Goal: Transaction & Acquisition: Purchase product/service

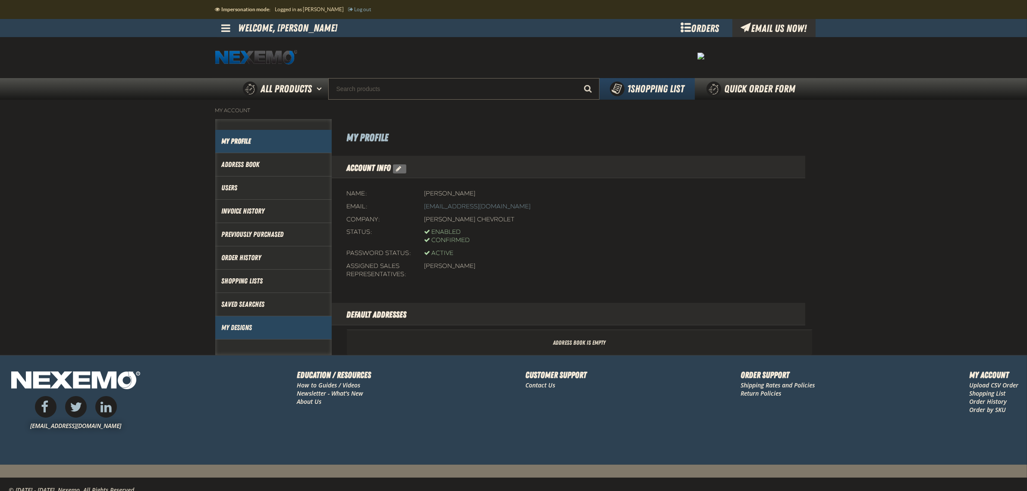
click at [253, 327] on link "My Designs" at bounding box center [274, 328] width 104 height 10
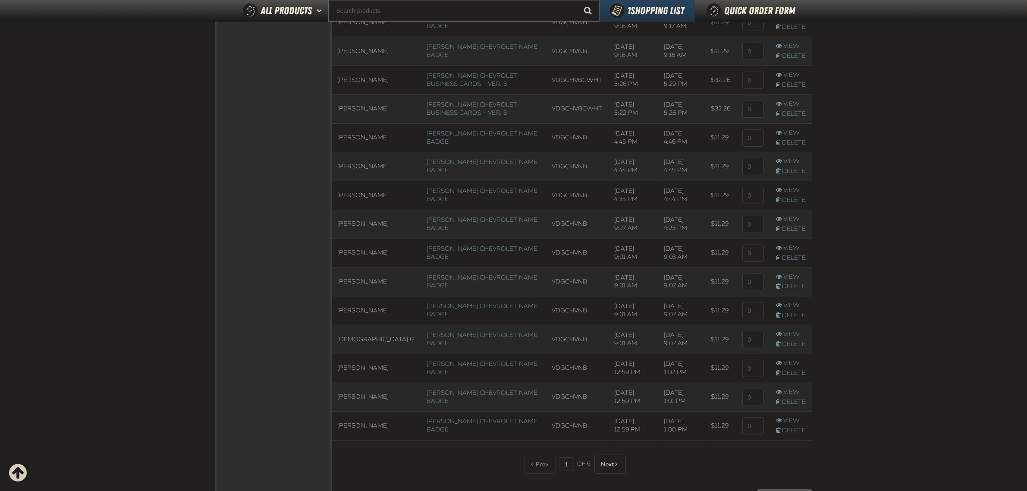
scroll to position [418, 0]
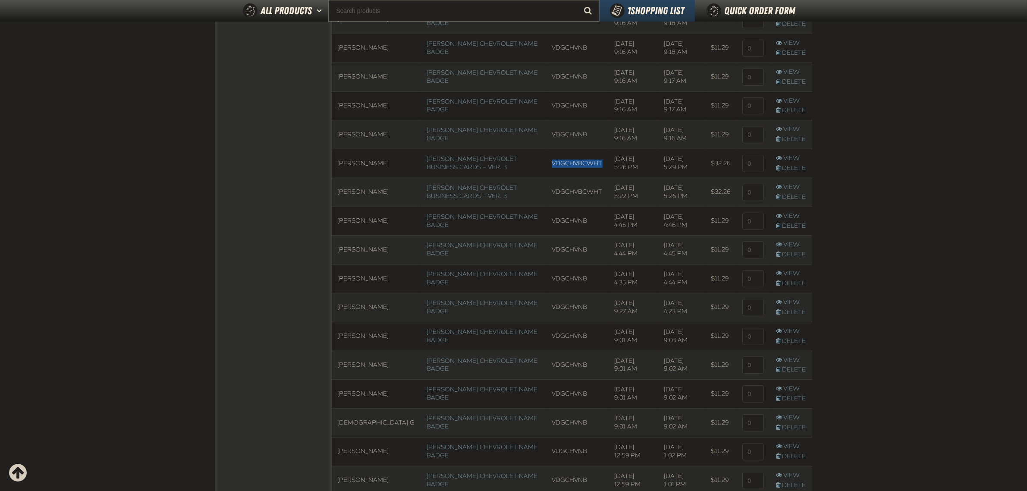
drag, startPoint x: 587, startPoint y: 167, endPoint x: 529, endPoint y: 165, distance: 57.4
click at [546, 165] on td "VDGCHVBCWHT" at bounding box center [577, 163] width 63 height 29
copy td "VDGCHVBCWHT"
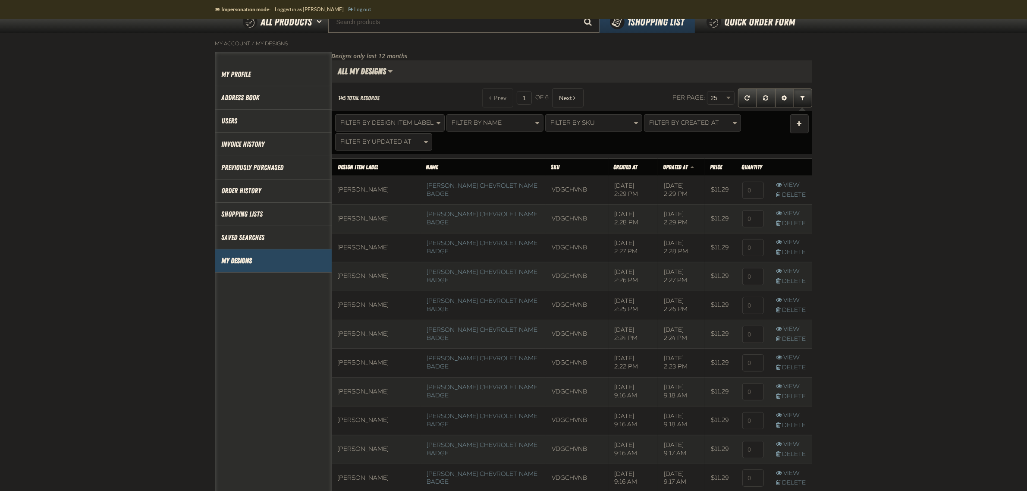
scroll to position [0, 0]
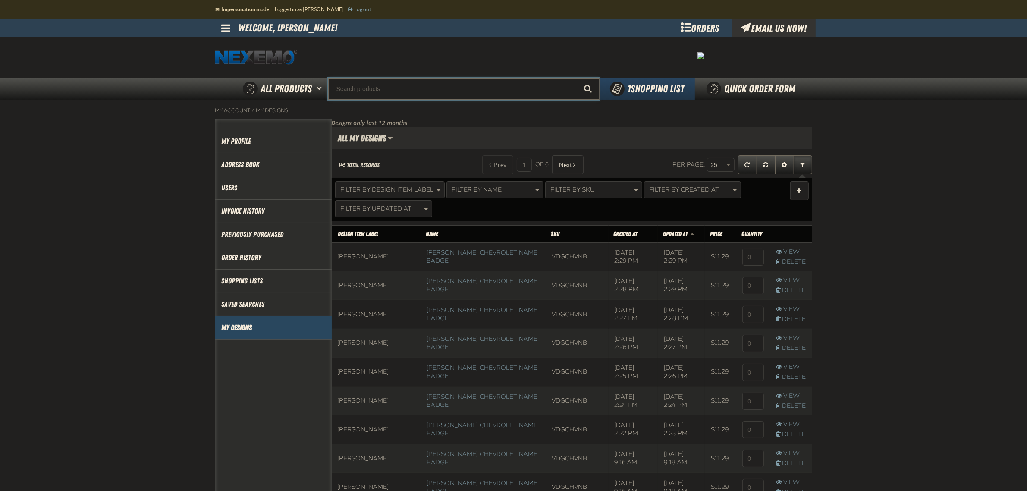
click at [501, 80] on input "Search" at bounding box center [463, 89] width 271 height 22
paste input "VDGCHVBCWHT"
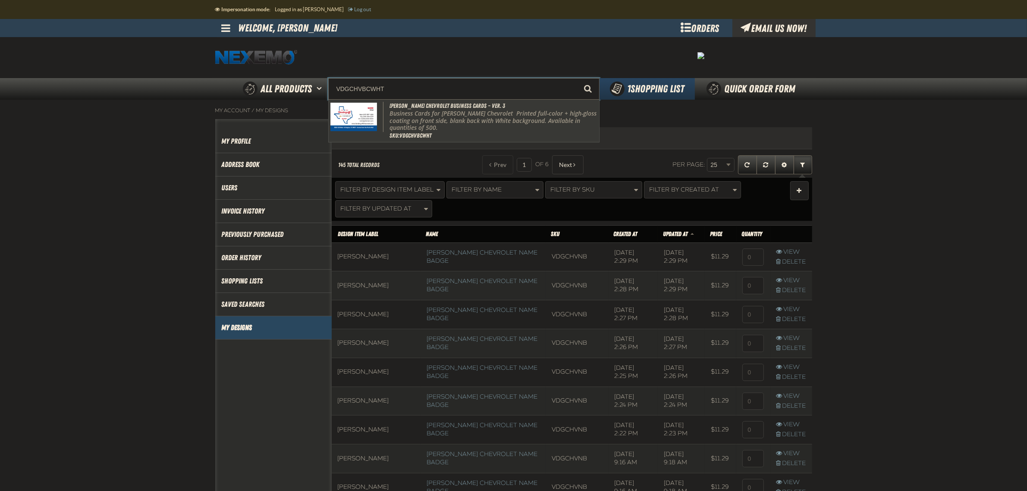
click at [492, 111] on p "Business Cards for Vandergriff Chevrolet Printed full-color + high-gloss coatin…" at bounding box center [493, 121] width 207 height 22
type input "[PERSON_NAME] Chevrolet Business Cards – Ver. 3"
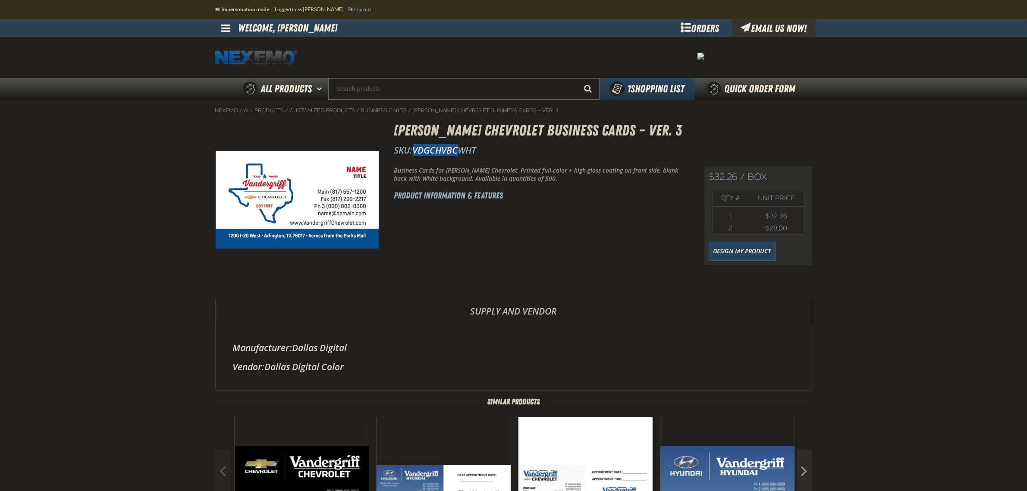
drag, startPoint x: 459, startPoint y: 151, endPoint x: 412, endPoint y: 136, distance: 49.3
click at [417, 148] on span "VDGCHVBCWHT" at bounding box center [445, 150] width 64 height 12
copy span "VDGCHVBC"
click at [227, 28] on span at bounding box center [226, 28] width 9 height 10
click at [228, 44] on link "My Account My Account" at bounding box center [238, 45] width 38 height 8
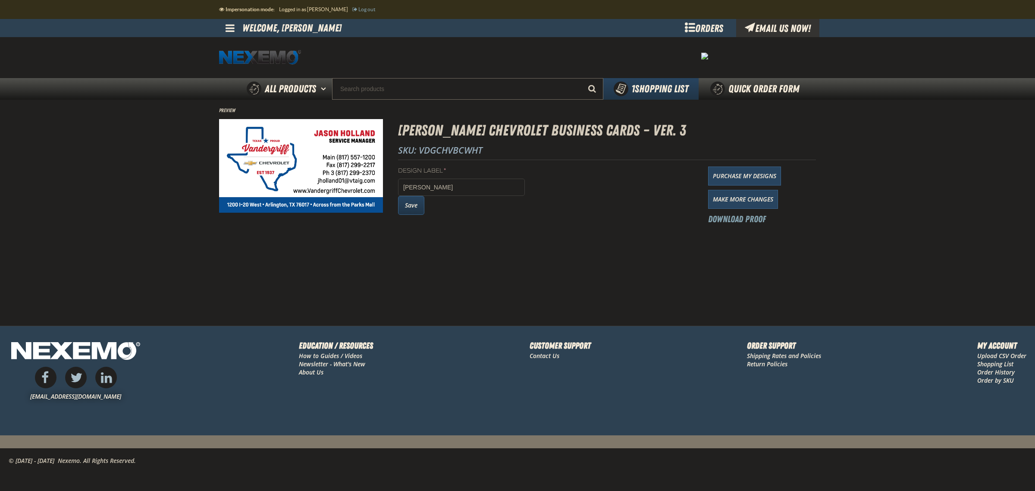
click at [411, 207] on button "Save" at bounding box center [411, 205] width 26 height 19
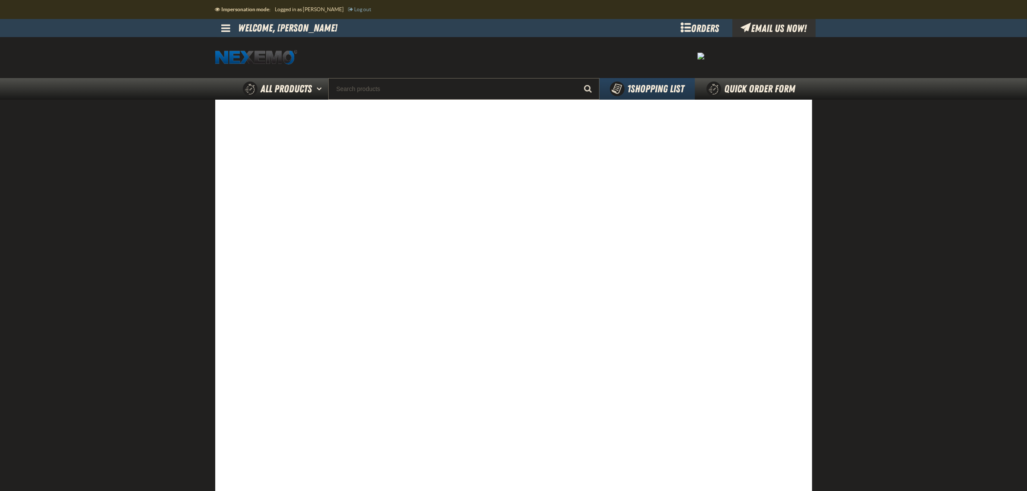
click at [861, 422] on main at bounding box center [513, 345] width 1027 height 491
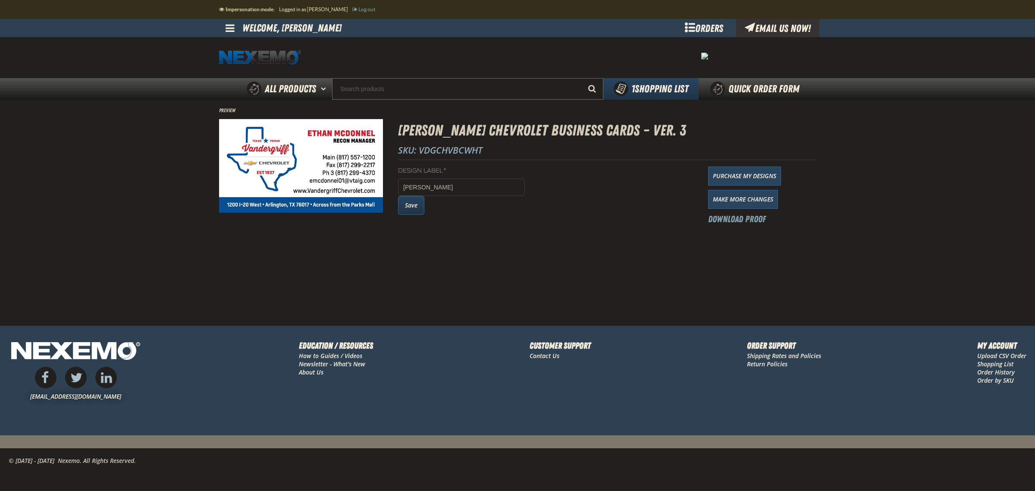
click at [415, 207] on button "Save" at bounding box center [411, 205] width 26 height 19
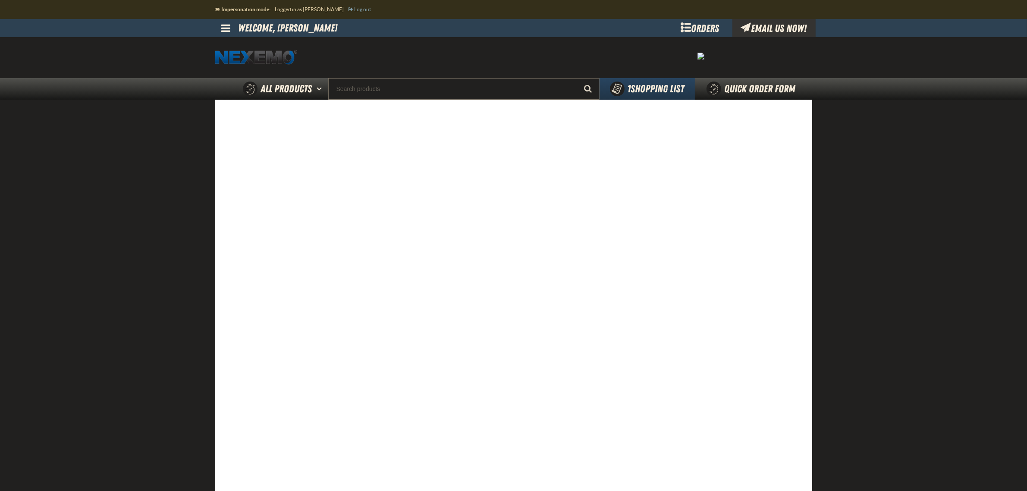
drag, startPoint x: 830, startPoint y: 401, endPoint x: 824, endPoint y: 402, distance: 6.5
click at [829, 402] on main at bounding box center [513, 345] width 1027 height 491
click at [880, 279] on main at bounding box center [513, 345] width 1027 height 491
click at [842, 393] on main at bounding box center [513, 345] width 1027 height 491
click at [867, 313] on main at bounding box center [513, 345] width 1027 height 491
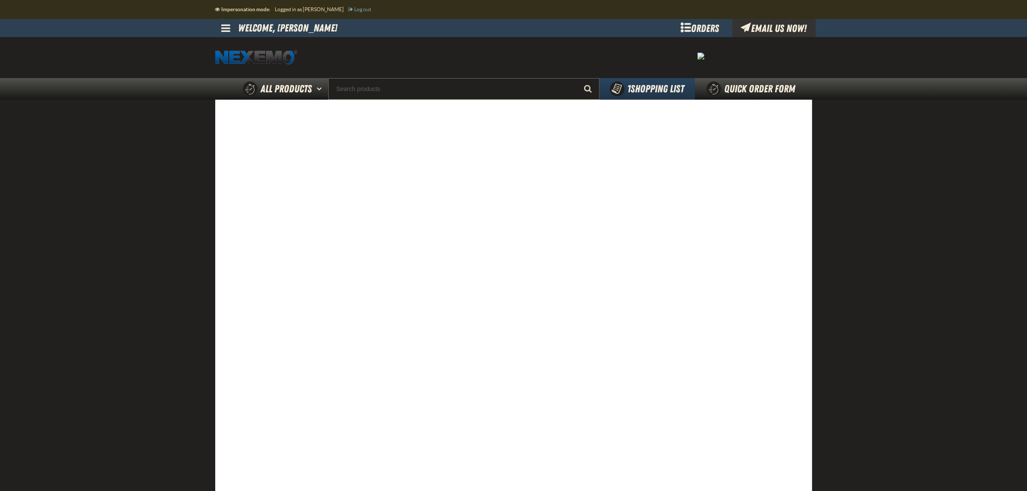
drag, startPoint x: 887, startPoint y: 292, endPoint x: 805, endPoint y: 281, distance: 82.6
click at [887, 292] on main at bounding box center [513, 345] width 1027 height 491
click at [917, 302] on main at bounding box center [513, 345] width 1027 height 491
click at [837, 314] on main at bounding box center [513, 345] width 1027 height 491
click at [863, 315] on main at bounding box center [513, 345] width 1027 height 491
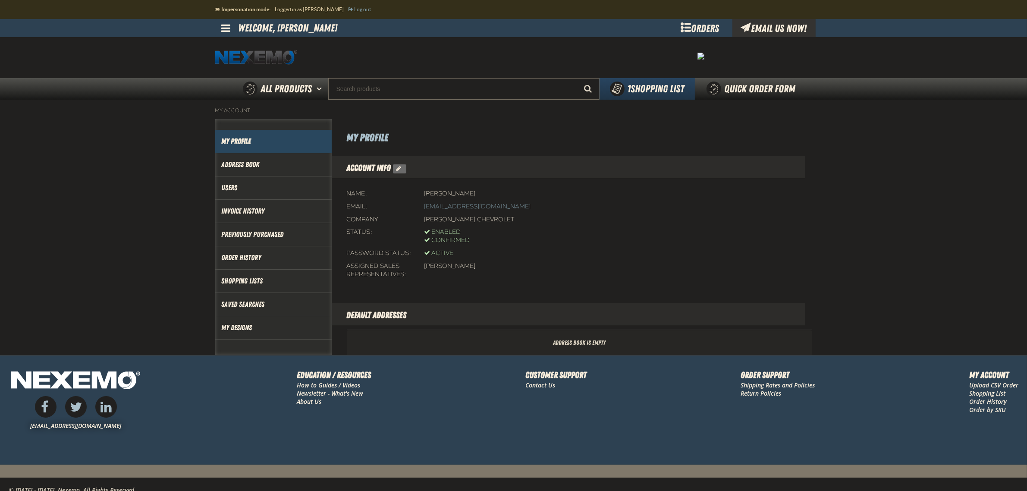
click at [743, 229] on div "Status Enabled Confirmed" at bounding box center [579, 236] width 465 height 21
click at [240, 326] on link "My Designs" at bounding box center [274, 328] width 104 height 10
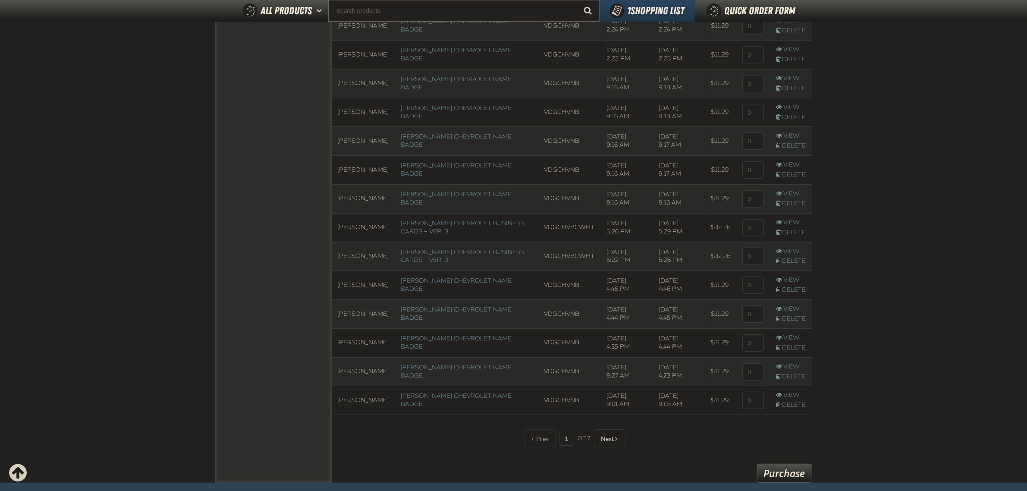
scroll to position [539, 0]
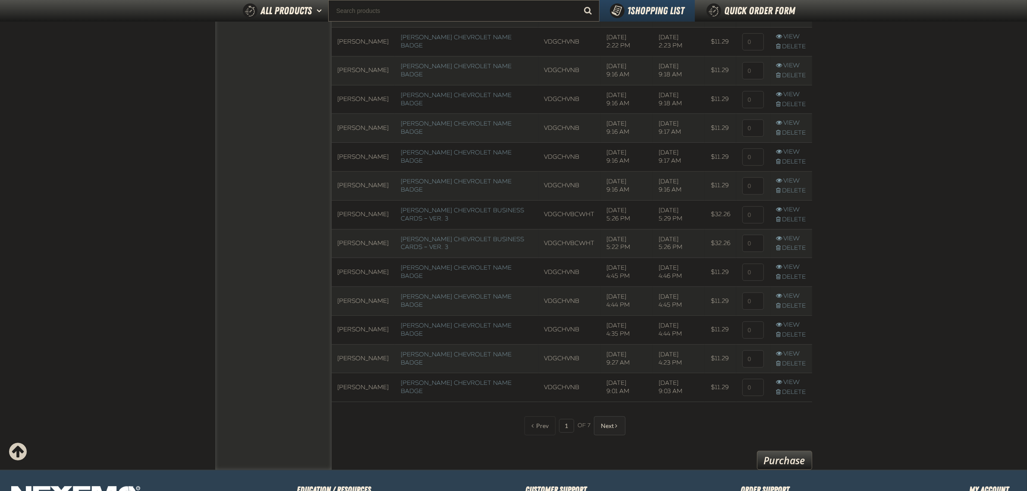
click at [613, 433] on button "Next" at bounding box center [609, 425] width 31 height 19
click at [616, 429] on button "Next" at bounding box center [609, 425] width 31 height 19
click at [533, 423] on span at bounding box center [532, 426] width 2 height 6
click at [533, 421] on div "Prev 1 of 7 Next" at bounding box center [571, 425] width 107 height 19
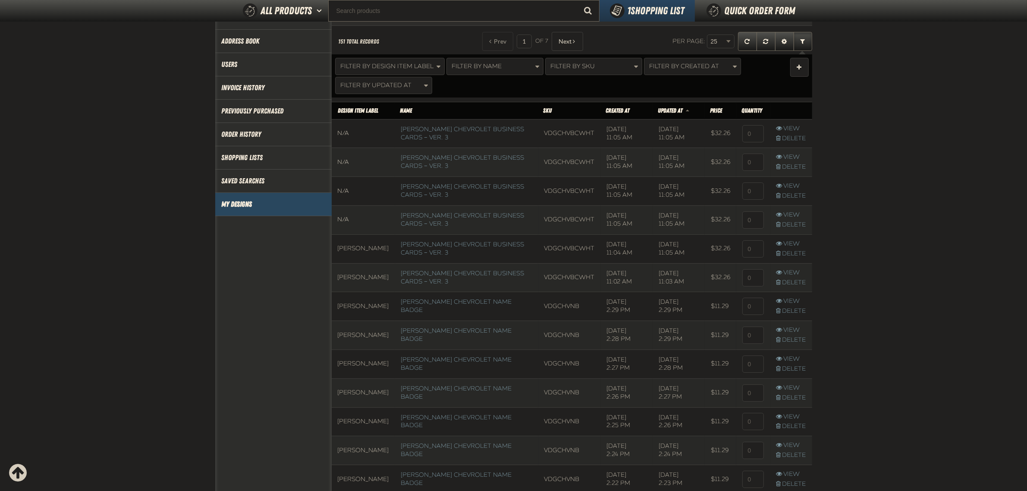
scroll to position [121, 0]
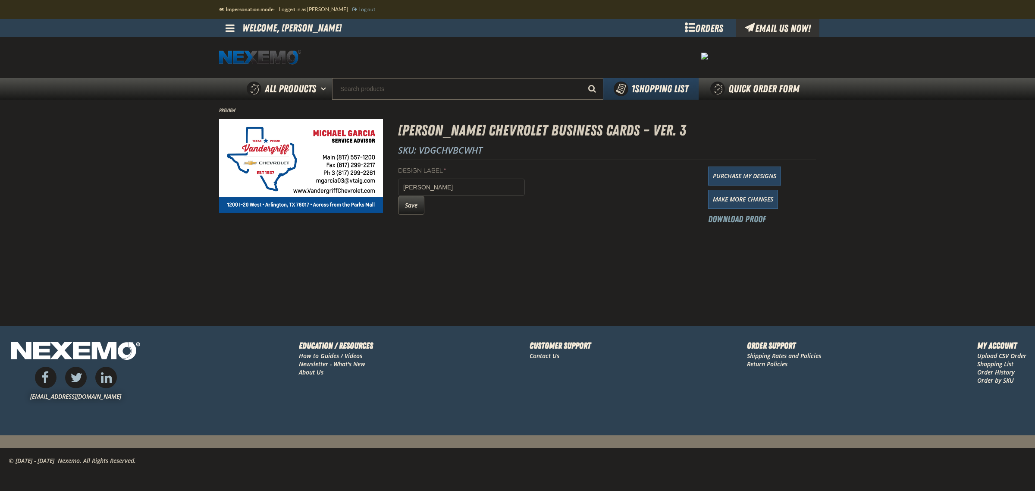
drag, startPoint x: 747, startPoint y: 283, endPoint x: 736, endPoint y: 283, distance: 10.8
click at [746, 283] on main "Preview [PERSON_NAME] Chevrolet Business Cards – Ver. 3 SKU: VDGCHVBCWHT Design…" at bounding box center [517, 213] width 1035 height 226
click at [414, 208] on button "Save" at bounding box center [411, 205] width 26 height 19
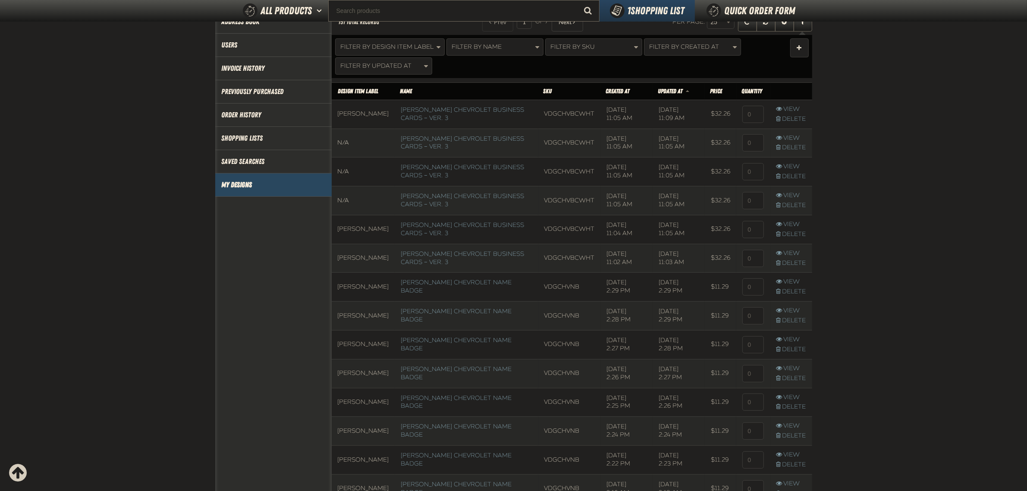
scroll to position [0, 0]
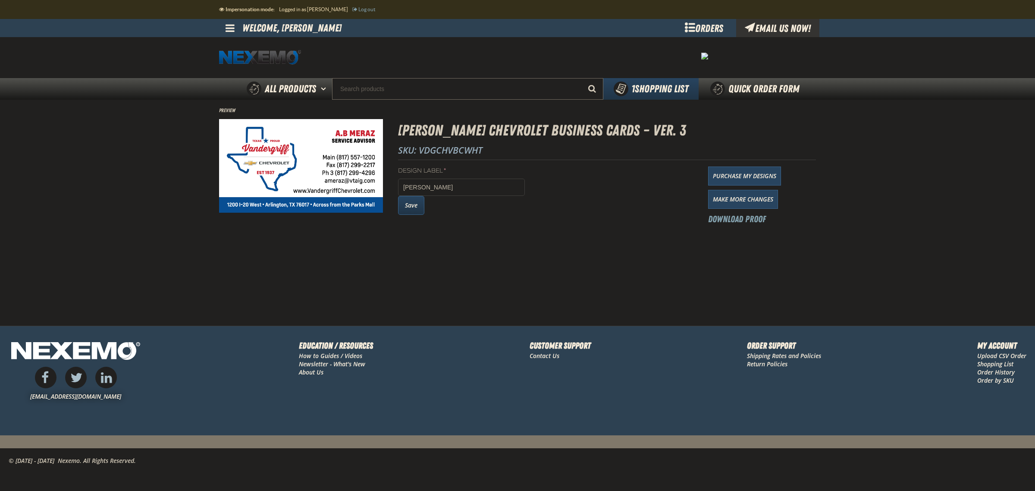
click at [418, 199] on button "Save" at bounding box center [411, 205] width 26 height 19
click at [420, 211] on button "Save" at bounding box center [411, 205] width 26 height 19
click at [671, 288] on main "Preview Vandergriff Chevrolet Business Cards – Ver. 3 SKU: VDGCHVBCWHT Design L…" at bounding box center [517, 213] width 1035 height 226
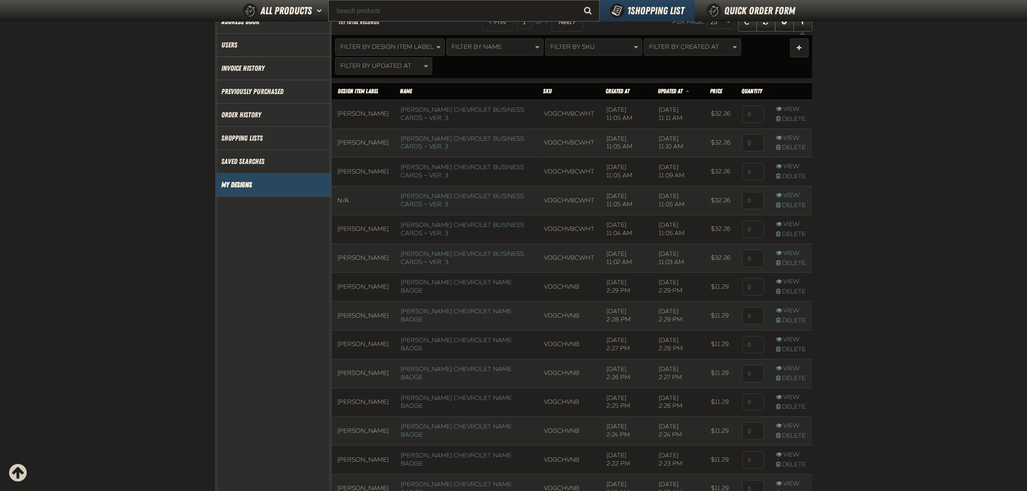
scroll to position [0, 0]
click at [164, 234] on main "My Account / My Designs Account My Profile Address Book" at bounding box center [513, 422] width 1027 height 931
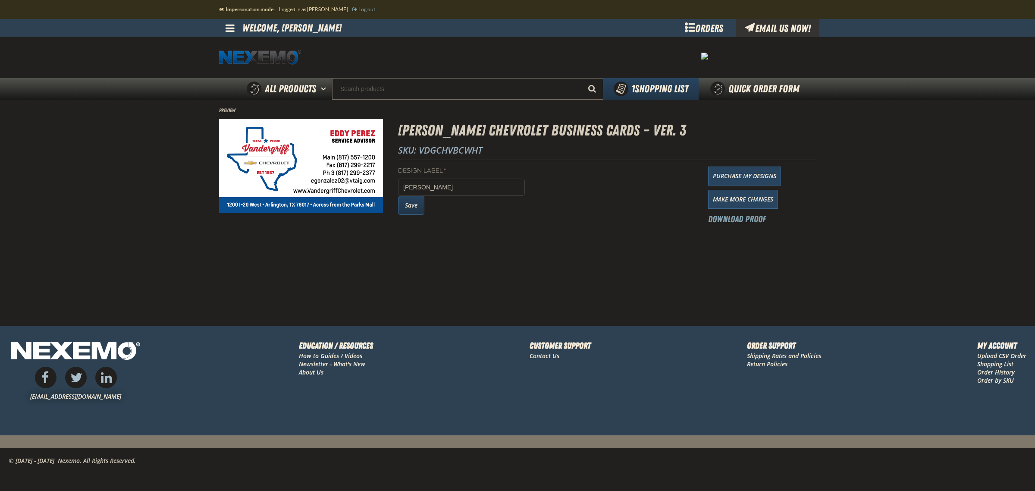
click at [411, 209] on button "Save" at bounding box center [411, 205] width 26 height 19
click at [514, 243] on main "Preview Vandergriff Chevrolet Business Cards – Ver. 3 SKU: VDGCHVBCWHT Design L…" at bounding box center [517, 213] width 1035 height 226
drag, startPoint x: 419, startPoint y: 210, endPoint x: 492, endPoint y: 150, distance: 93.8
click at [418, 209] on button "Save" at bounding box center [411, 205] width 26 height 19
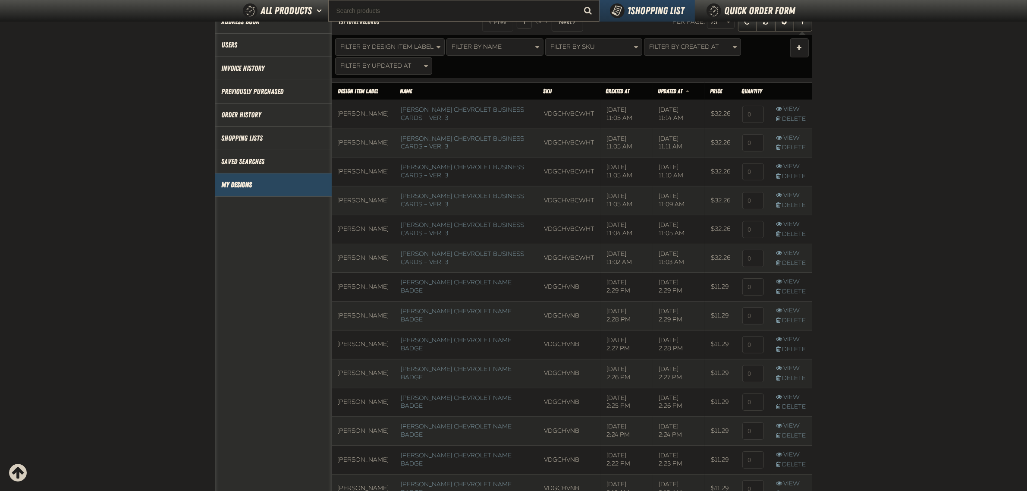
scroll to position [0, 0]
click at [736, 115] on td at bounding box center [753, 114] width 34 height 29
click at [407, 63] on span "Filter By Updated At" at bounding box center [376, 65] width 71 height 7
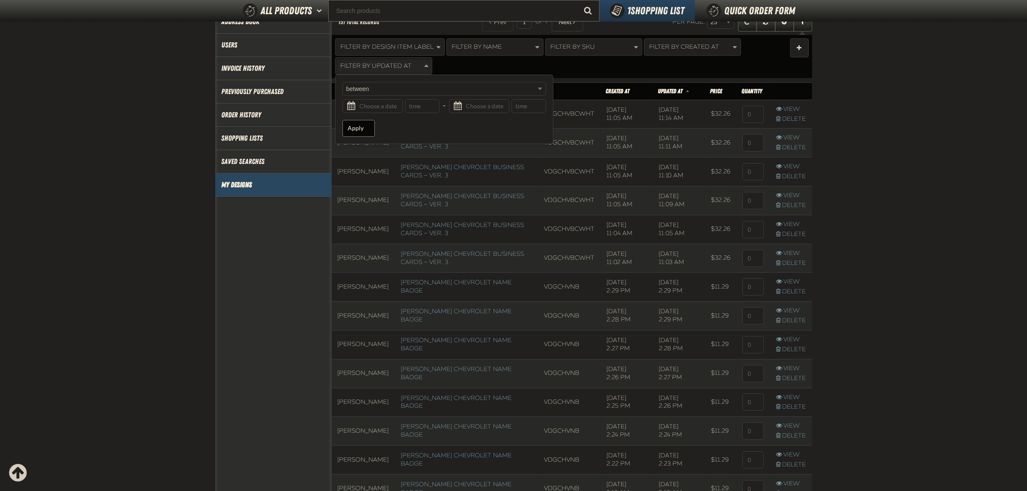
click at [591, 66] on div "Filter By Design Item Label Filter By Name Filter By SKU Filter By Created At F…" at bounding box center [561, 56] width 452 height 36
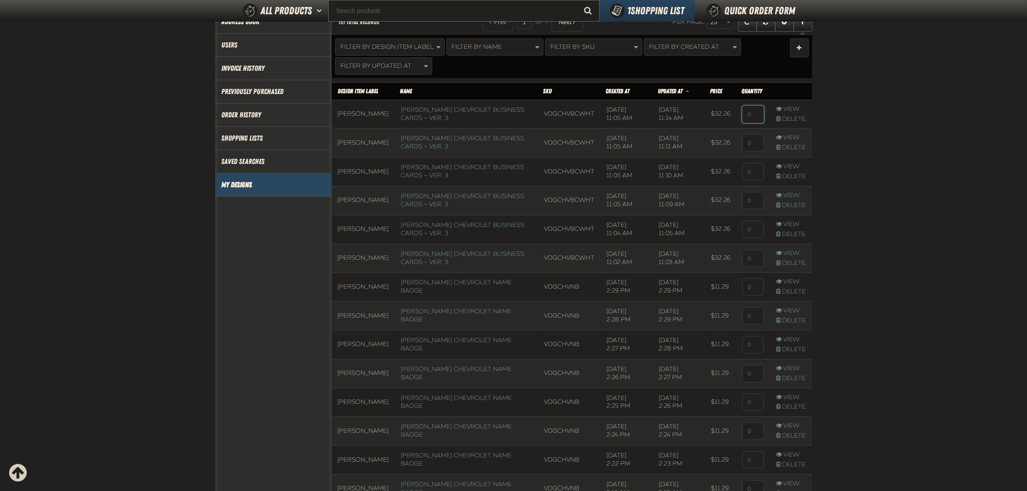
click at [753, 119] on input at bounding box center [753, 114] width 22 height 17
drag, startPoint x: 757, startPoint y: 141, endPoint x: 747, endPoint y: 143, distance: 10.2
click at [747, 143] on input at bounding box center [753, 142] width 22 height 17
drag, startPoint x: 751, startPoint y: 113, endPoint x: 742, endPoint y: 113, distance: 9.1
click at [742, 113] on input "2" at bounding box center [753, 114] width 22 height 17
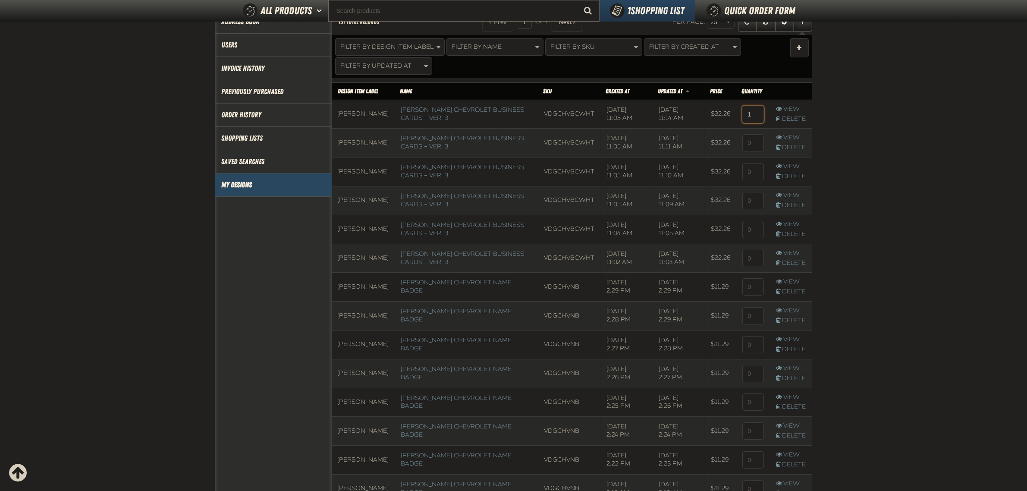
type input "1"
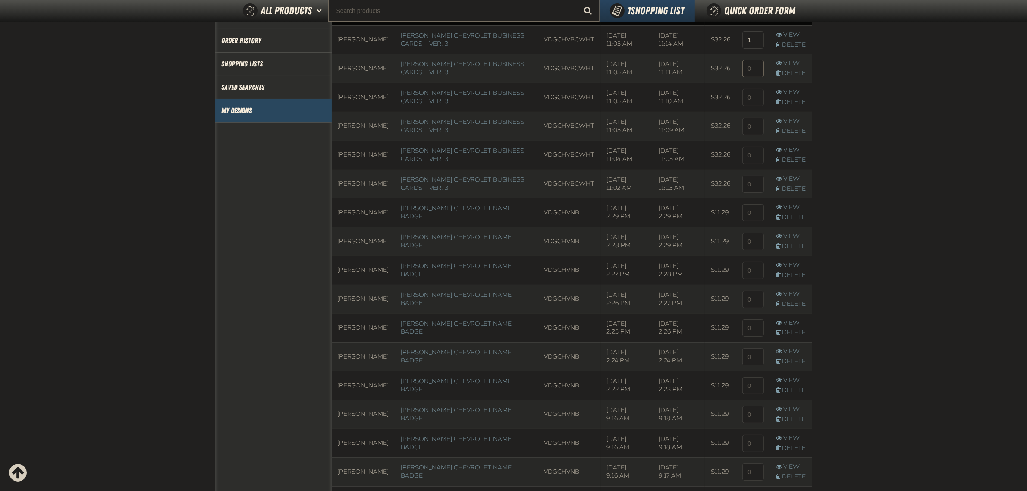
scroll to position [95, 0]
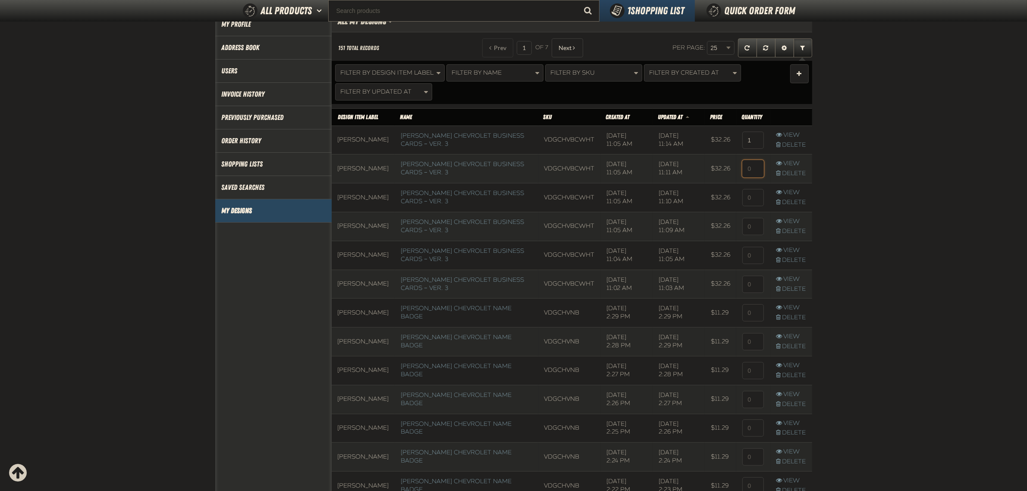
click at [753, 169] on input at bounding box center [753, 168] width 22 height 17
type input "1"
click at [757, 197] on input at bounding box center [753, 197] width 22 height 17
click at [754, 195] on input at bounding box center [753, 197] width 22 height 17
type input "1"
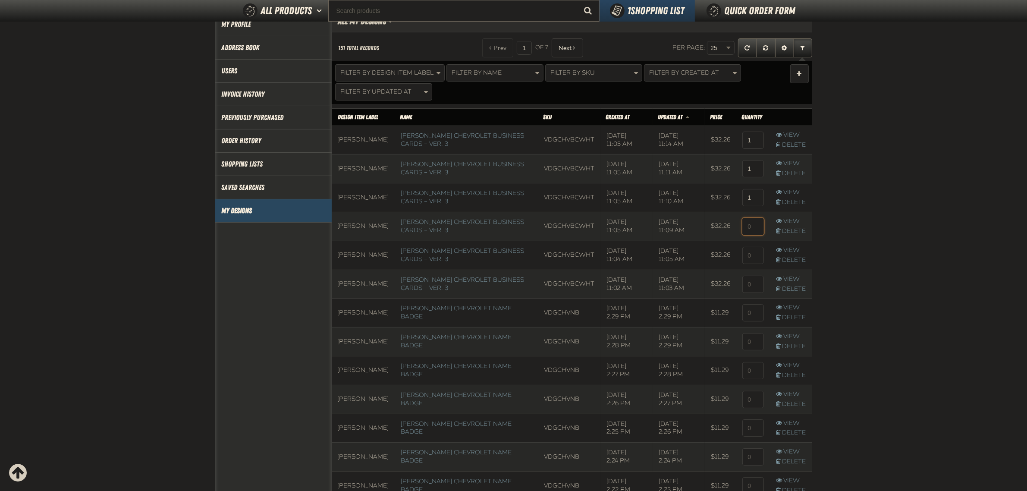
click at [751, 233] on input at bounding box center [753, 226] width 22 height 17
type input "1"
click at [751, 247] on input at bounding box center [753, 255] width 22 height 17
type input "1"
click at [749, 281] on input at bounding box center [753, 284] width 22 height 17
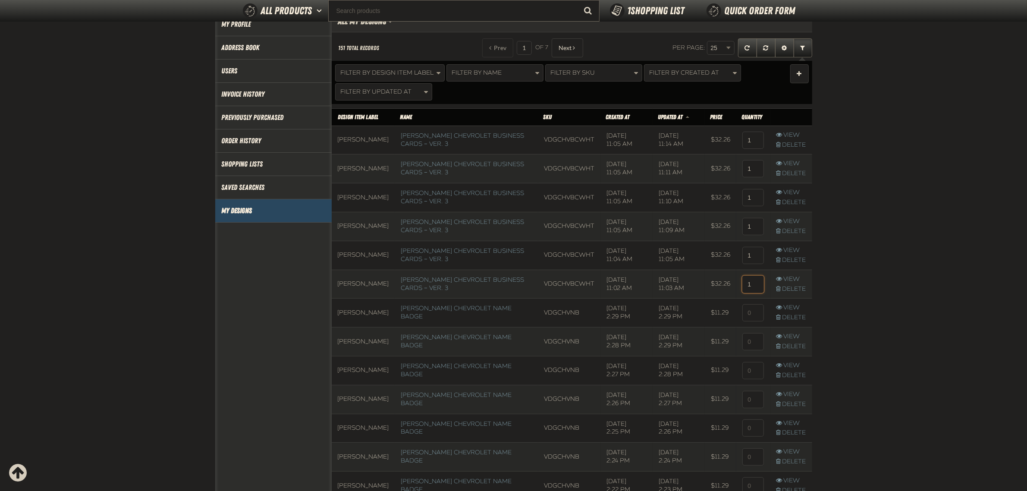
type input "1"
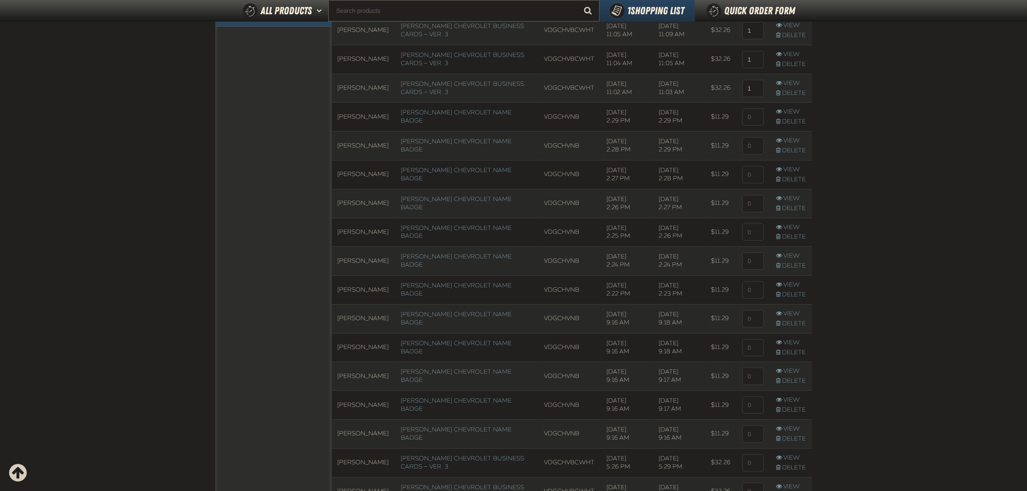
scroll to position [298, 0]
drag, startPoint x: 900, startPoint y: 198, endPoint x: 883, endPoint y: 184, distance: 21.5
click at [900, 197] on main "My Account / My Designs Account My Profile Address Book" at bounding box center [513, 245] width 1027 height 931
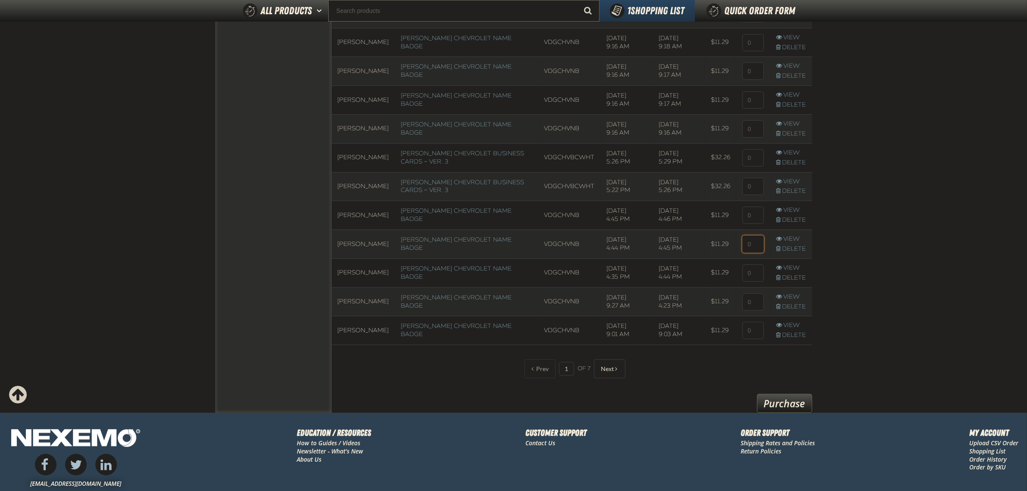
drag, startPoint x: 754, startPoint y: 244, endPoint x: 727, endPoint y: 244, distance: 27.2
click at [727, 244] on tr "[PERSON_NAME] [PERSON_NAME] Chevrolet Name Badge VDGCHVNB [DATE] 4:44 PM [DATE]…" at bounding box center [572, 244] width 481 height 29
type input "1"
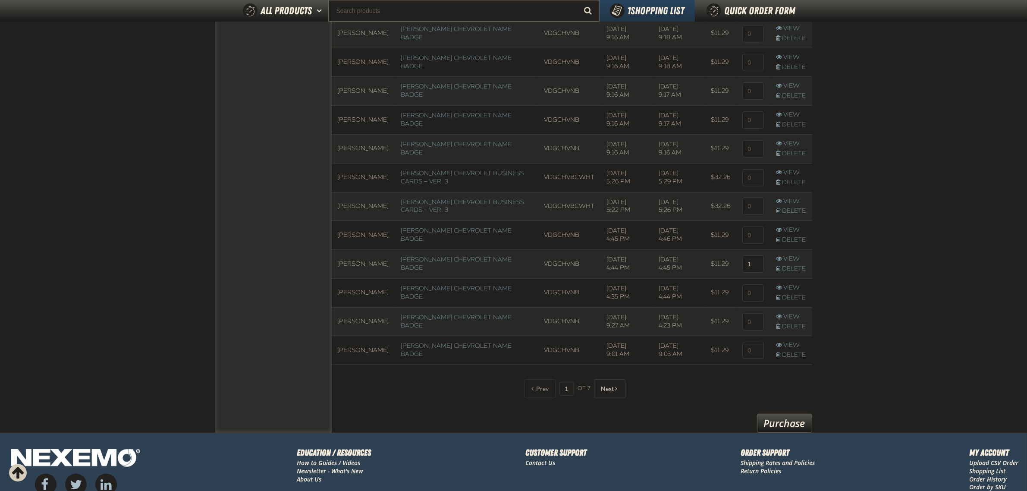
scroll to position [688, 0]
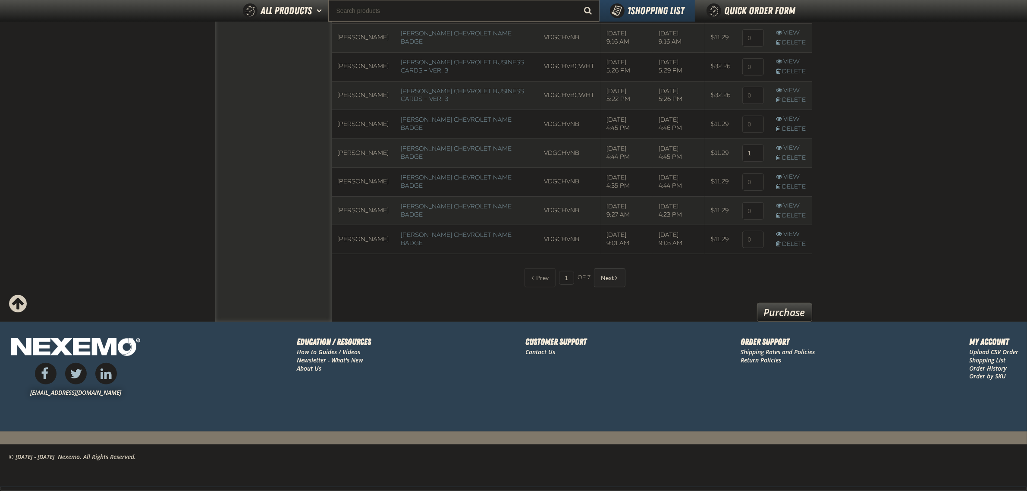
click at [618, 276] on button "Next" at bounding box center [609, 277] width 31 height 19
drag, startPoint x: 617, startPoint y: 279, endPoint x: 620, endPoint y: 261, distance: 18.0
click at [617, 279] on span at bounding box center [616, 278] width 2 height 6
click at [616, 275] on span at bounding box center [616, 278] width 2 height 6
click at [619, 280] on button "Next" at bounding box center [609, 277] width 31 height 19
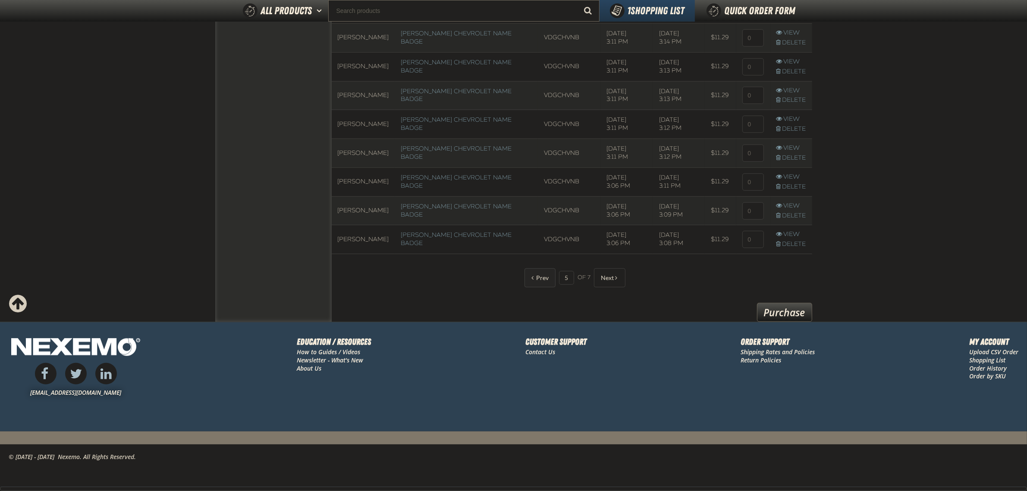
click at [542, 274] on span "Prev" at bounding box center [542, 277] width 13 height 7
click at [540, 277] on span "Prev" at bounding box center [542, 277] width 13 height 7
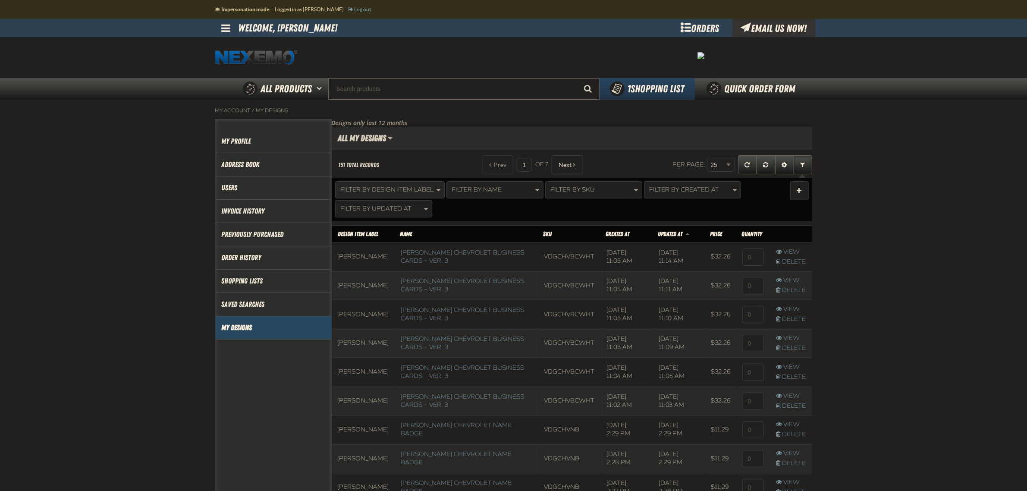
click at [411, 192] on span "Filter By Design Item Label" at bounding box center [387, 189] width 93 height 7
type input "j"
type input "a.b"
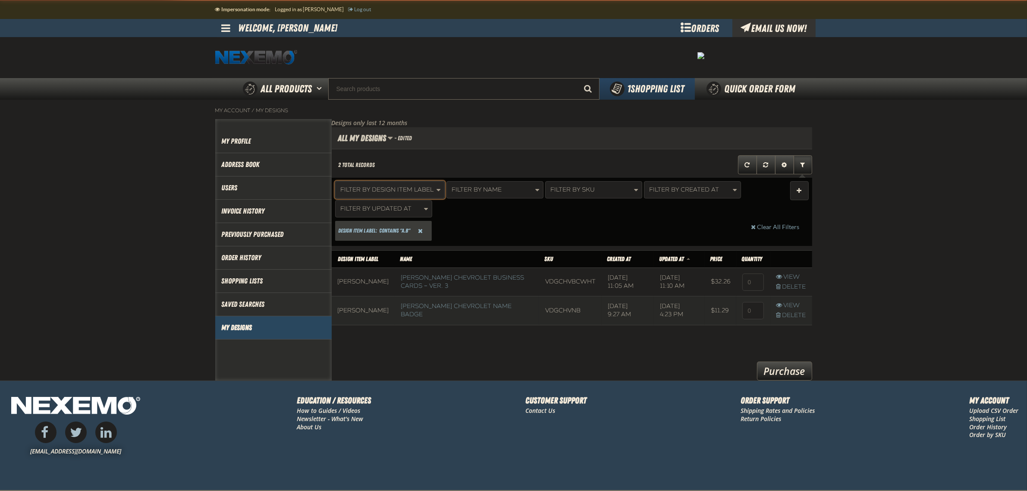
scroll to position [90, 480]
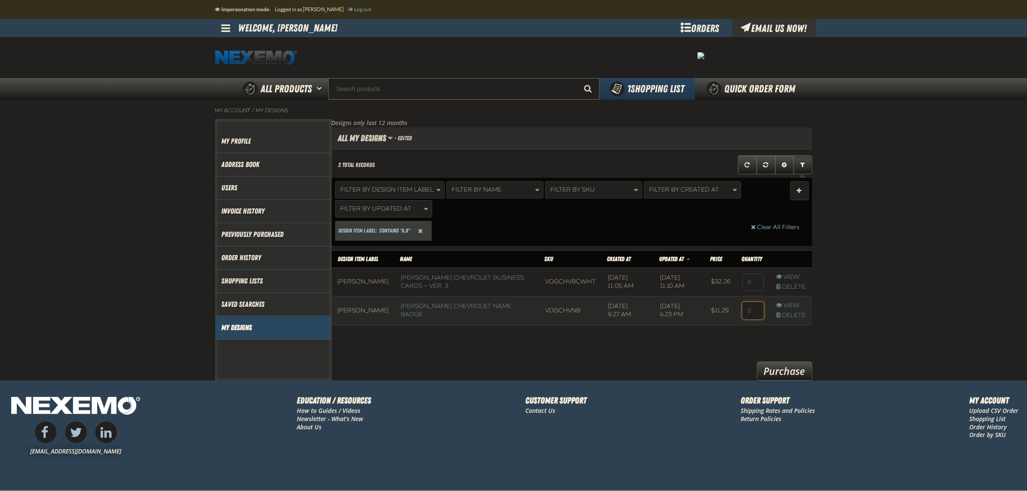
click at [727, 317] on tr "A.b Meraz Vandergriff Chevrolet Name Badge VDGCHVNB 4/3/2025, 9:27 AM 7/15/2025…" at bounding box center [572, 310] width 481 height 29
click at [755, 318] on input at bounding box center [753, 310] width 22 height 17
click at [761, 316] on input at bounding box center [753, 310] width 22 height 17
type input "1"
click at [422, 232] on span "Reset Design Item Label Filter" at bounding box center [420, 231] width 5 height 6
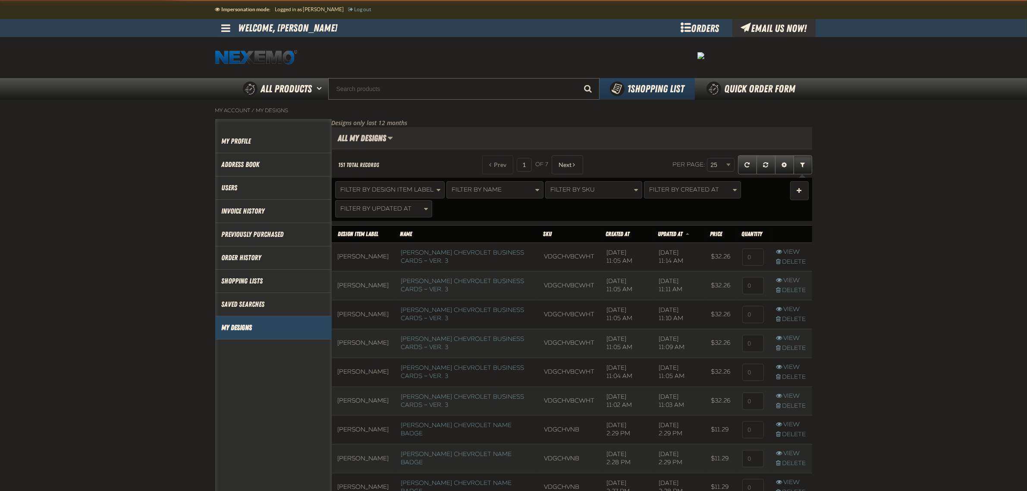
scroll to position [745, 480]
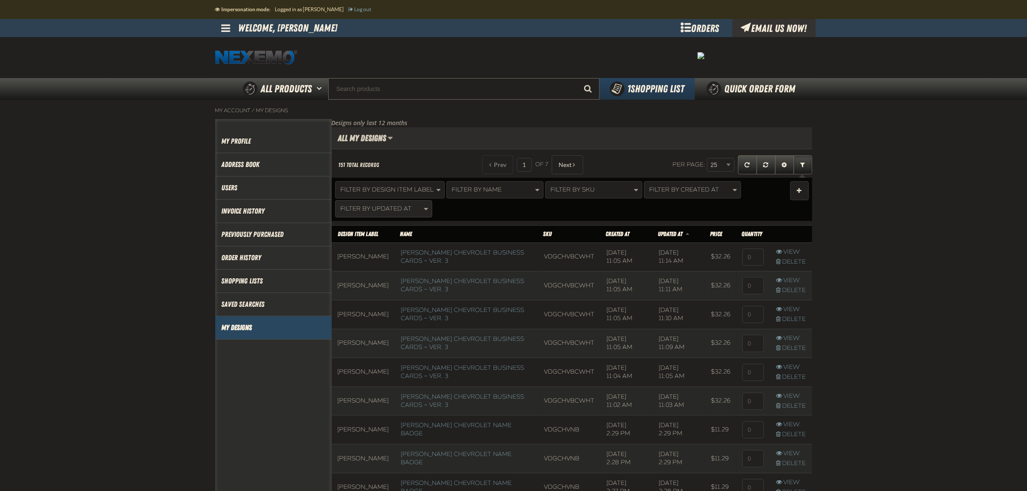
click at [412, 217] on button "Filter By Updated At" at bounding box center [383, 208] width 97 height 17
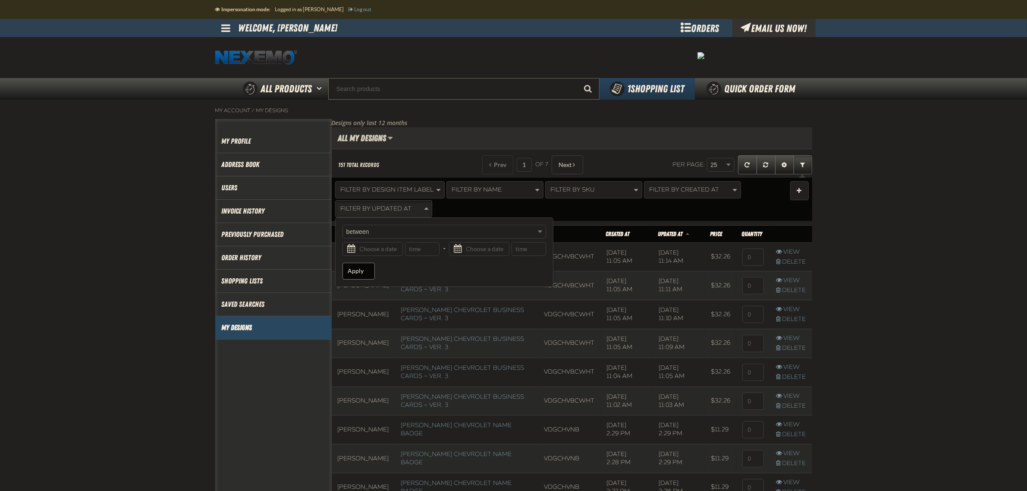
drag, startPoint x: 520, startPoint y: 208, endPoint x: 492, endPoint y: 201, distance: 28.9
click at [520, 208] on div "Filter By Design Item Label contains contains does not contain is equal to star…" at bounding box center [561, 199] width 452 height 36
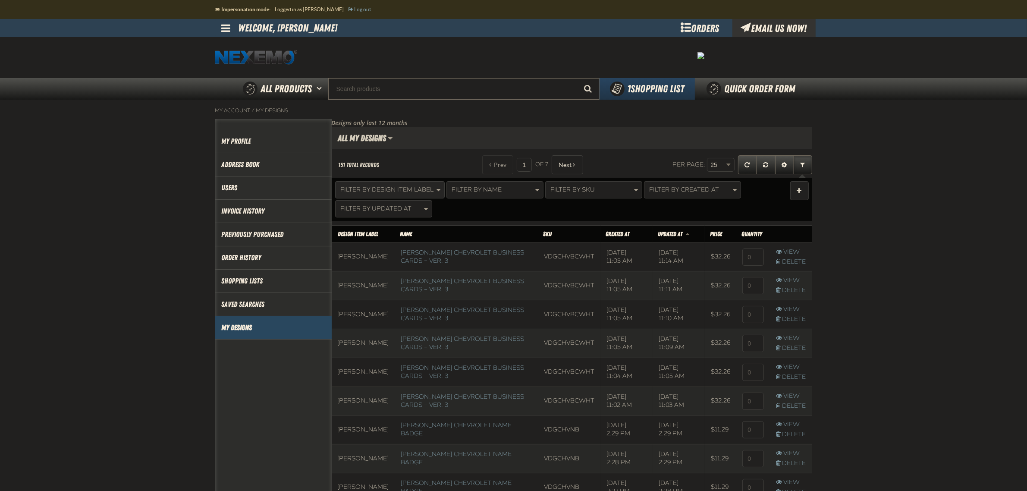
click at [411, 191] on span "Filter By Design Item Label" at bounding box center [387, 189] width 93 height 7
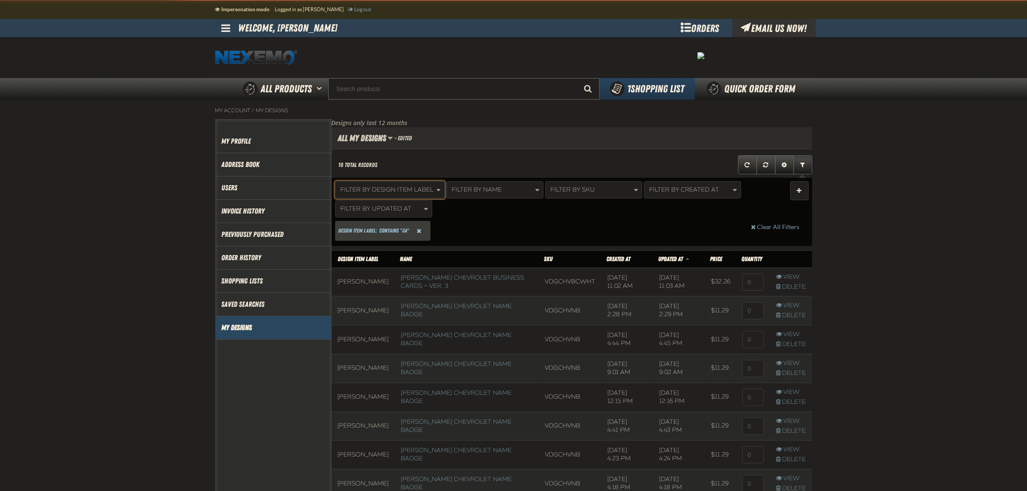
scroll to position [313, 480]
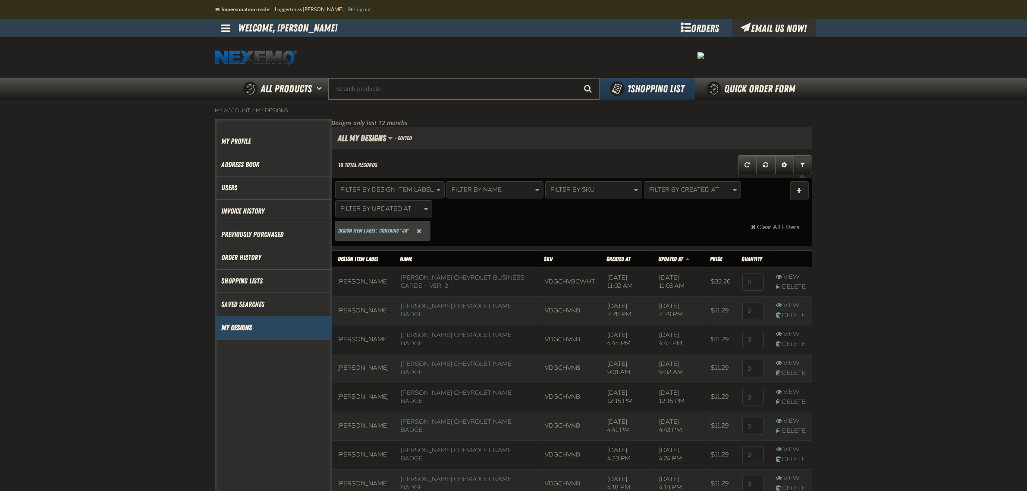
click at [399, 230] on span "contains "ja"" at bounding box center [395, 230] width 30 height 9
click at [403, 195] on button "Filter By Design Item Label" at bounding box center [390, 189] width 110 height 17
type input "jas"
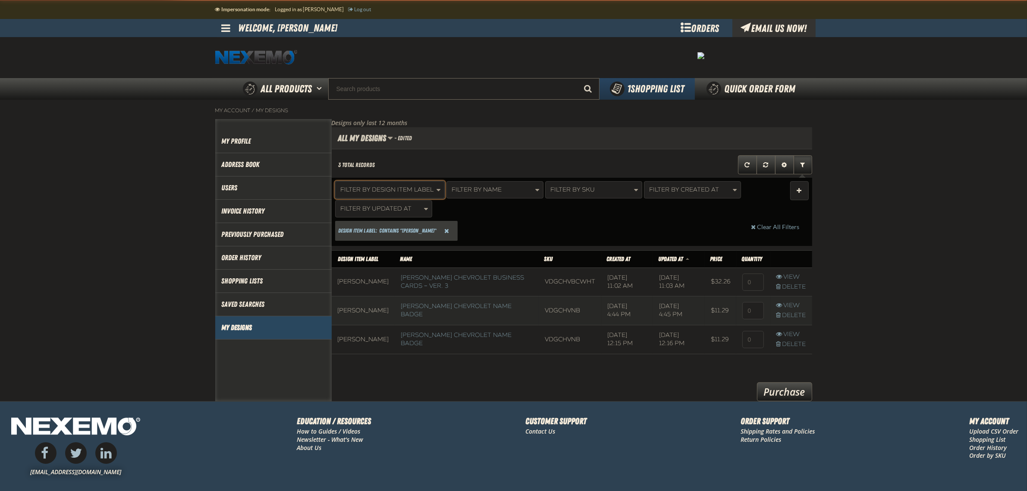
scroll to position [110, 480]
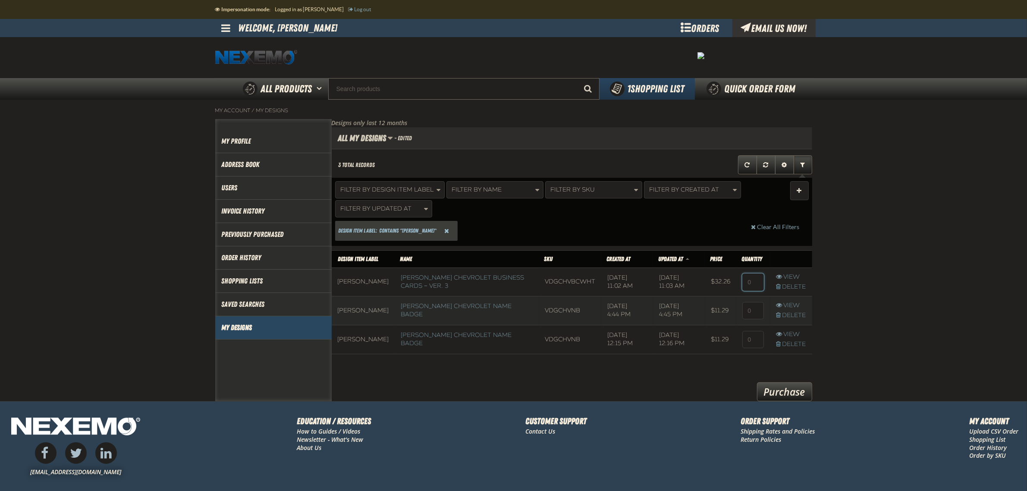
click at [755, 282] on input at bounding box center [753, 281] width 22 height 17
type input "1"
click at [751, 316] on input at bounding box center [753, 310] width 22 height 17
type input "1"
click at [403, 207] on span "Filter By Updated At" at bounding box center [376, 208] width 71 height 7
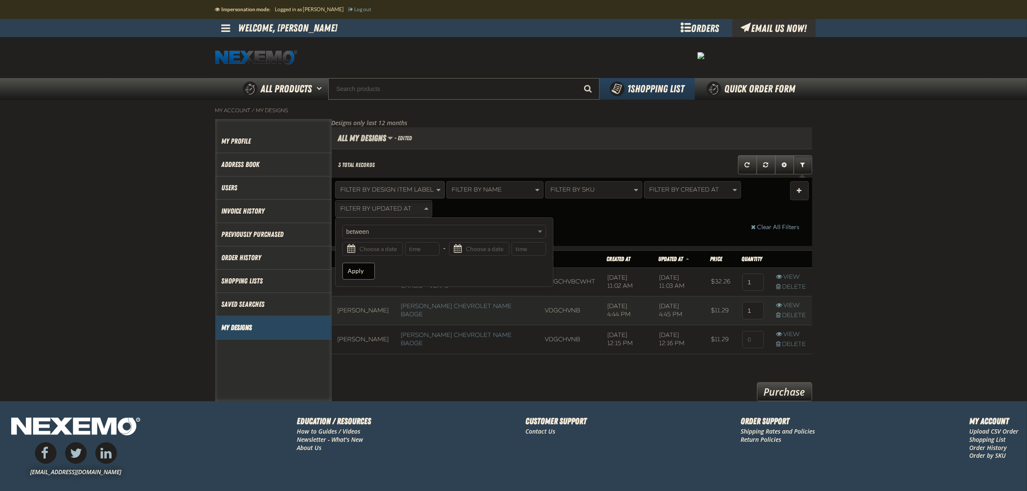
click at [407, 190] on span "Filter By Design Item Label" at bounding box center [387, 189] width 93 height 7
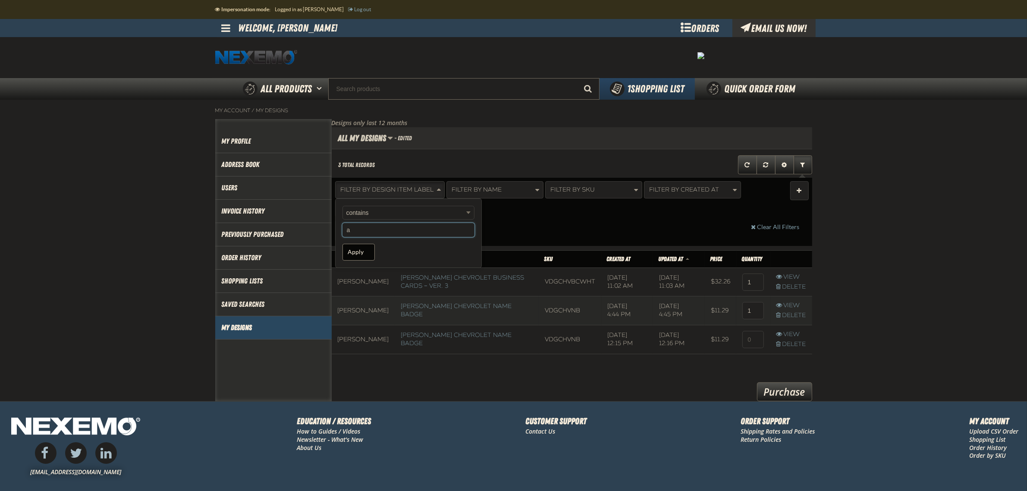
type input "ab"
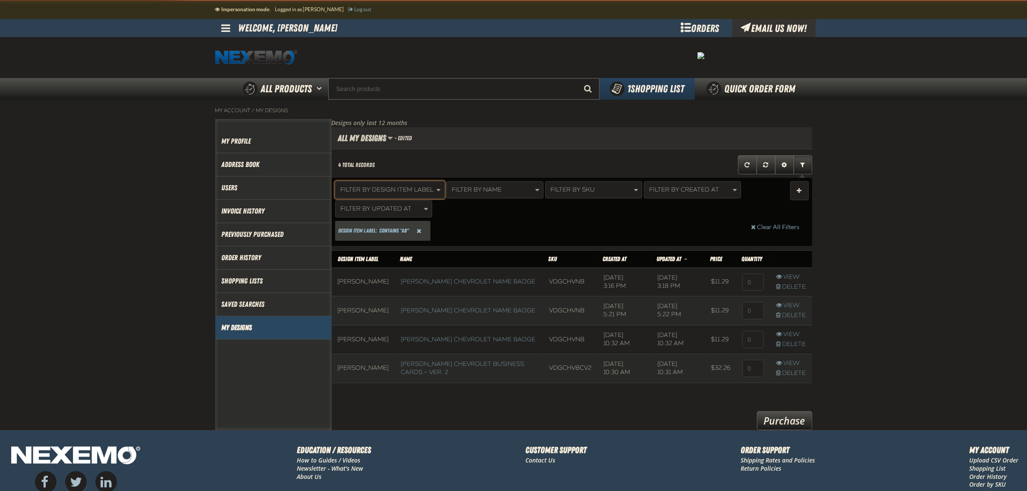
scroll to position [139, 480]
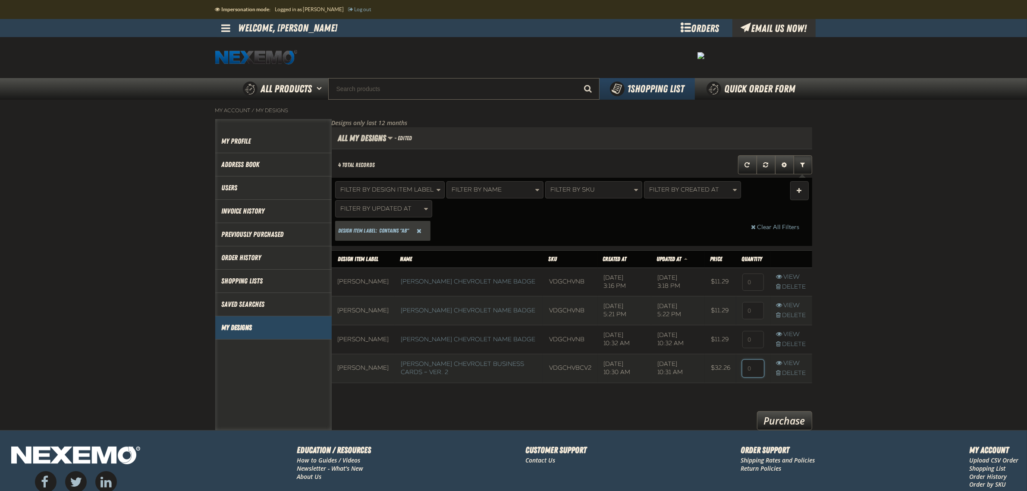
click at [751, 369] on input at bounding box center [753, 368] width 22 height 17
type input "1"
click at [803, 194] on button "Manage Filters" at bounding box center [799, 190] width 19 height 19
click at [842, 231] on main "My Account / My Designs Account My Profile Address Book" at bounding box center [513, 265] width 1027 height 330
click at [751, 343] on input at bounding box center [753, 339] width 22 height 17
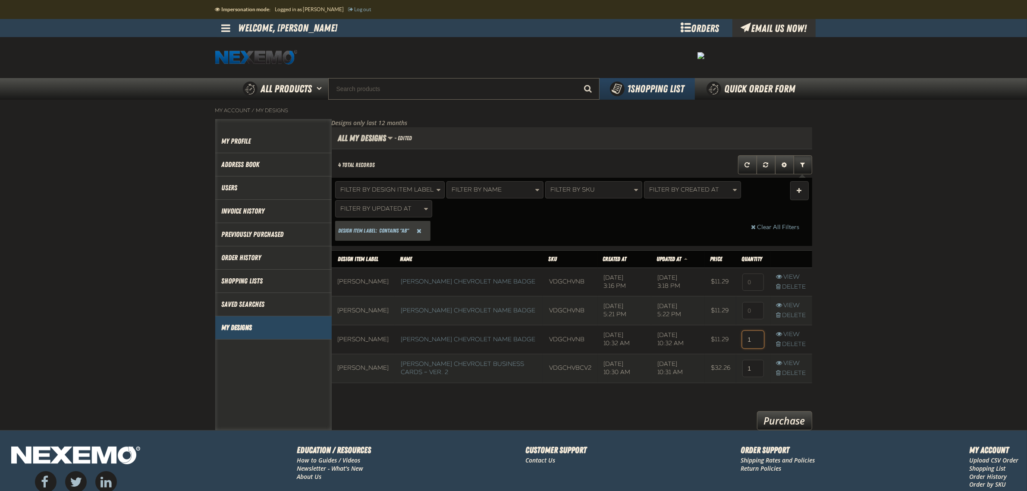
type input "1"
drag, startPoint x: 804, startPoint y: 417, endPoint x: 816, endPoint y: 410, distance: 12.9
click at [804, 417] on link "Purchase" at bounding box center [784, 420] width 55 height 19
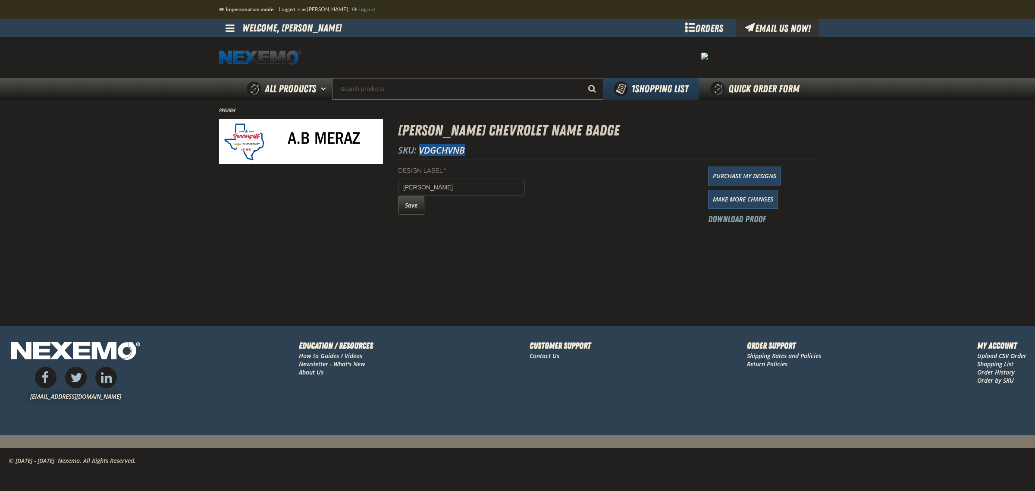
drag, startPoint x: 452, startPoint y: 147, endPoint x: 419, endPoint y: 154, distance: 33.5
click at [419, 154] on p "SKU: VDGCHVNB" at bounding box center [607, 150] width 418 height 12
copy span "VDGCHVNB"
click at [558, 229] on section "Preview [PERSON_NAME] Chevrolet Name Badge SKU: VDGCHVNB Design Label * [PERSON…" at bounding box center [517, 166] width 597 height 132
drag, startPoint x: 297, startPoint y: 195, endPoint x: 350, endPoint y: 65, distance: 140.8
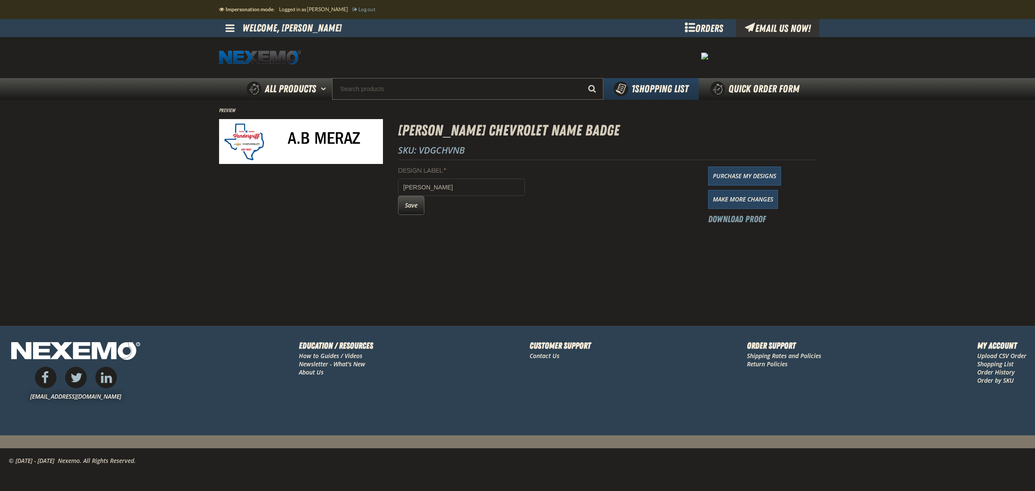
click at [350, 65] on div at bounding box center [330, 57] width 223 height 15
click at [414, 205] on button "Save" at bounding box center [411, 205] width 26 height 19
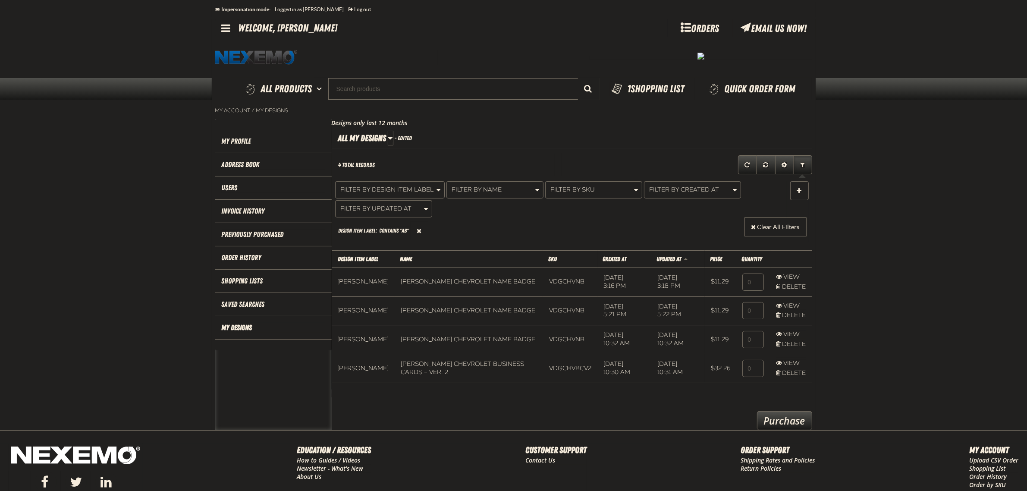
scroll to position [0, 0]
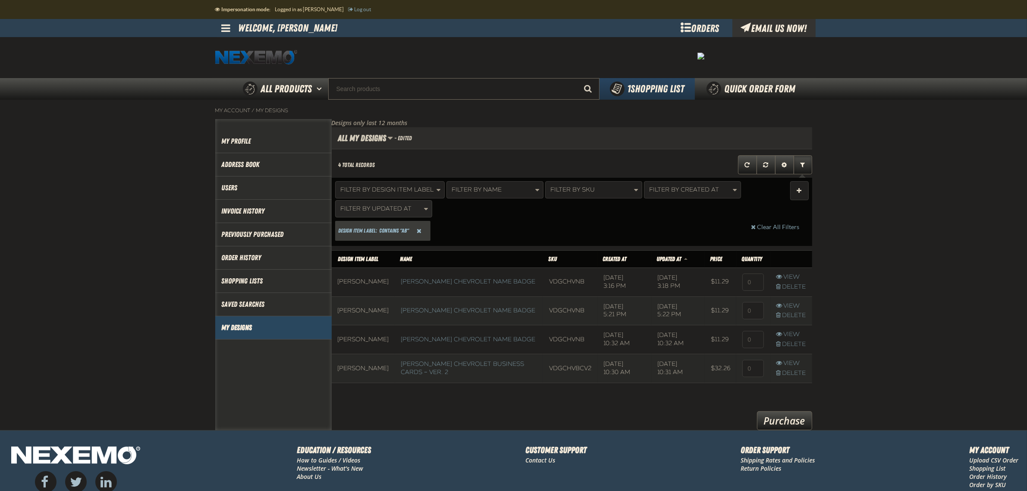
click at [392, 206] on span "Filter By Updated At" at bounding box center [376, 208] width 71 height 7
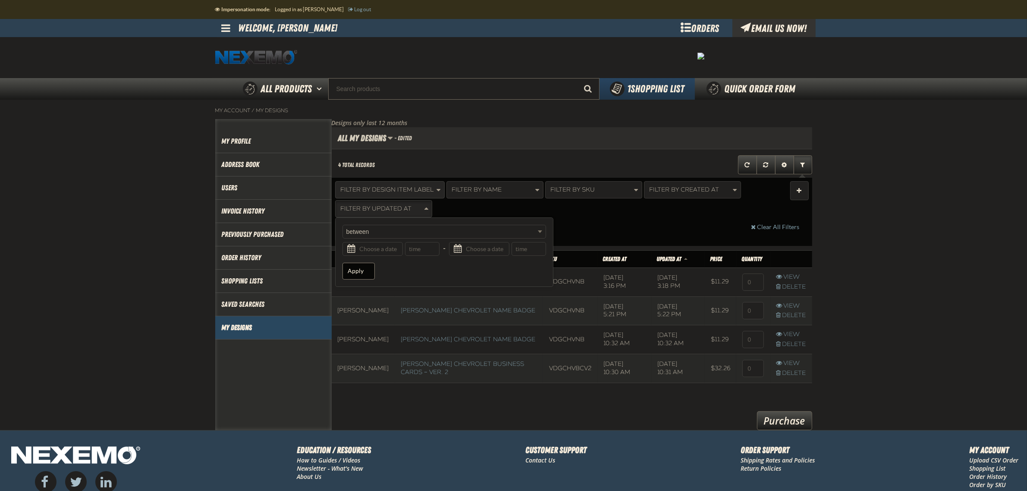
click at [374, 186] on button "Filter By Design Item Label" at bounding box center [390, 189] width 110 height 17
type input "ja"
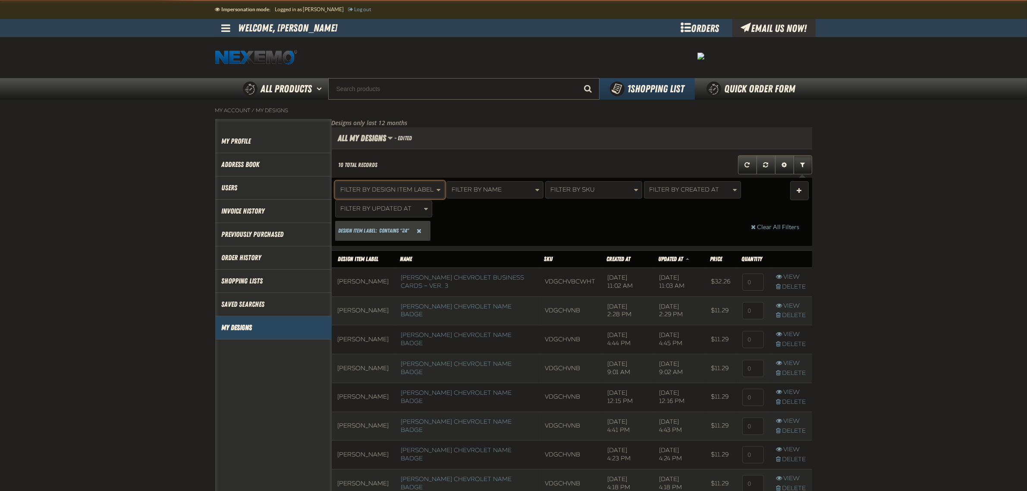
scroll to position [313, 480]
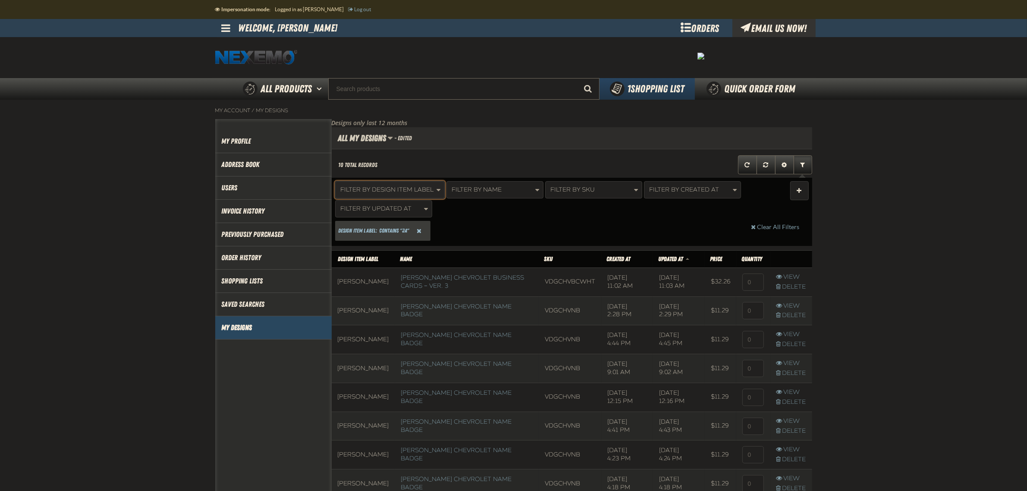
click at [374, 185] on button "Filter By Design Item Label" at bounding box center [390, 189] width 110 height 17
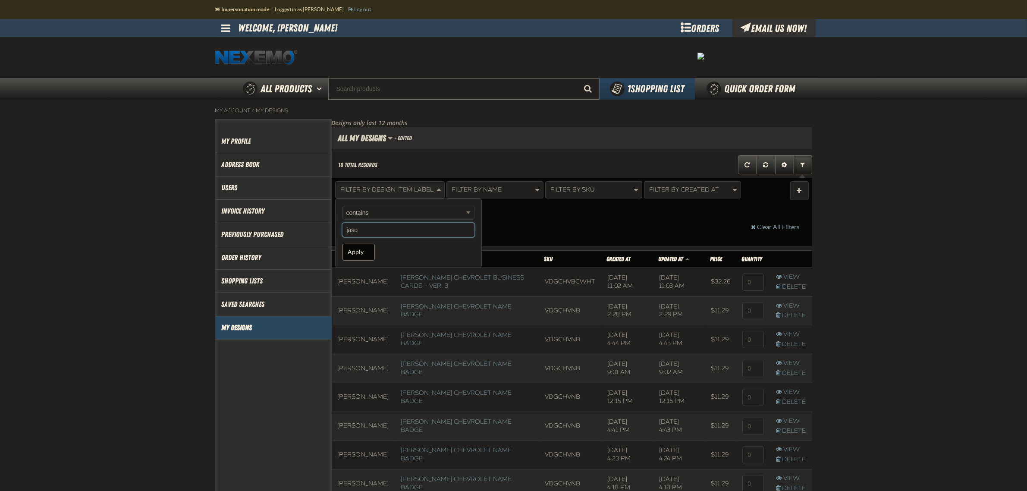
type input "jason"
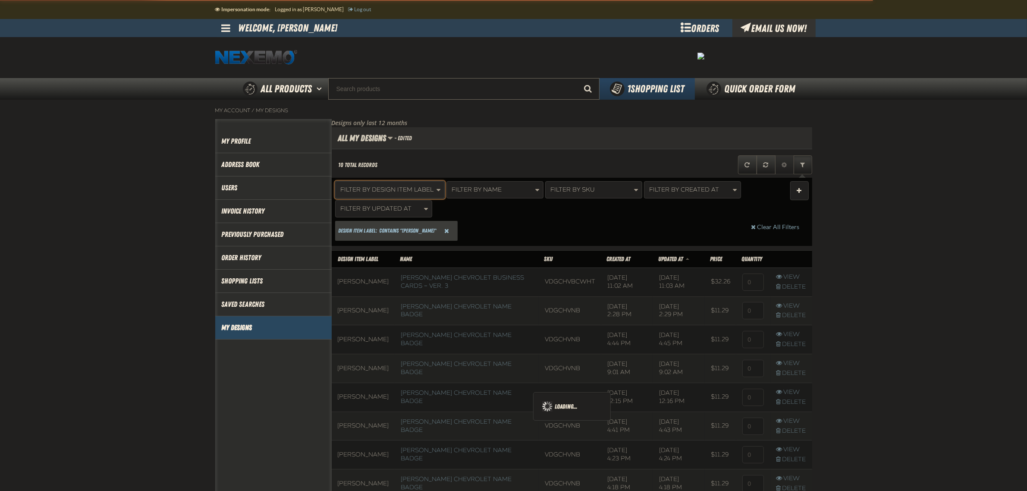
scroll to position [110, 480]
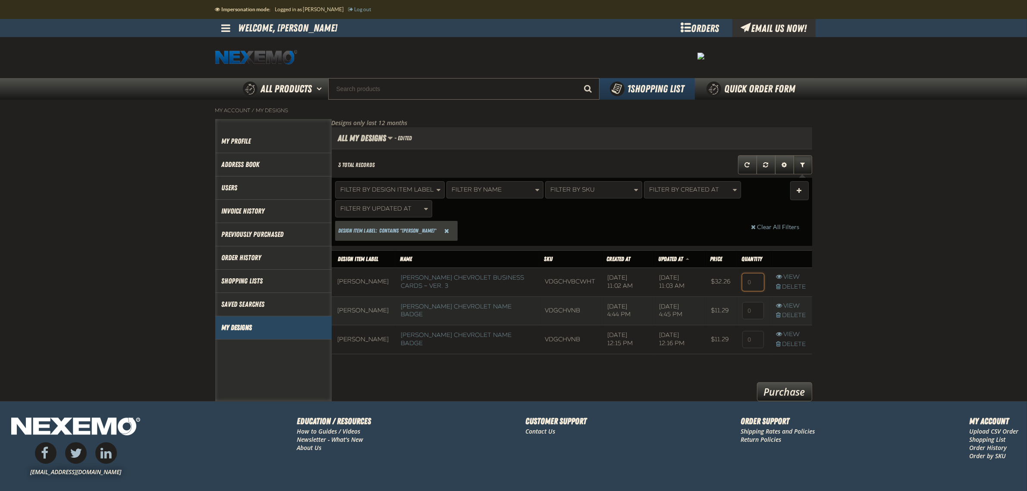
drag, startPoint x: 756, startPoint y: 277, endPoint x: 729, endPoint y: 274, distance: 27.3
click at [736, 278] on td at bounding box center [753, 281] width 34 height 29
type input "1"
drag, startPoint x: 757, startPoint y: 283, endPoint x: 729, endPoint y: 277, distance: 28.7
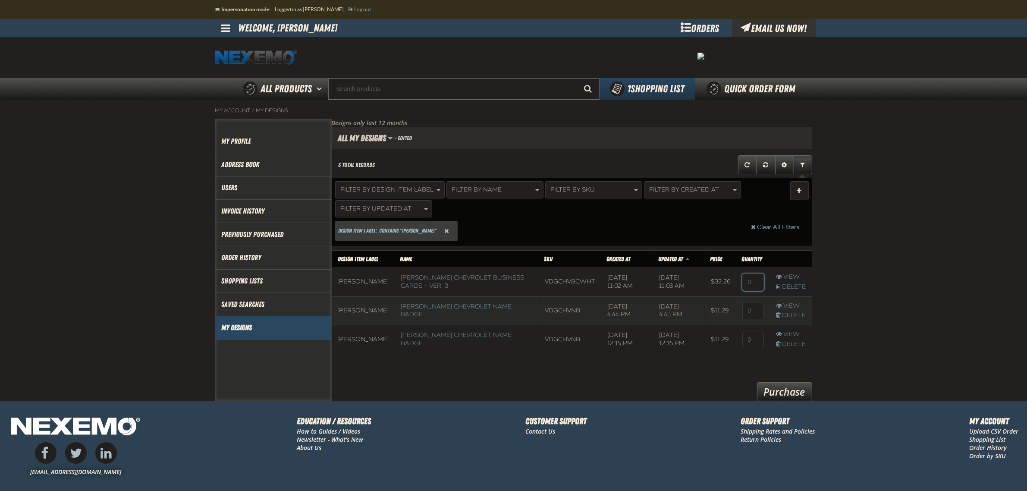
click at [730, 279] on tr "[PERSON_NAME] [PERSON_NAME] Chevrolet Business Cards – Ver. 3 VDGCHVBCWHT [DATE…" at bounding box center [572, 281] width 481 height 29
type input "1"
drag, startPoint x: 757, startPoint y: 314, endPoint x: 729, endPoint y: 315, distance: 28.1
click at [729, 315] on tr "[PERSON_NAME] [PERSON_NAME] Chevrolet Name Badge VDGCHVNB [DATE] 4:44 PM [DATE]…" at bounding box center [572, 310] width 481 height 29
type input "1"
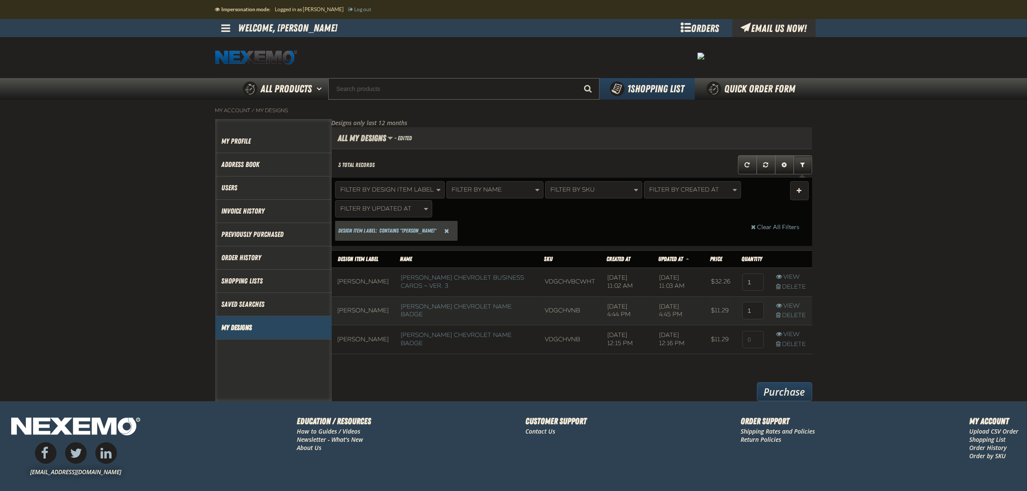
click at [783, 385] on link "Purchase" at bounding box center [784, 391] width 55 height 19
click at [671, 91] on span "1 Shopping List" at bounding box center [656, 89] width 57 height 12
click at [628, 132] on button "Create New List" at bounding box center [612, 134] width 164 height 17
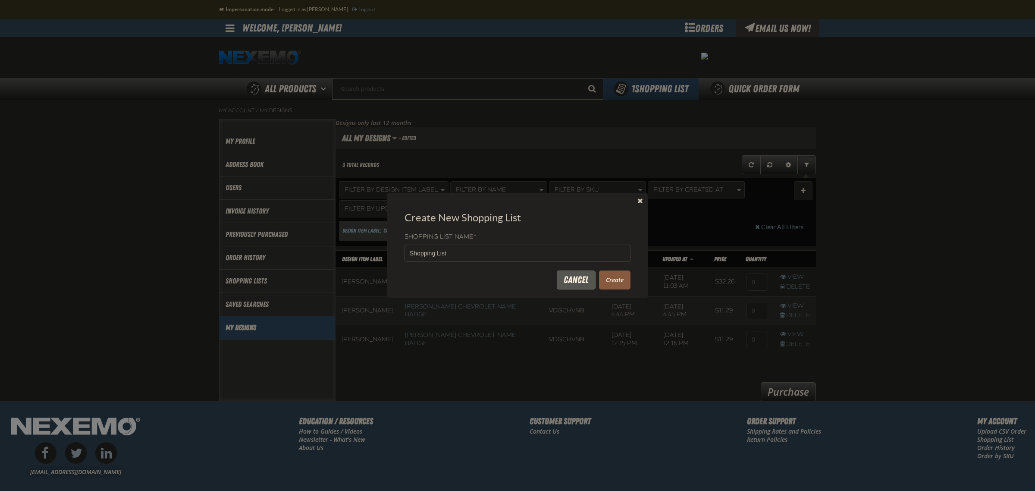
click at [527, 242] on div "Shopping List Name * Shopping List" at bounding box center [518, 247] width 226 height 29
click at [524, 251] on input "Shopping List" at bounding box center [518, 253] width 226 height 17
click at [523, 251] on input "Shopping List" at bounding box center [518, 253] width 226 height 17
type input "BC and [GEOGRAPHIC_DATA]"
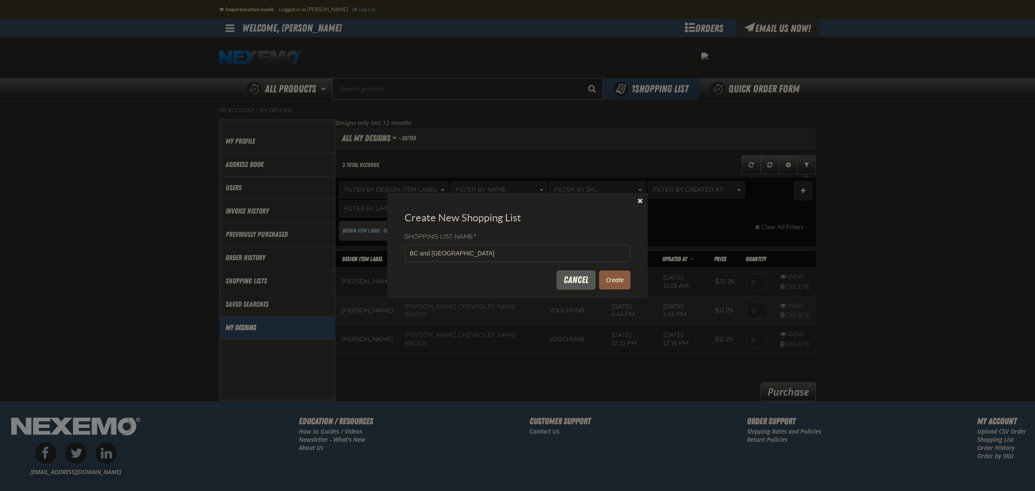
click at [613, 281] on button "Create" at bounding box center [614, 279] width 31 height 19
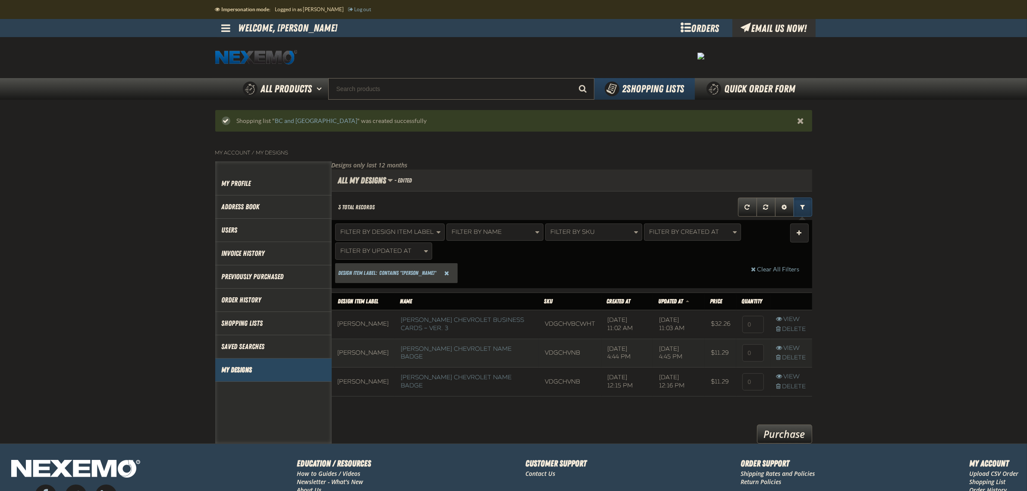
click at [801, 210] on span "Expand or Collapse Grid Filters" at bounding box center [803, 207] width 5 height 6
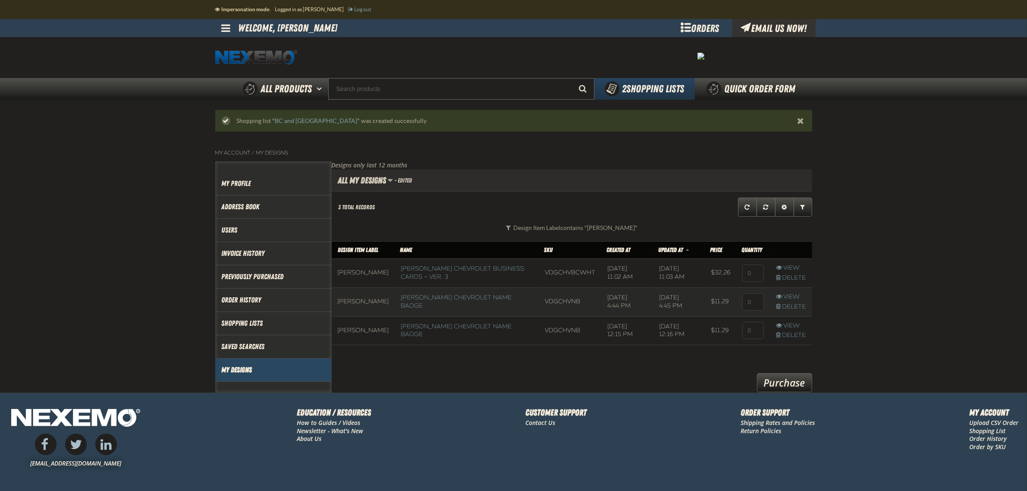
click at [800, 123] on span "Close the Notification" at bounding box center [801, 120] width 7 height 9
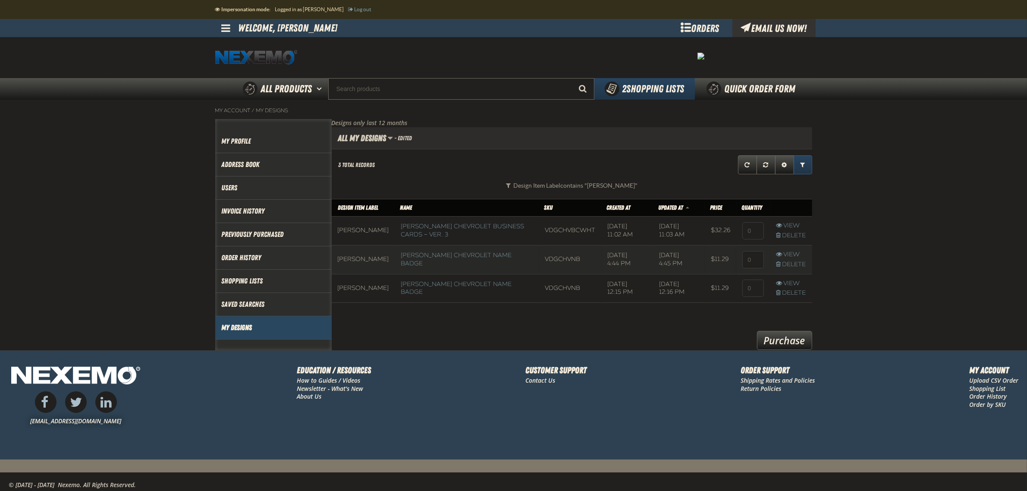
click at [803, 167] on span "Expand or Collapse Grid Filters" at bounding box center [803, 165] width 5 height 6
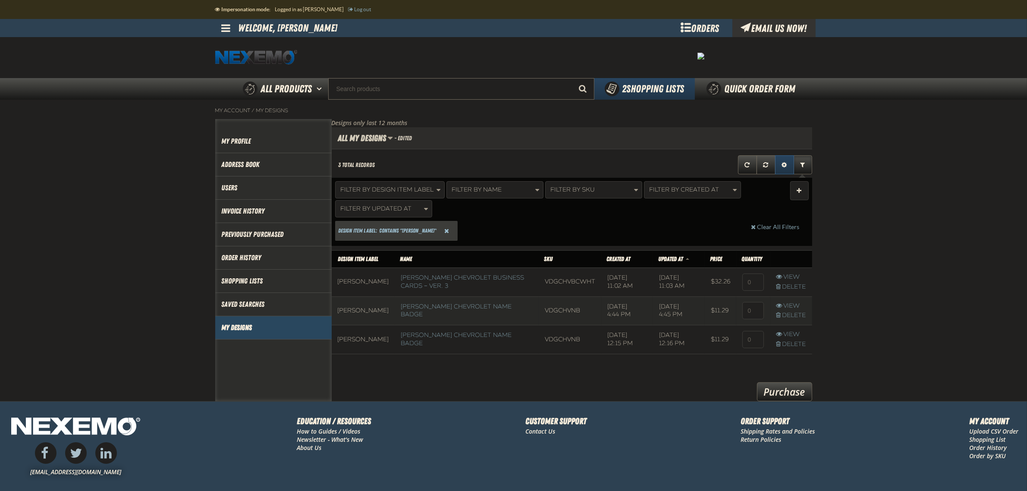
click at [784, 167] on span "Expand or Collapse Grid Settings" at bounding box center [784, 165] width 5 height 6
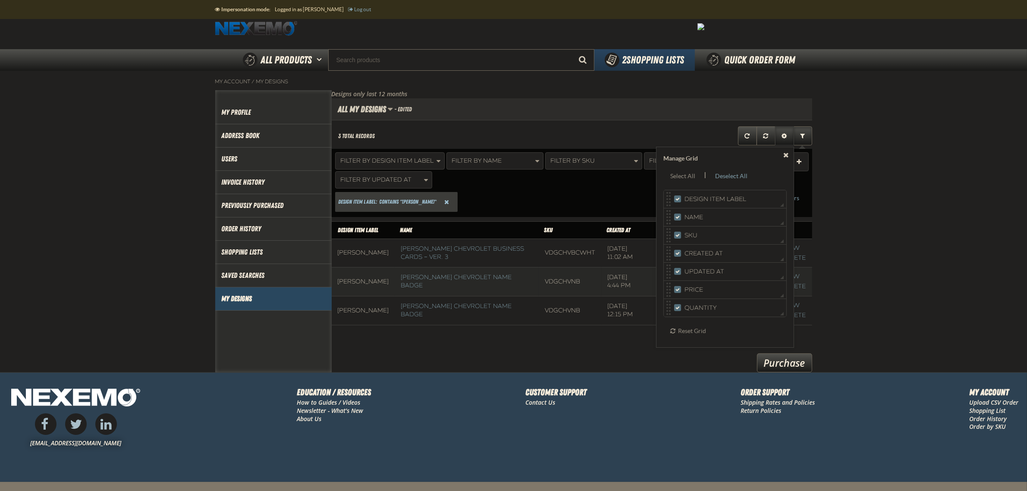
scroll to position [76, 0]
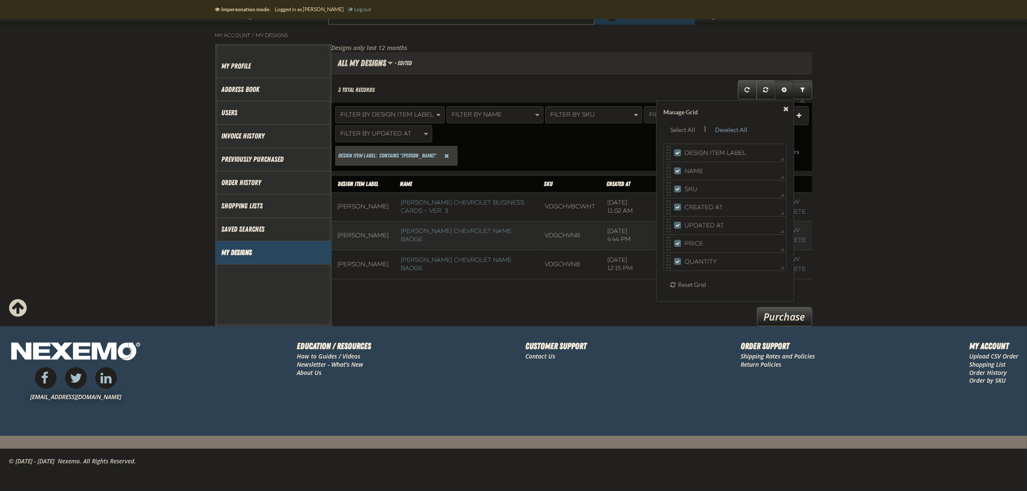
click at [861, 242] on main "My Account / My Designs Account My Profile Address Book" at bounding box center [513, 176] width 1027 height 302
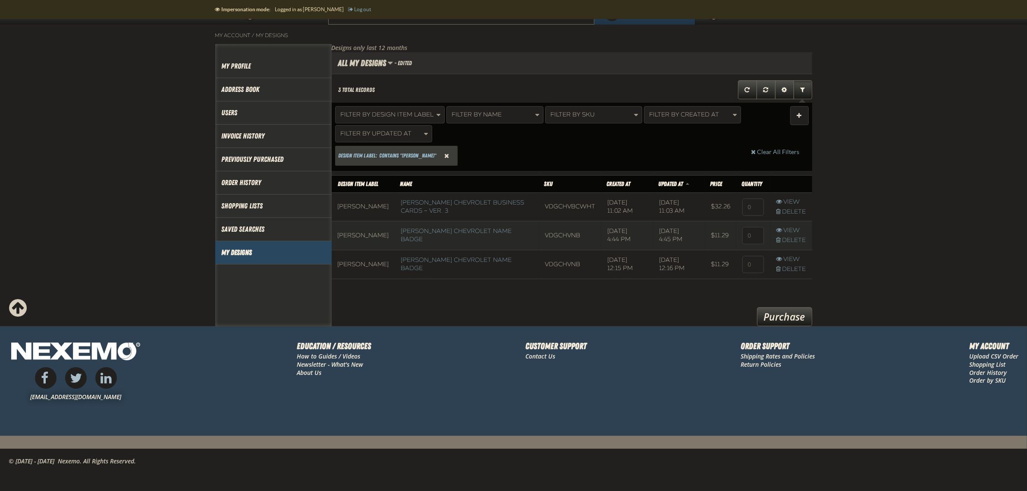
click at [444, 154] on span "Reset Design Item Label Filter" at bounding box center [446, 156] width 5 height 6
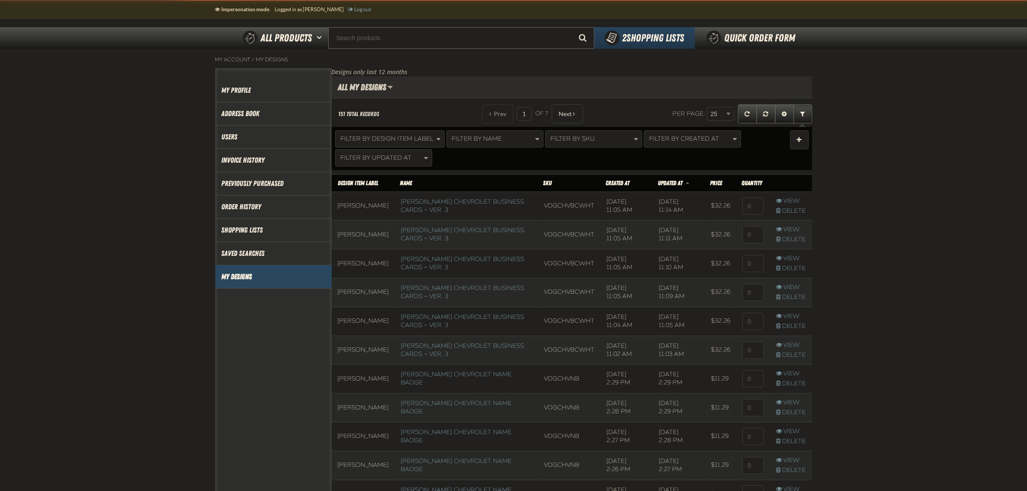
scroll to position [745, 480]
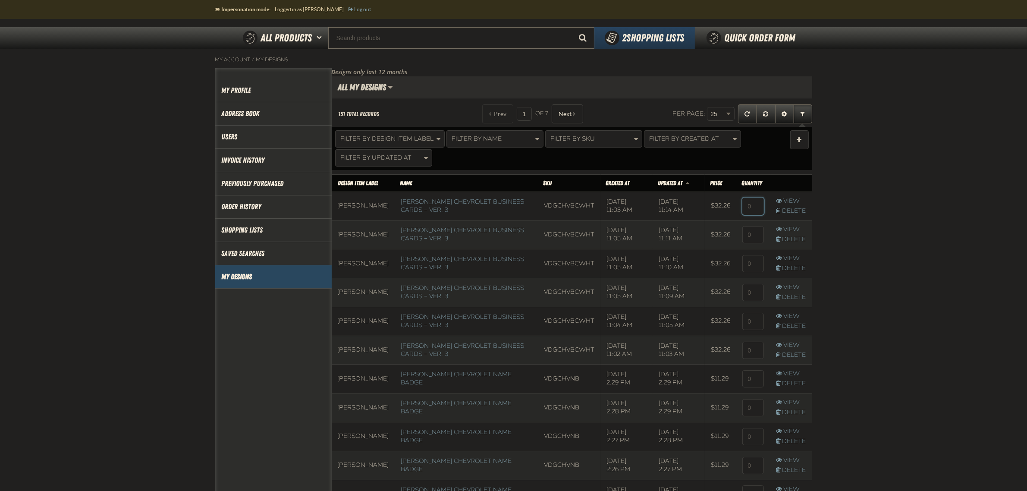
click at [747, 207] on input at bounding box center [753, 206] width 22 height 17
type input "1"
click at [751, 242] on input at bounding box center [753, 234] width 22 height 17
type input "1"
click at [755, 264] on input at bounding box center [753, 263] width 22 height 17
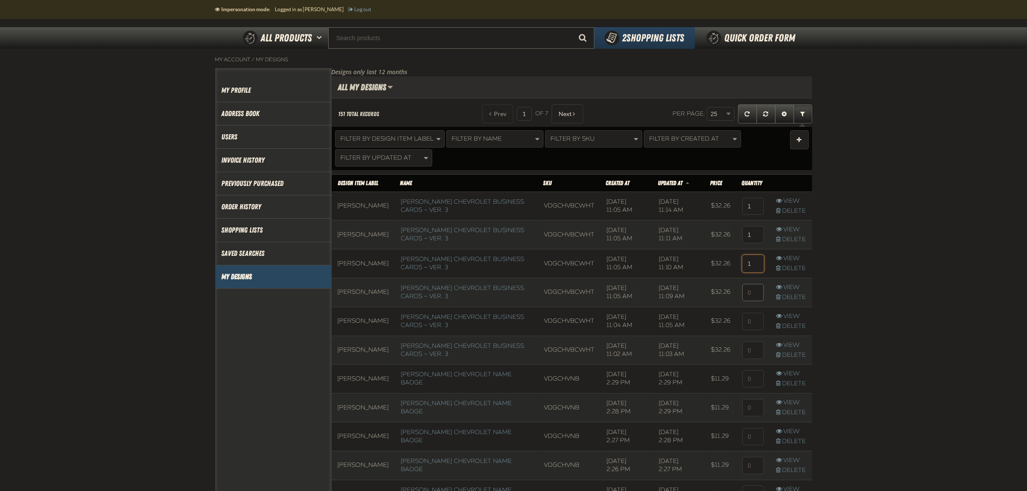
type input "1"
click at [751, 296] on input at bounding box center [753, 292] width 22 height 17
type input "1"
click at [754, 320] on input at bounding box center [753, 321] width 22 height 17
type input "1"
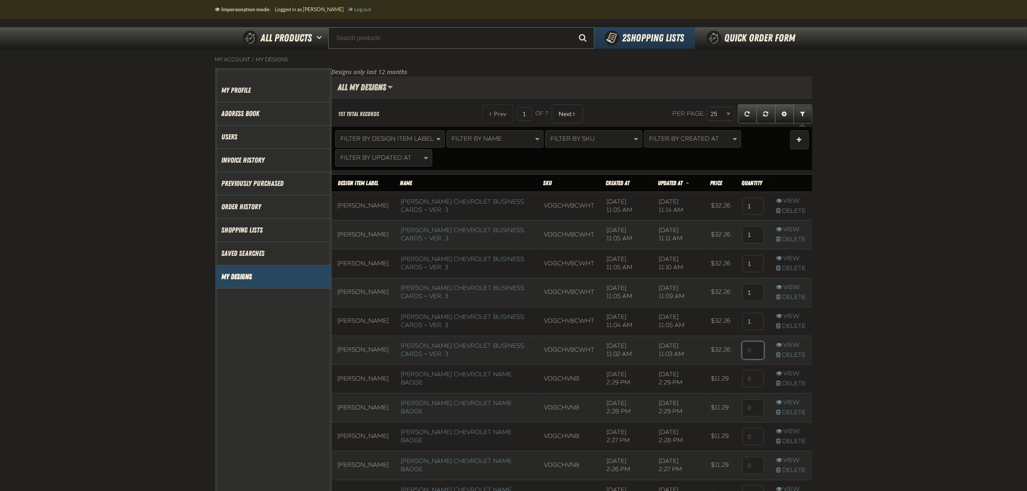
click at [756, 352] on input at bounding box center [753, 350] width 22 height 17
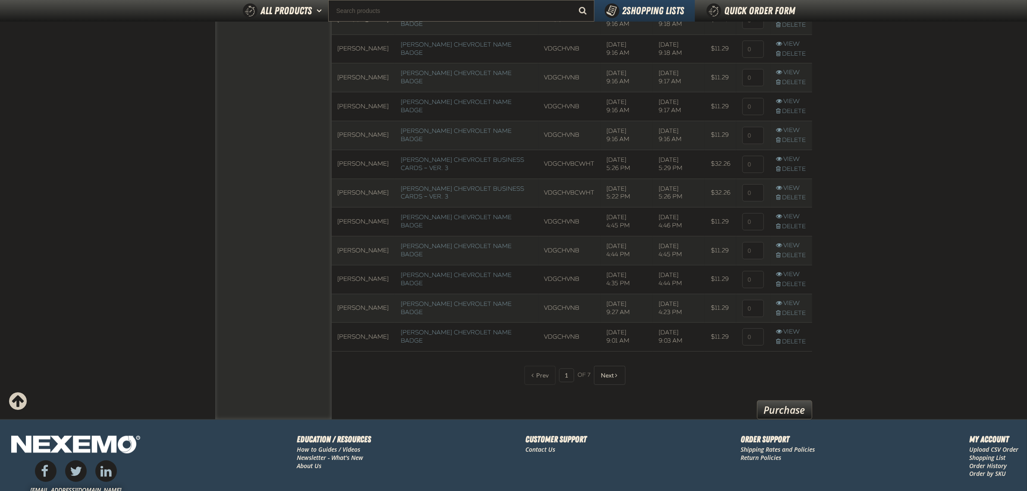
scroll to position [606, 0]
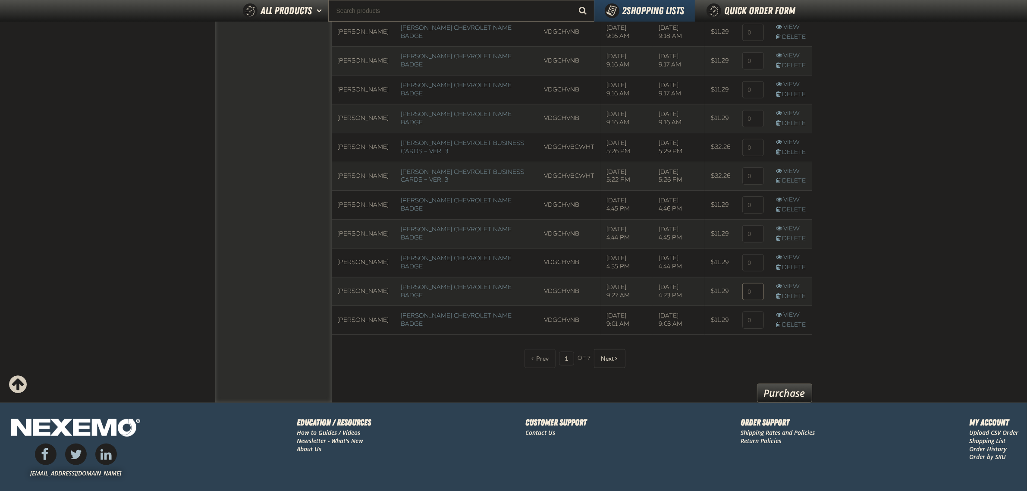
type input "1"
click at [755, 297] on input at bounding box center [753, 291] width 22 height 17
type input "1"
drag, startPoint x: 758, startPoint y: 238, endPoint x: 754, endPoint y: 234, distance: 6.1
click at [758, 238] on input at bounding box center [753, 233] width 22 height 17
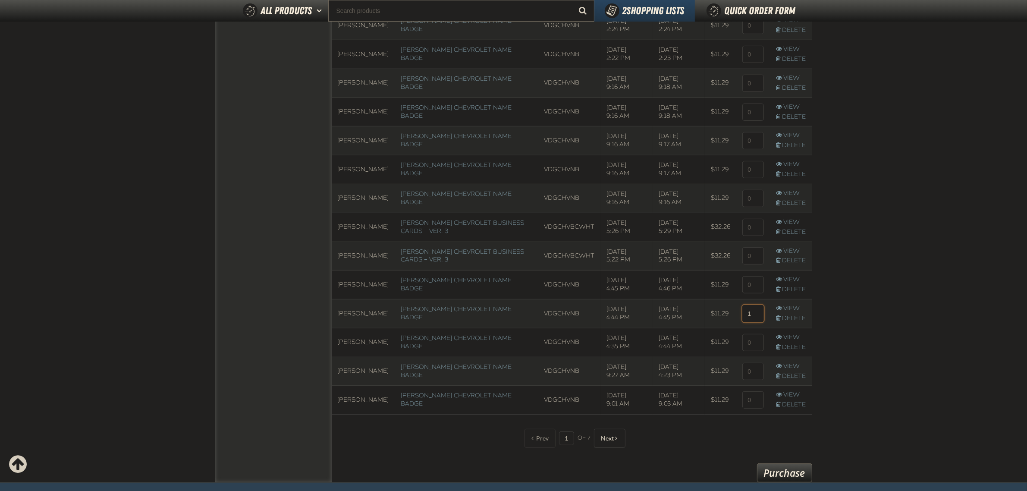
scroll to position [525, 0]
type input "1"
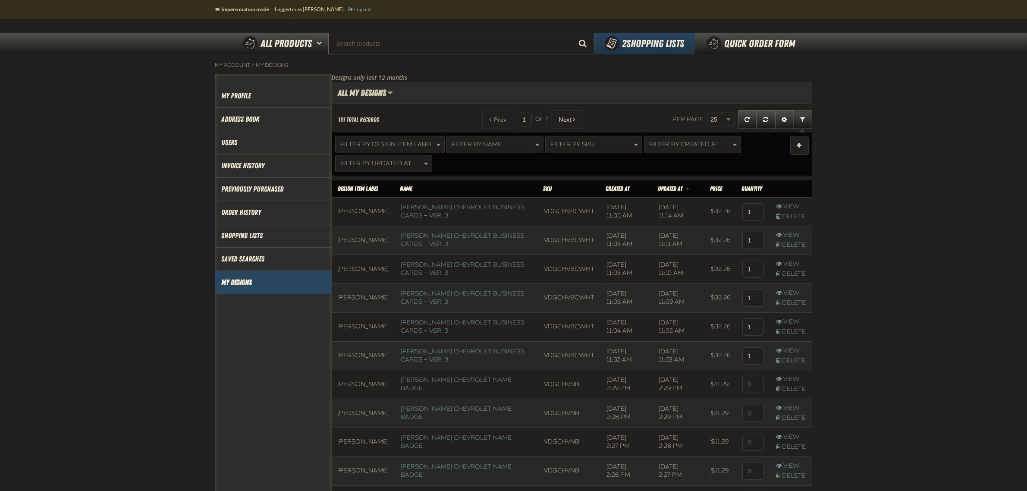
scroll to position [40, 0]
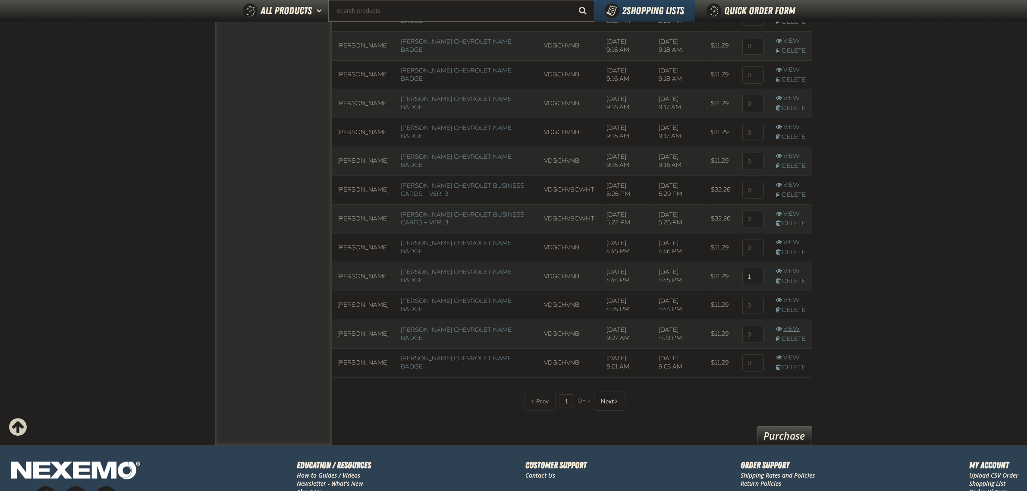
scroll to position [593, 0]
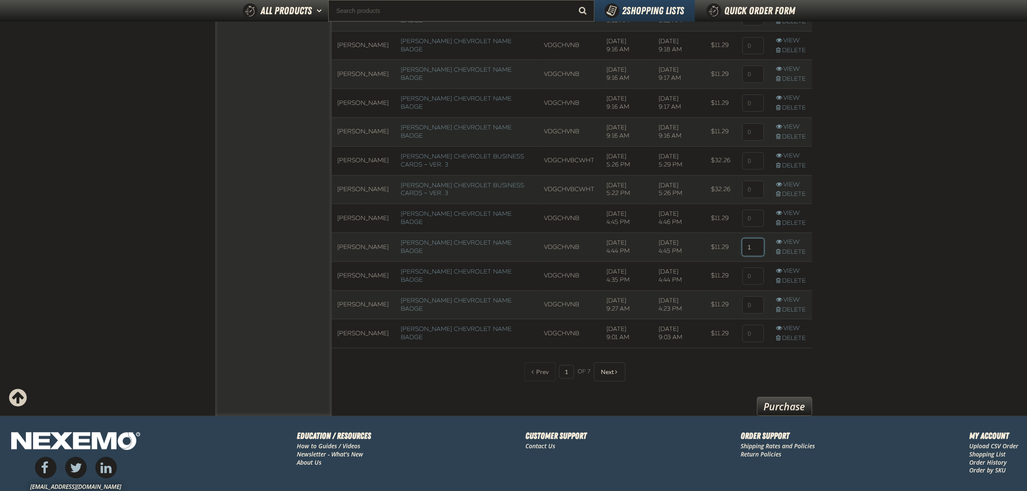
click at [757, 253] on input "1" at bounding box center [753, 247] width 22 height 17
drag, startPoint x: 569, startPoint y: 248, endPoint x: 533, endPoint y: 253, distance: 35.6
click at [538, 253] on td "VDGCHVNB" at bounding box center [569, 247] width 63 height 29
drag, startPoint x: 530, startPoint y: 253, endPoint x: 570, endPoint y: 253, distance: 40.1
click at [570, 253] on td "VDGCHVNB" at bounding box center [569, 247] width 63 height 29
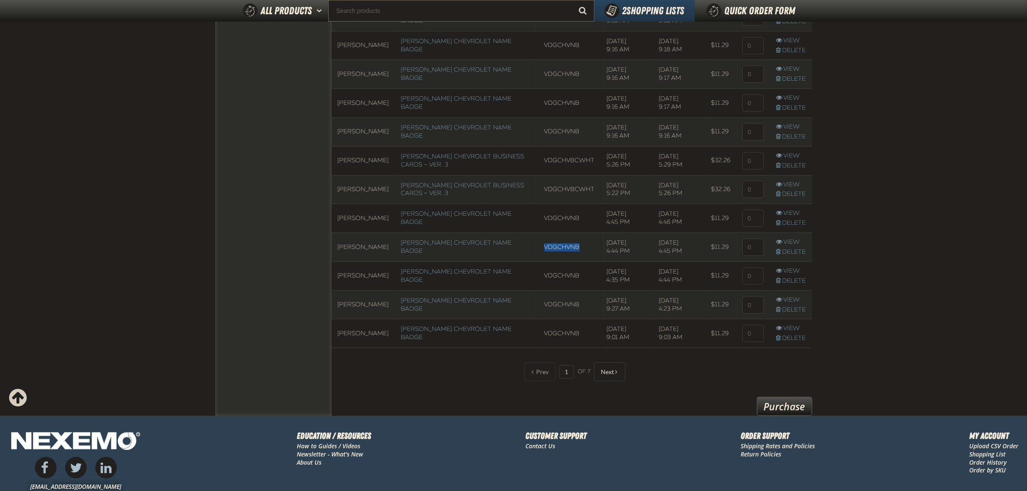
copy td "VDGCHVNB"
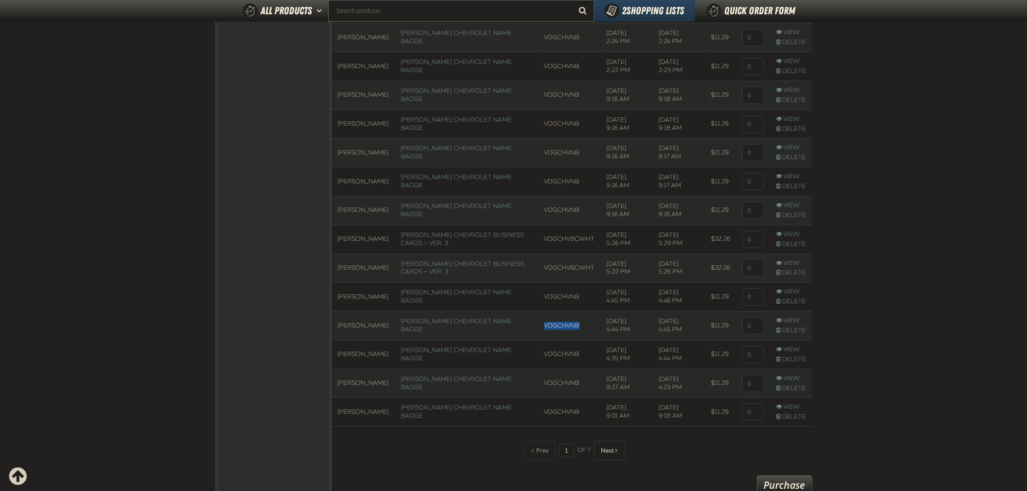
scroll to position [684, 0]
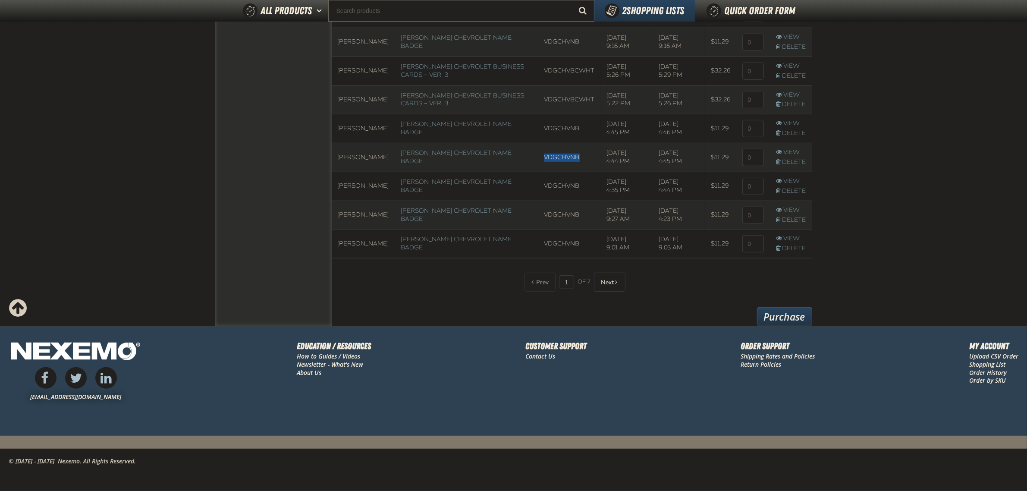
click at [807, 319] on link "Purchase" at bounding box center [784, 316] width 55 height 19
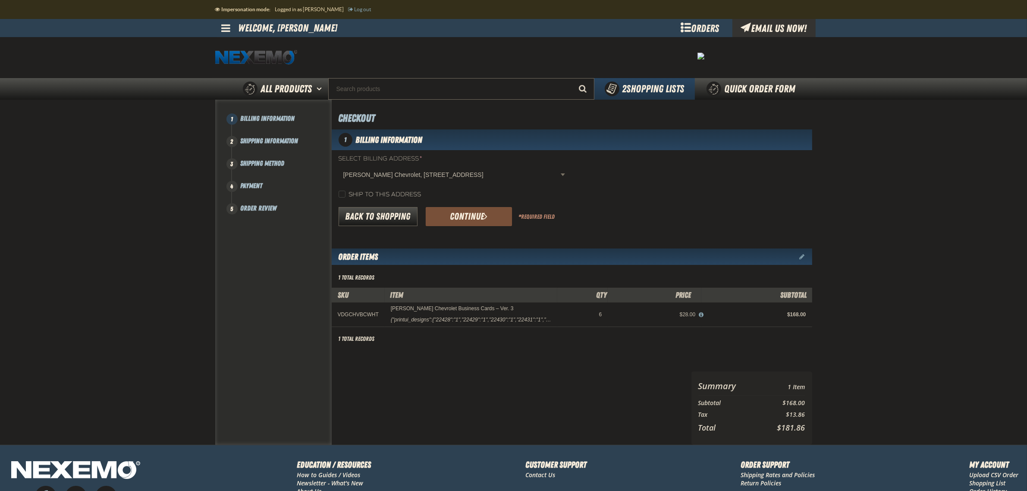
click at [492, 217] on button "Continue" at bounding box center [469, 216] width 86 height 19
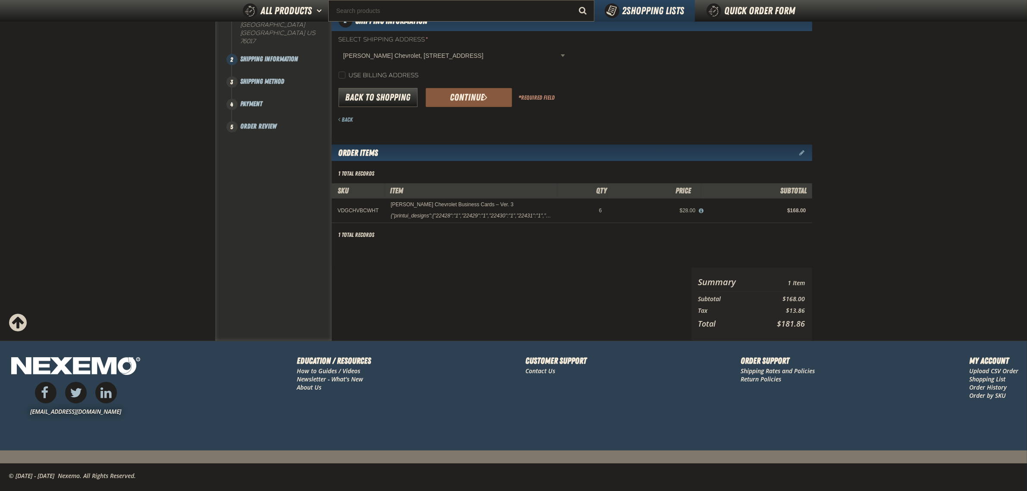
scroll to position [112, 0]
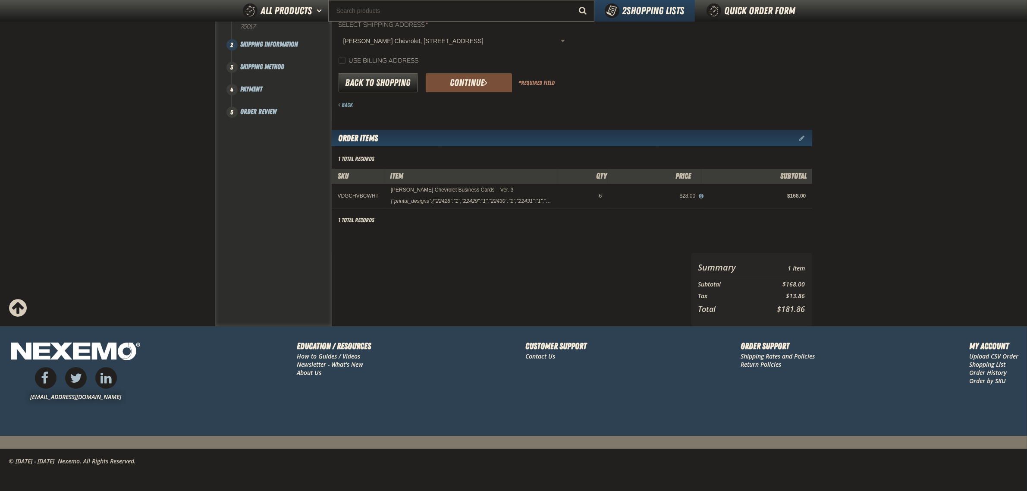
drag, startPoint x: 482, startPoint y: 89, endPoint x: 502, endPoint y: 103, distance: 24.2
click at [482, 88] on button "Continue" at bounding box center [469, 82] width 86 height 19
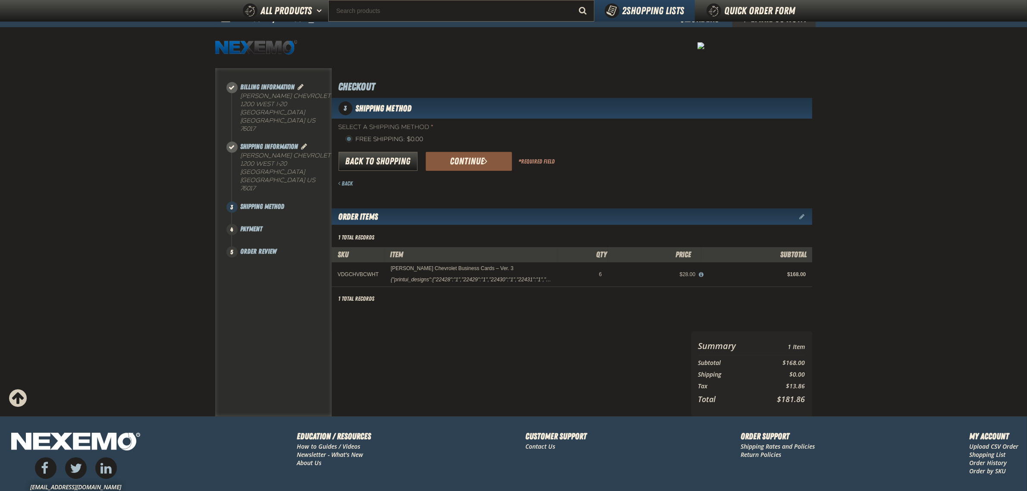
scroll to position [6, 0]
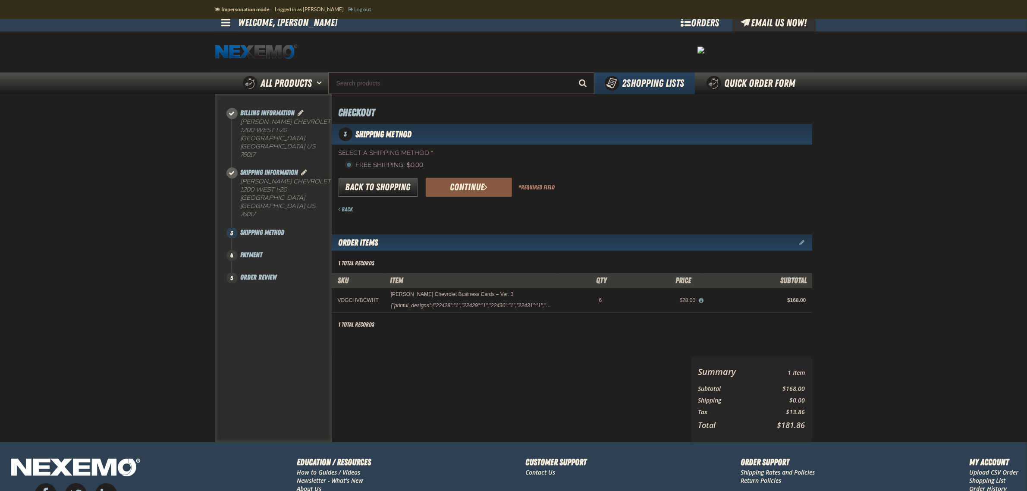
click at [489, 186] on button "Continue" at bounding box center [469, 187] width 86 height 19
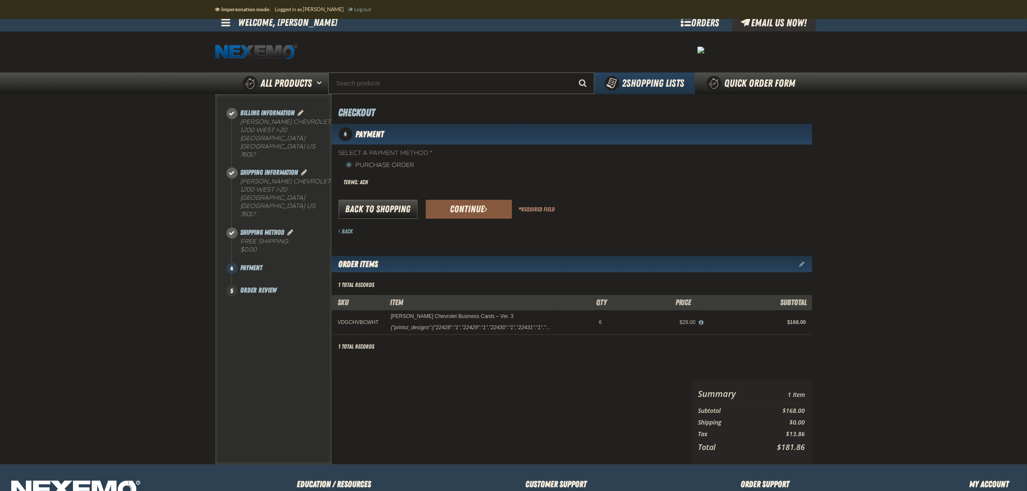
click at [403, 184] on div "Terms: ACH" at bounding box center [455, 182] width 233 height 19
click at [466, 206] on button "Continue" at bounding box center [469, 209] width 86 height 19
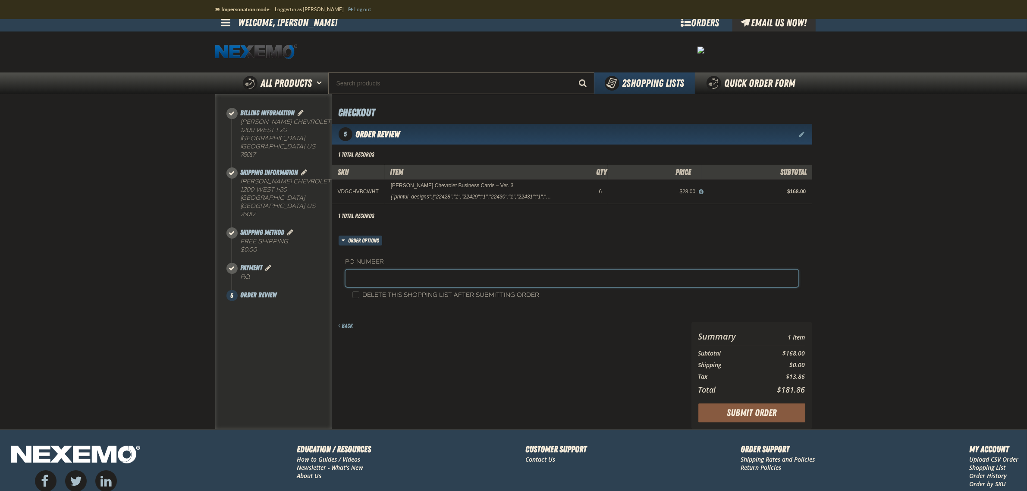
click at [396, 272] on input "text" at bounding box center [572, 278] width 453 height 17
type input "VDGCHYBC81925 (rs)"
click at [794, 416] on button "Submit Order" at bounding box center [751, 412] width 107 height 19
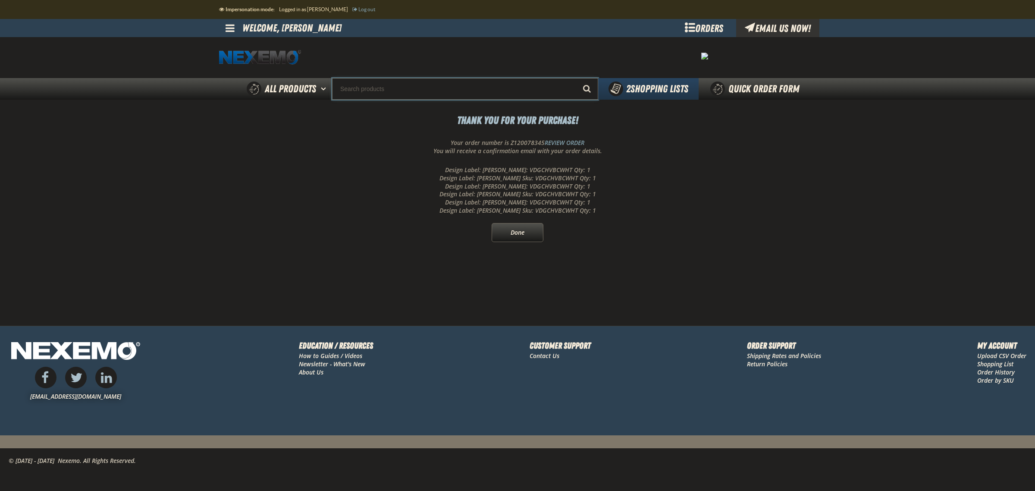
click at [411, 85] on input "Search" at bounding box center [465, 89] width 266 height 22
click at [229, 29] on span at bounding box center [230, 28] width 9 height 10
click at [240, 48] on link "My Account My Account" at bounding box center [242, 45] width 38 height 8
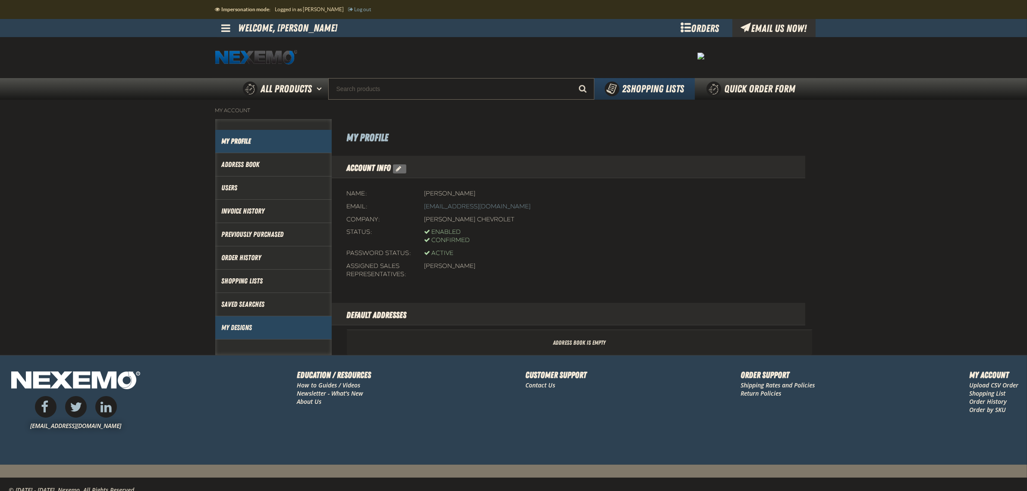
click at [257, 333] on link "My Designs" at bounding box center [274, 328] width 104 height 10
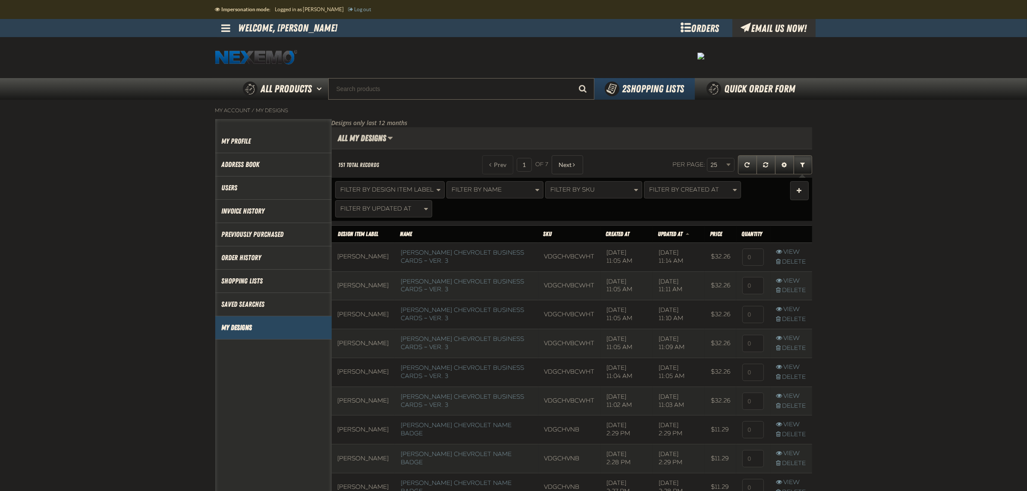
scroll to position [0, 0]
click at [606, 191] on button "Filter By SKU" at bounding box center [593, 189] width 97 height 17
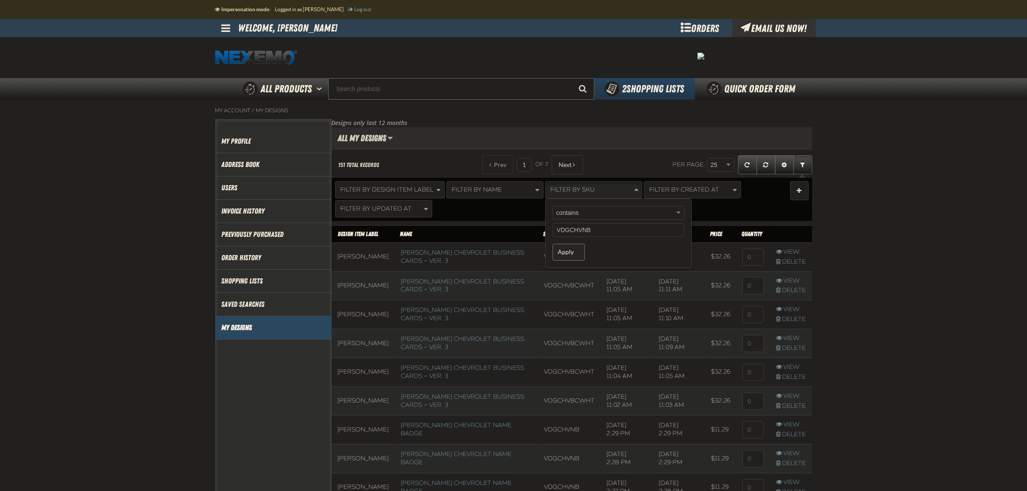
type input "VDGCHVNB"
click at [577, 252] on button "Apply" at bounding box center [569, 252] width 32 height 17
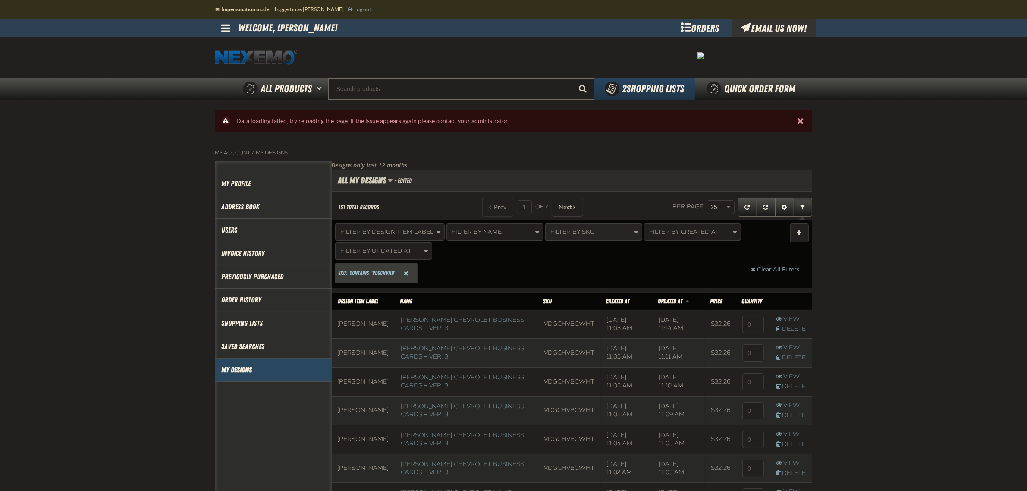
click at [614, 236] on button "Filter By SKU" at bounding box center [593, 231] width 97 height 17
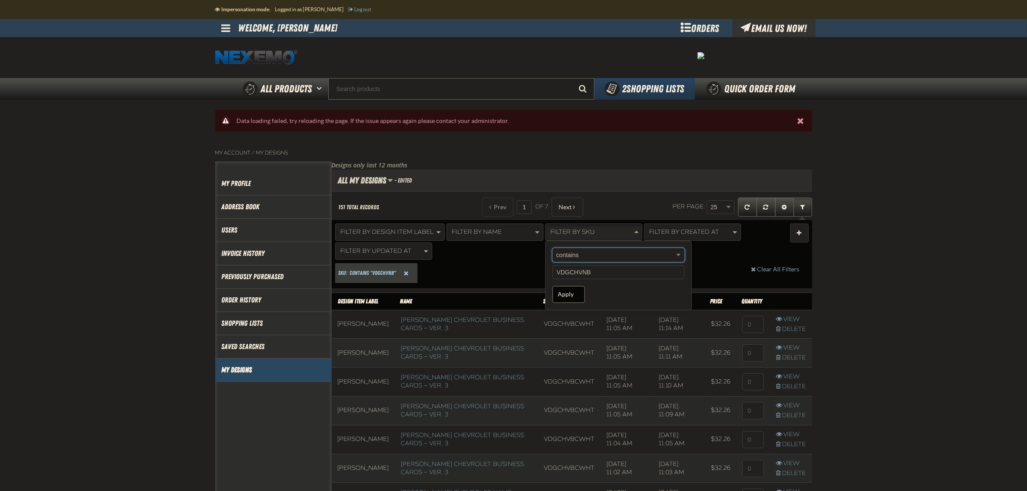
click at [615, 277] on input "VDGCHVNB" at bounding box center [619, 272] width 132 height 14
click at [486, 269] on div "Design Item Label: Name: SKU: contains "VDGCHVNB" Created At: Updated At: Clear…" at bounding box center [572, 272] width 474 height 25
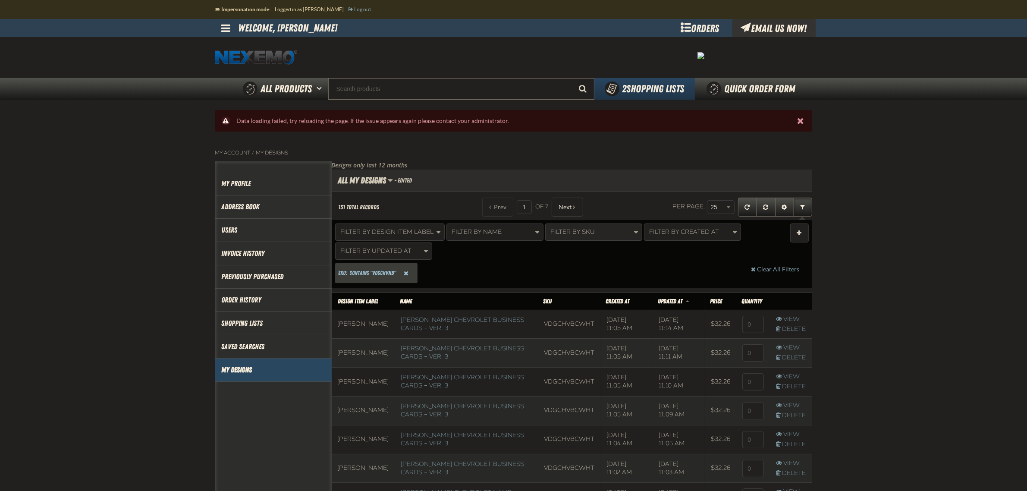
click at [596, 232] on button "Filter By SKU" at bounding box center [593, 231] width 97 height 17
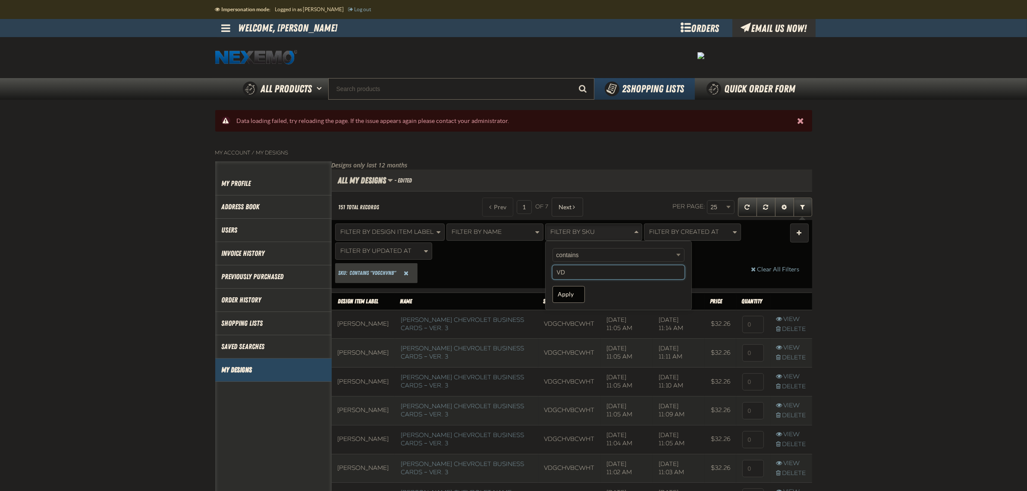
type input "V"
paste input "VDGCHVNB"
type input "V"
type input "NB"
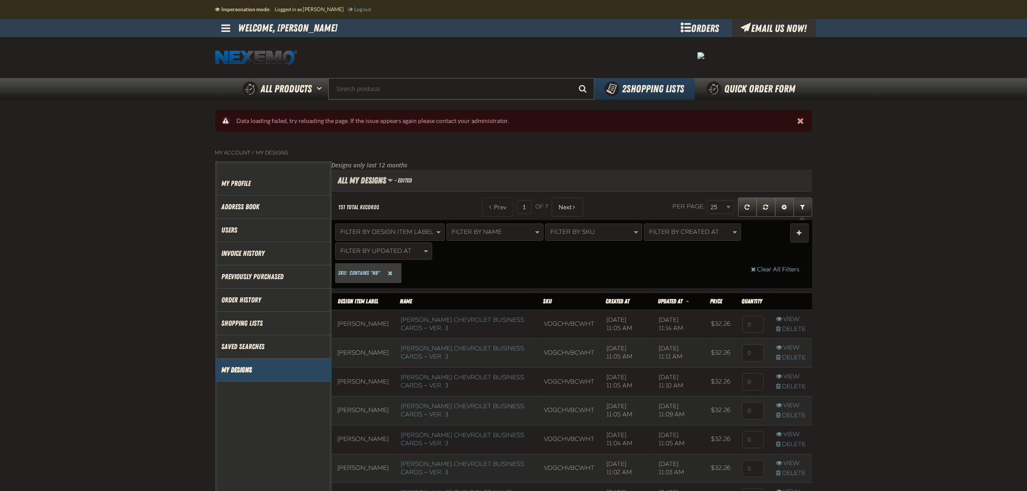
click at [804, 120] on button "Close the Notification" at bounding box center [801, 120] width 13 height 13
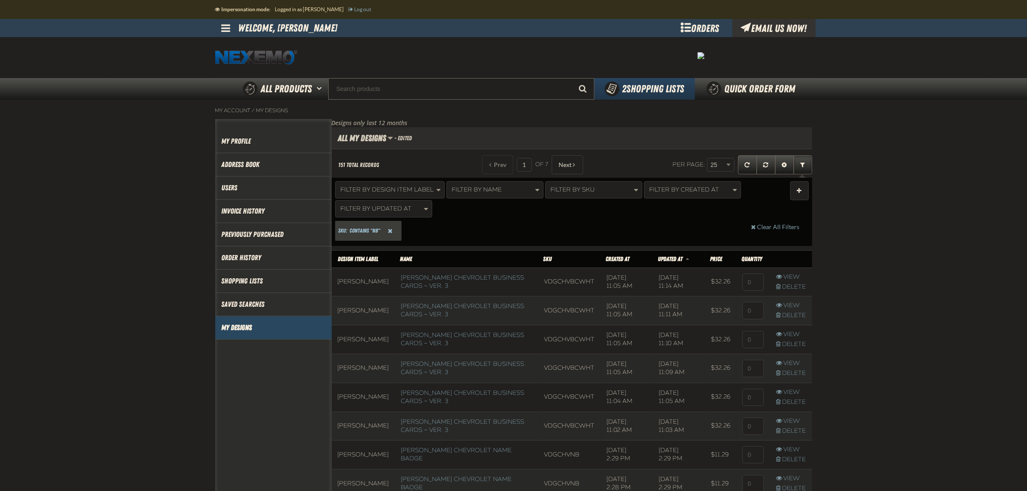
click at [389, 232] on span "Reset SKU Filter" at bounding box center [390, 231] width 5 height 6
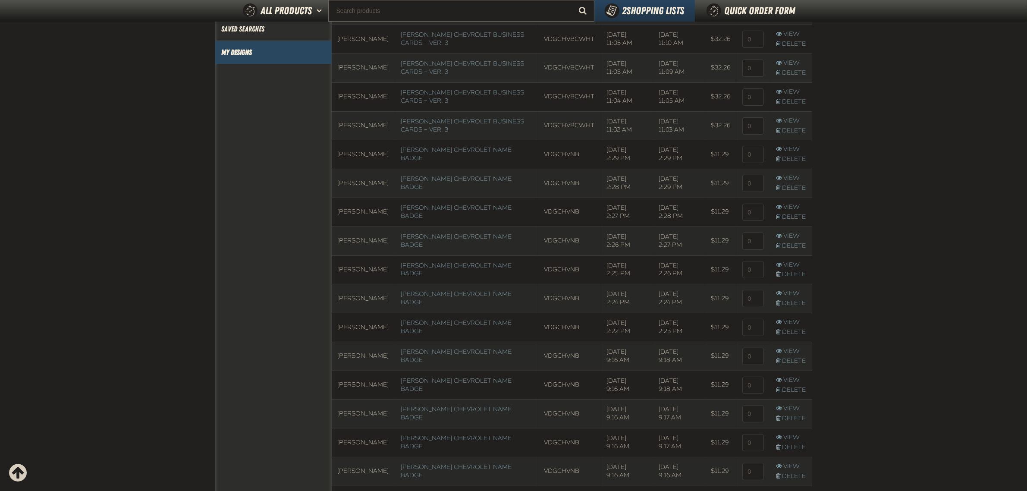
scroll to position [54, 0]
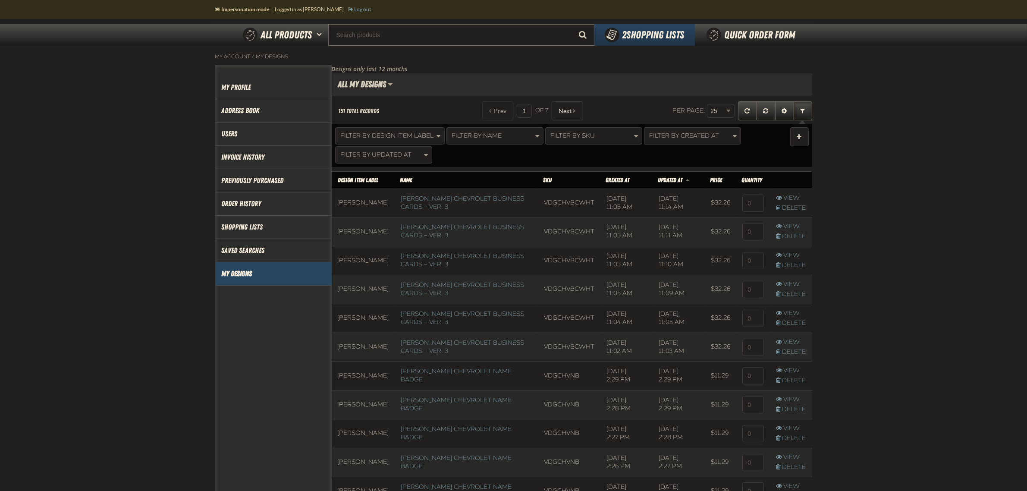
click at [538, 177] on th "SKU" at bounding box center [569, 179] width 63 height 17
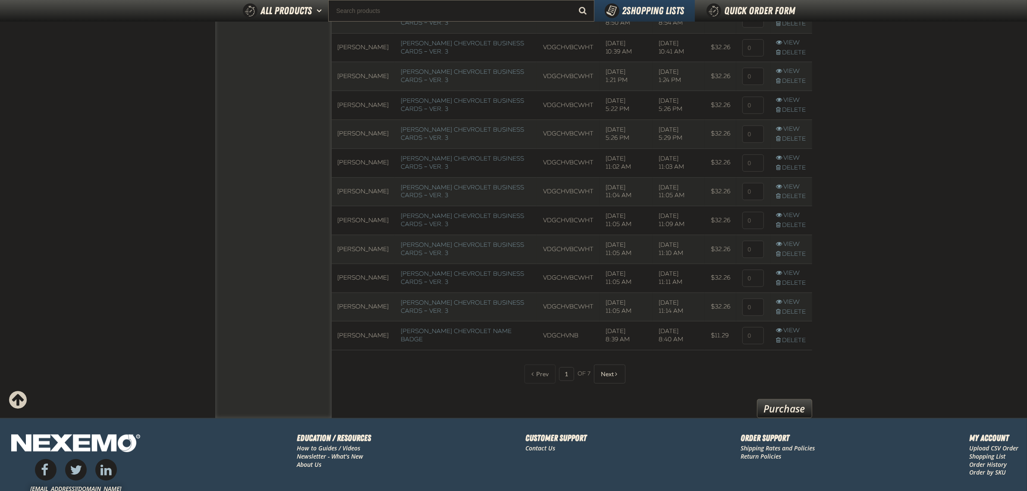
scroll to position [684, 0]
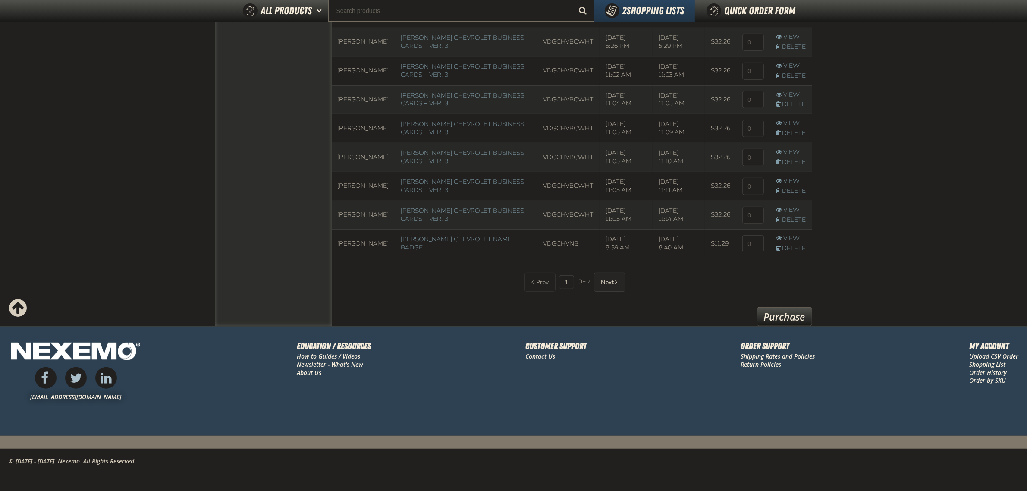
click at [612, 285] on button "Next" at bounding box center [609, 282] width 31 height 19
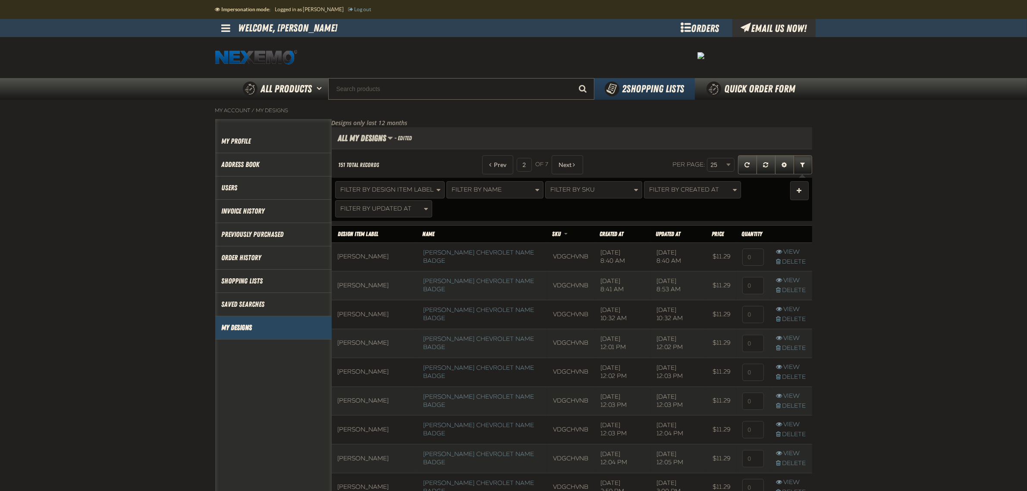
click at [665, 237] on span "Updated At" at bounding box center [668, 233] width 25 height 7
click at [668, 238] on th "Updated At" at bounding box center [679, 233] width 52 height 17
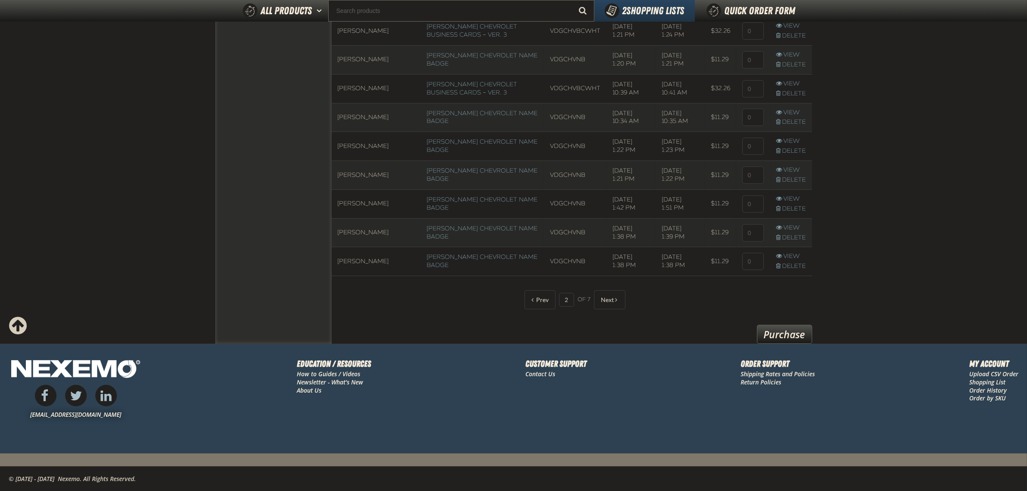
scroll to position [684, 0]
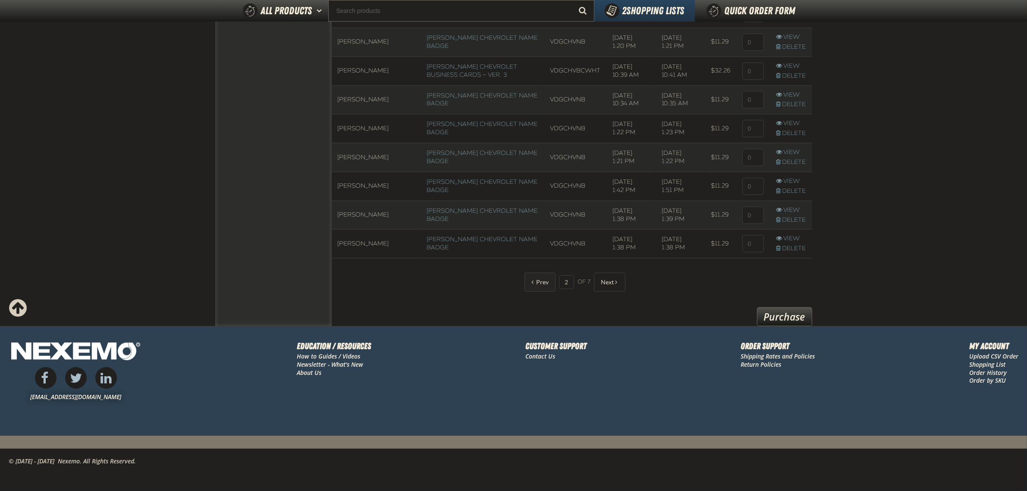
click at [529, 280] on button "Prev" at bounding box center [540, 282] width 31 height 19
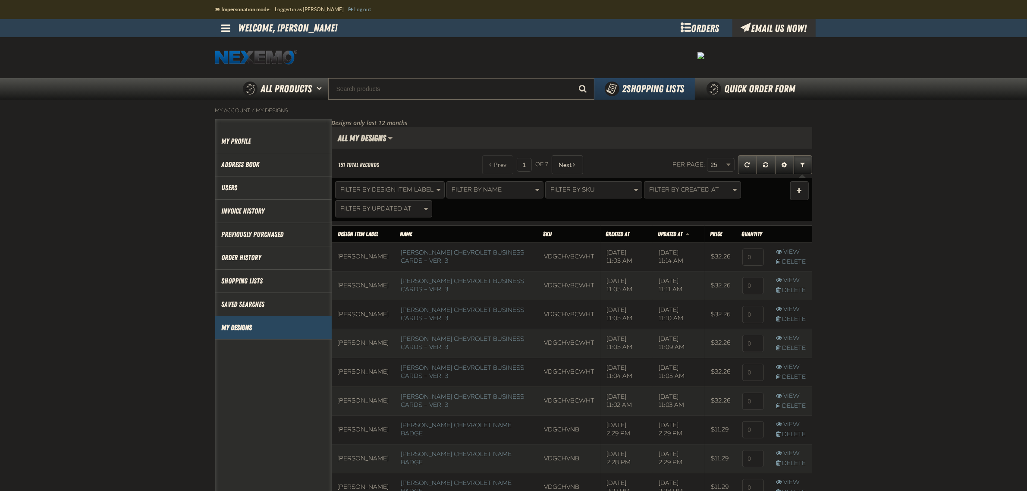
click at [544, 234] on span "SKU" at bounding box center [548, 233] width 9 height 7
click at [665, 236] on span "Updated At" at bounding box center [670, 233] width 25 height 7
click at [541, 235] on th "SKU" at bounding box center [572, 233] width 63 height 17
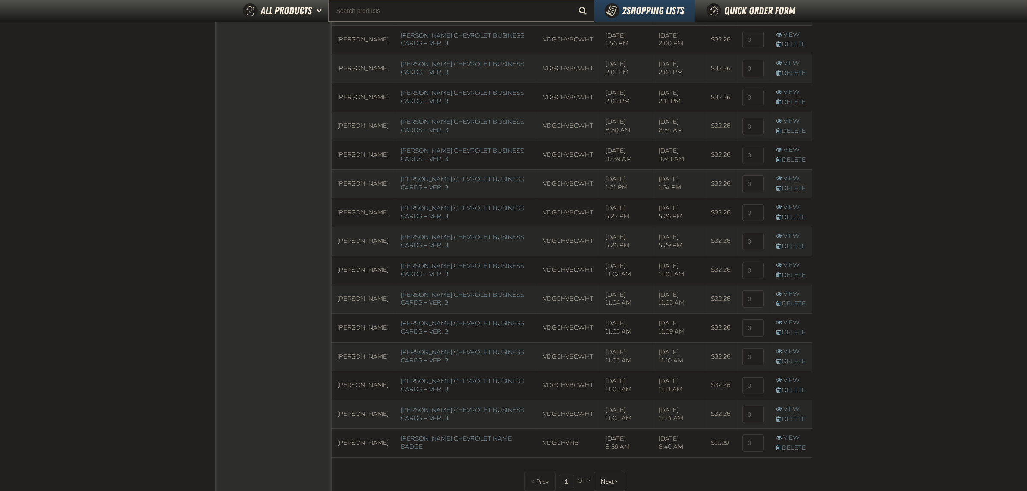
scroll to position [633, 0]
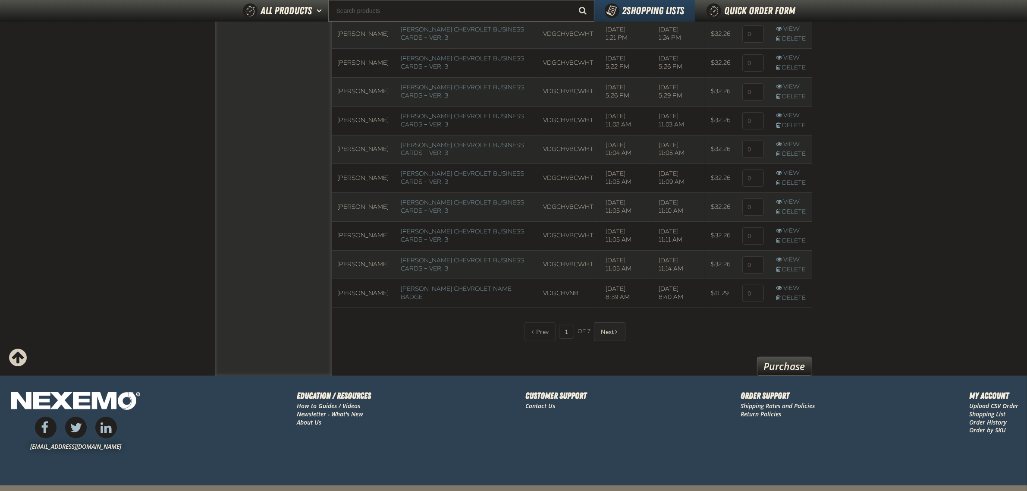
click at [613, 335] on button "Next" at bounding box center [609, 331] width 31 height 19
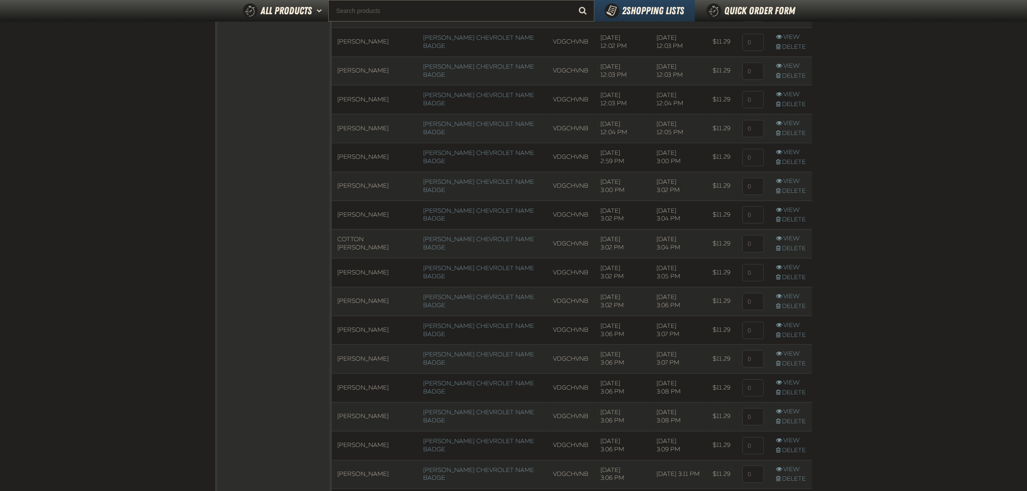
scroll to position [684, 0]
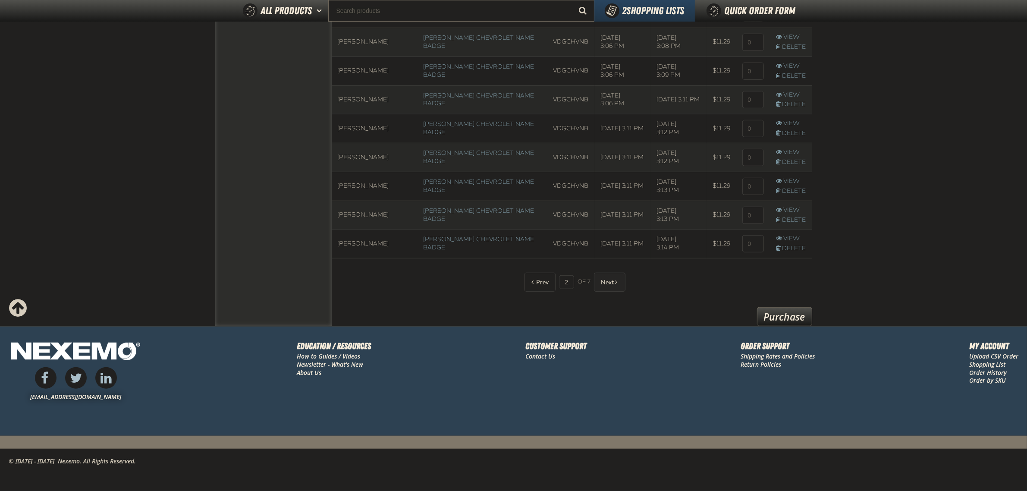
click at [609, 285] on button "Next" at bounding box center [609, 282] width 31 height 19
click at [608, 279] on span "Next" at bounding box center [607, 282] width 13 height 7
click at [613, 287] on button "Next" at bounding box center [609, 282] width 31 height 19
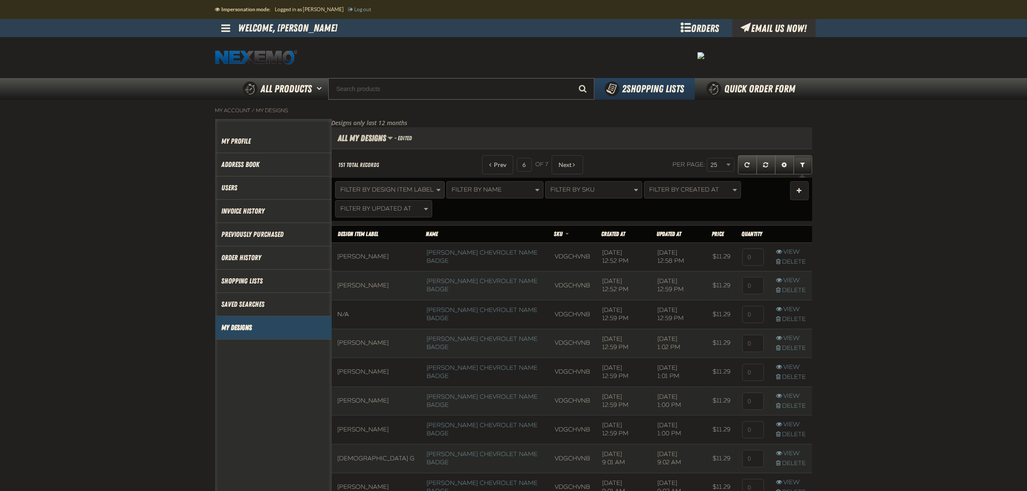
click at [361, 186] on button "Filter By Design Item Label" at bounding box center [390, 189] width 110 height 17
type input "[PERSON_NAME]"
click at [363, 261] on button "Apply" at bounding box center [358, 252] width 32 height 17
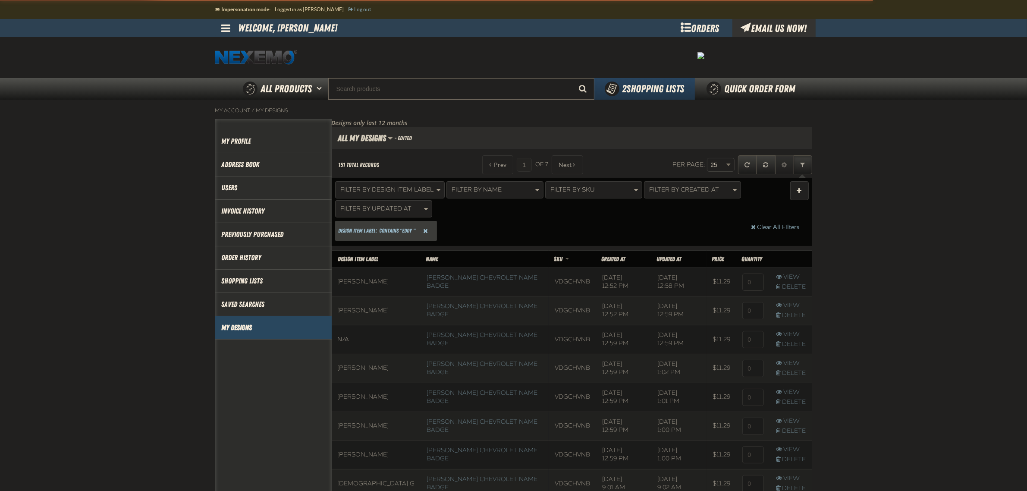
scroll to position [61, 480]
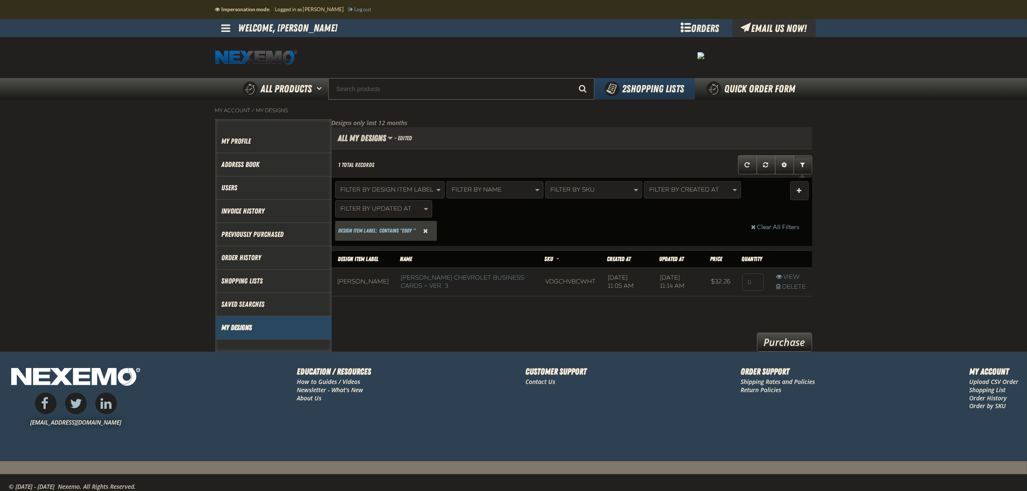
click at [427, 230] on span "Reset Design Item Label Filter" at bounding box center [426, 231] width 5 height 6
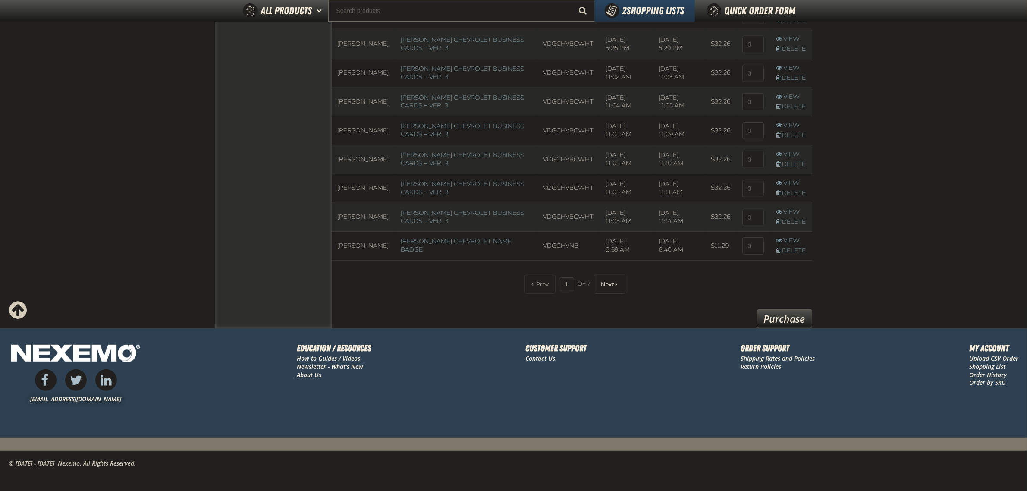
scroll to position [684, 0]
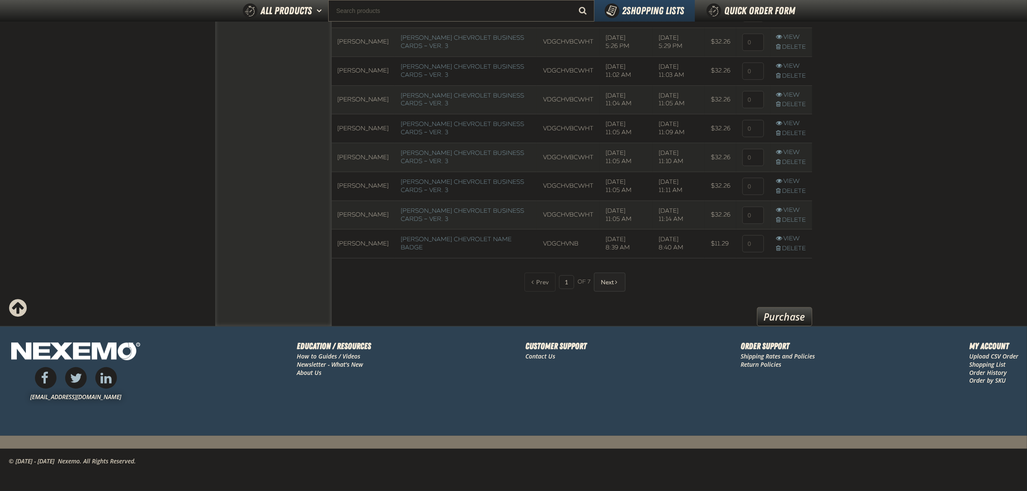
click at [608, 279] on span "Next" at bounding box center [607, 282] width 13 height 7
click at [607, 279] on span "Next" at bounding box center [607, 282] width 13 height 7
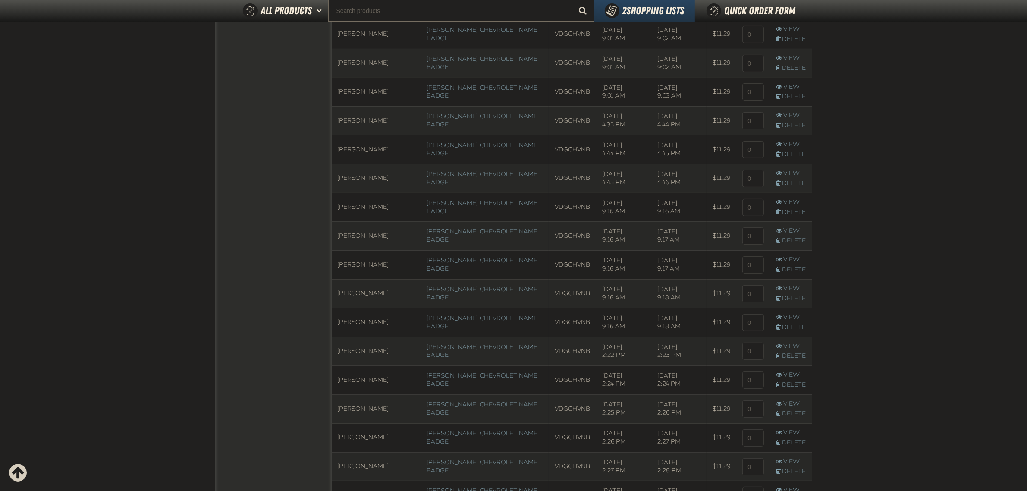
scroll to position [495, 0]
click at [760, 88] on input at bounding box center [753, 85] width 22 height 17
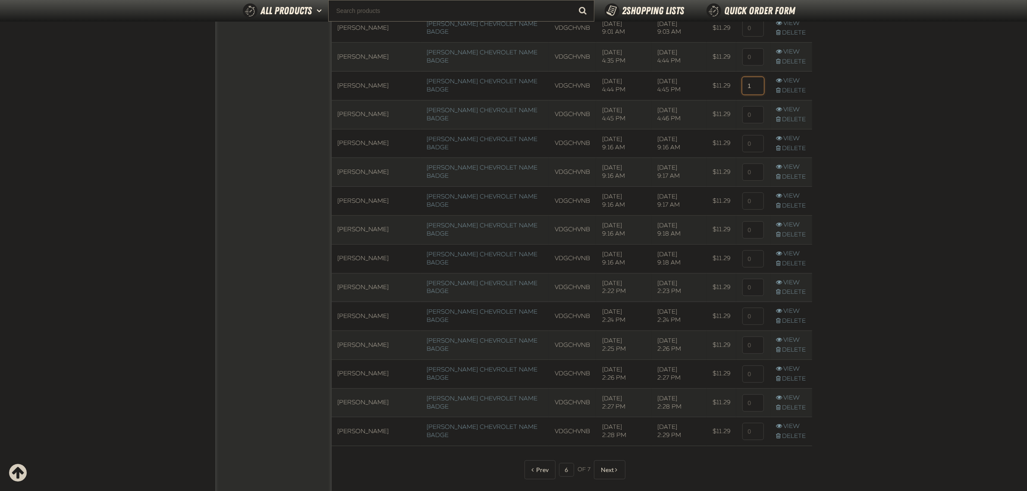
type input "1"
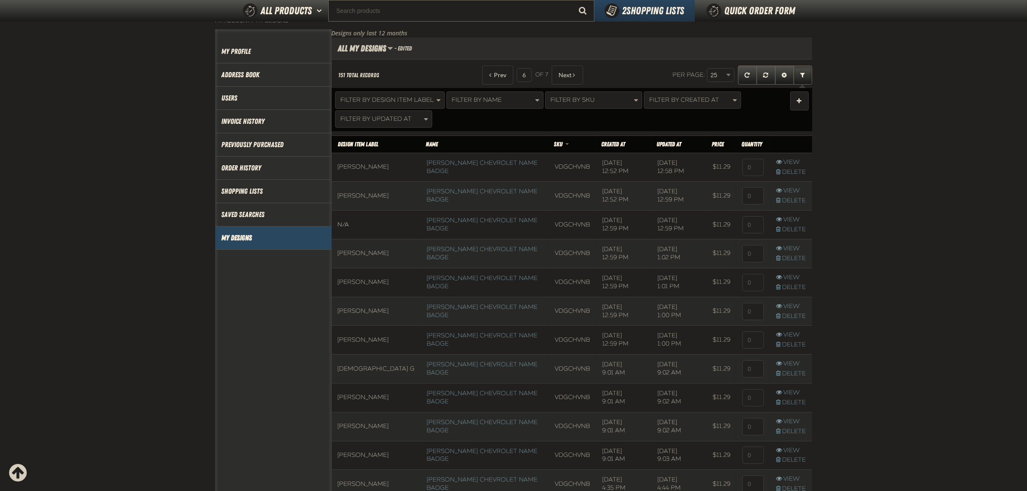
scroll to position [0, 0]
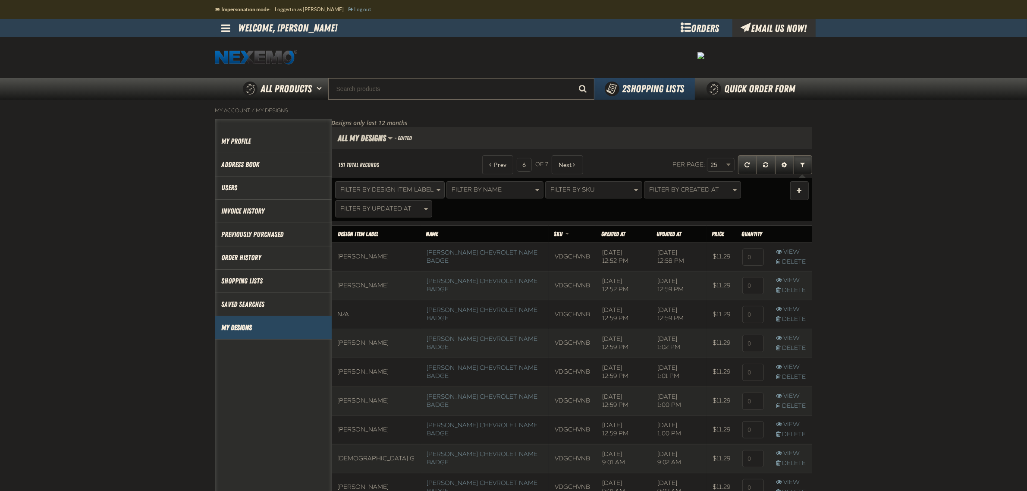
click at [388, 193] on span "Filter By Design Item Label" at bounding box center [387, 189] width 93 height 7
type input "eth"
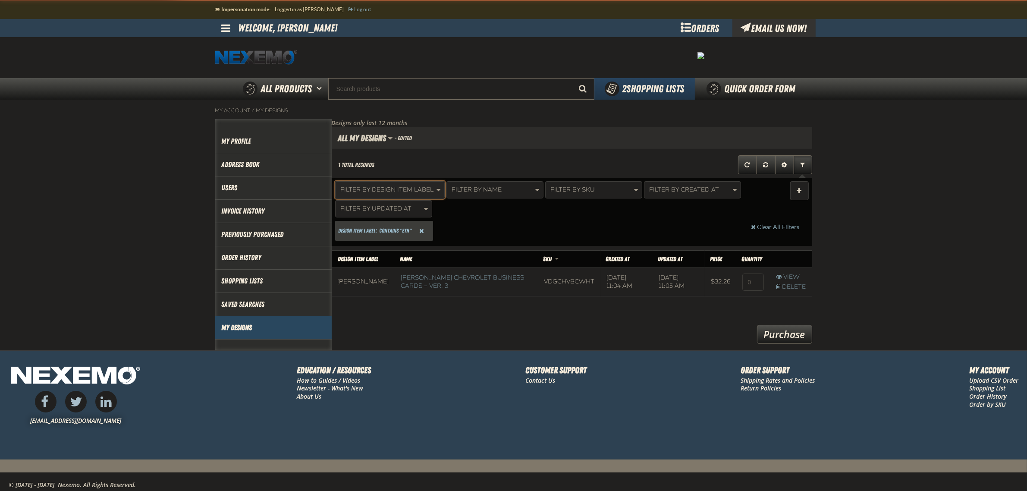
scroll to position [53, 480]
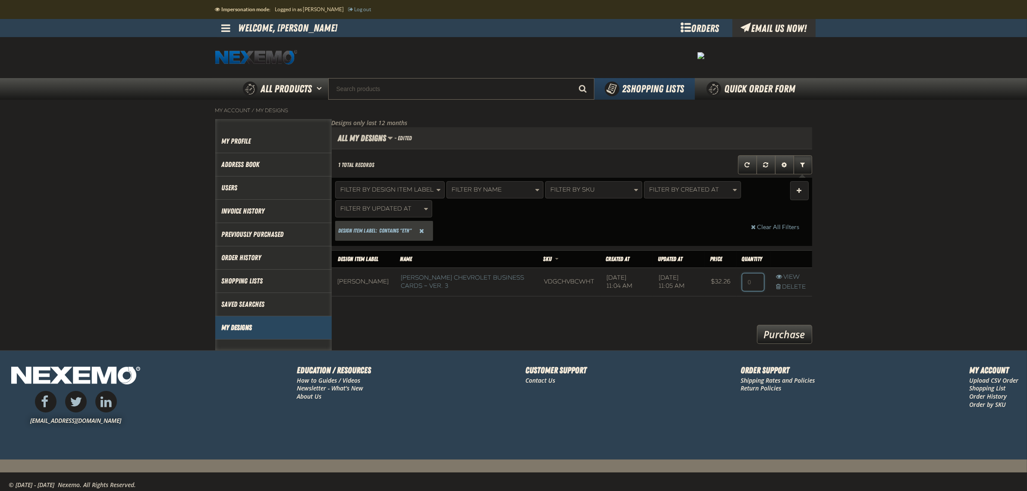
click at [745, 283] on input at bounding box center [753, 281] width 22 height 17
type input "1"
click at [415, 190] on span "Filter By Design Item Label" at bounding box center [387, 189] width 93 height 7
click at [547, 330] on section "Designs only last 12 months All My Designs Saved Views Set as active All My Des…" at bounding box center [572, 234] width 481 height 231
click at [387, 191] on span "Filter By Design Item Label" at bounding box center [387, 189] width 93 height 7
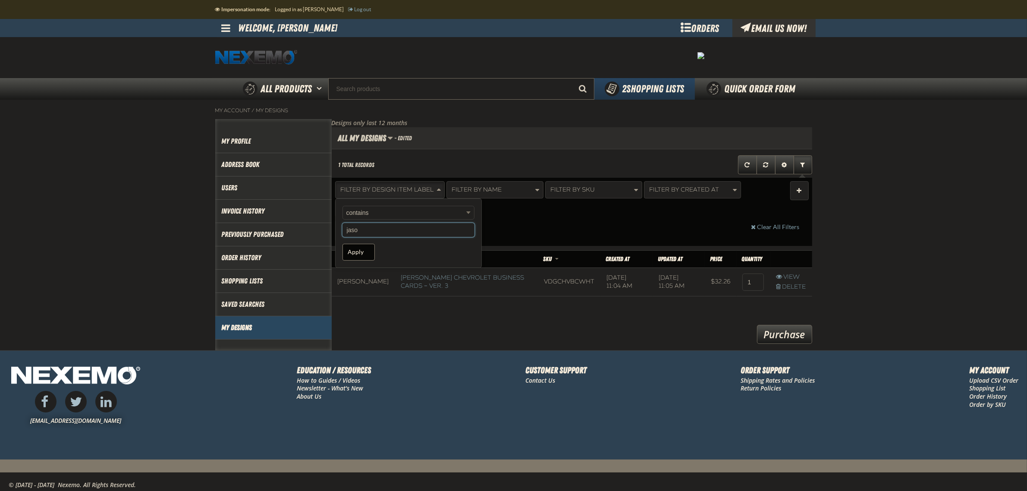
type input "jason"
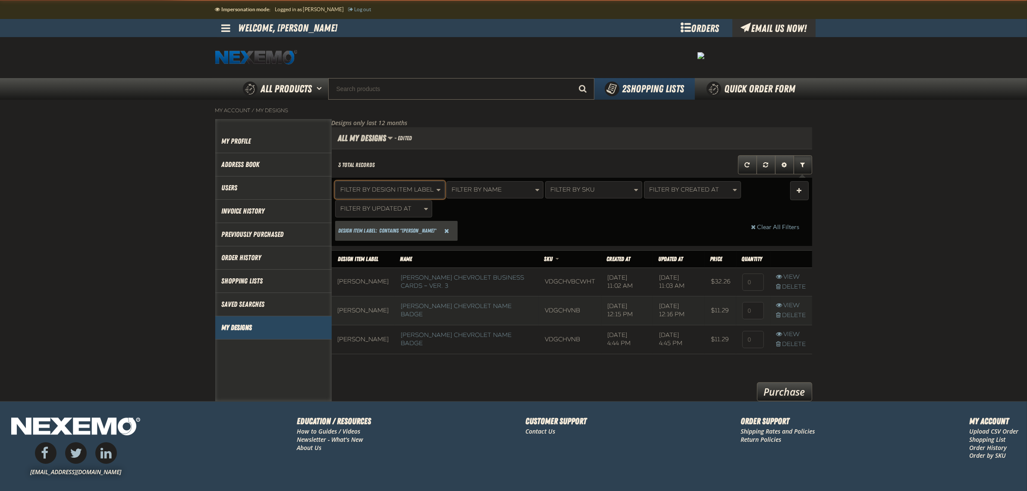
scroll to position [110, 480]
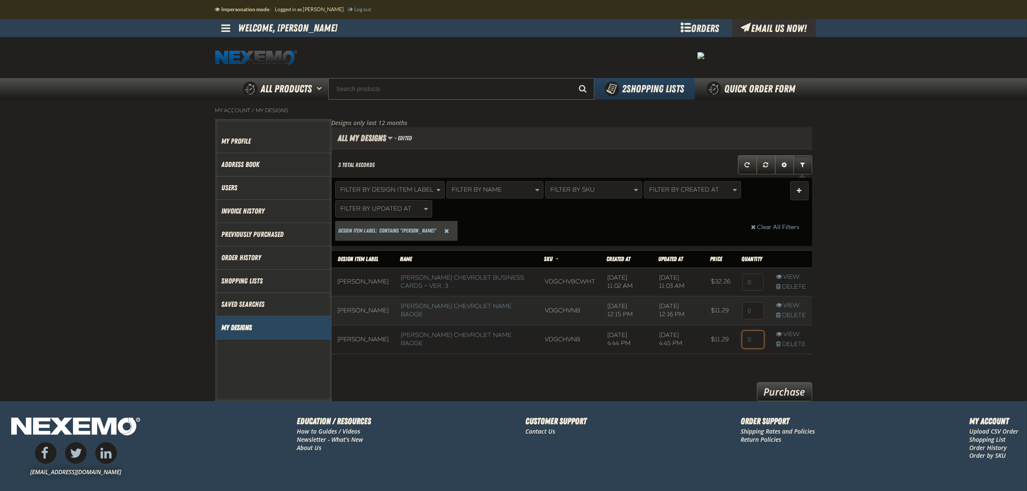
click at [750, 342] on input at bounding box center [753, 339] width 22 height 17
type input "1"
click at [444, 230] on span "Reset Design Item Label Filter" at bounding box center [446, 231] width 5 height 6
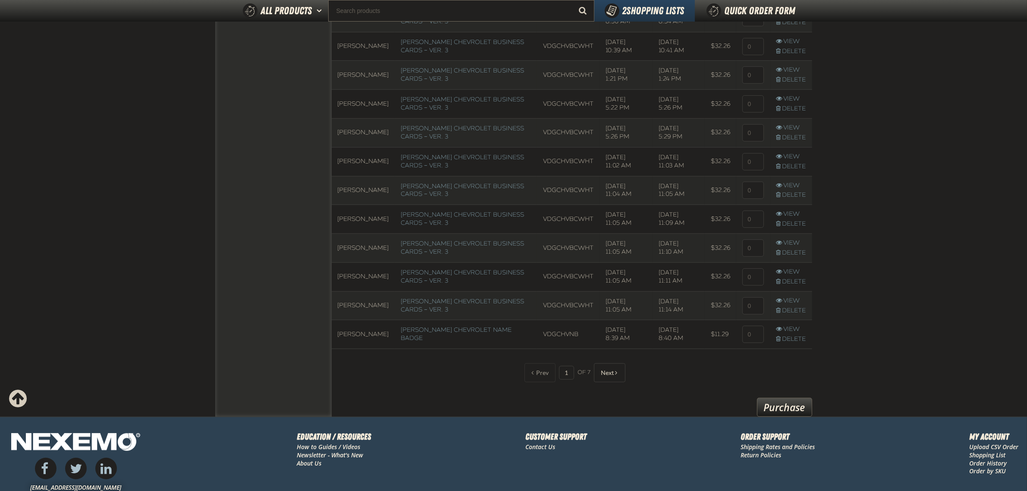
scroll to position [684, 0]
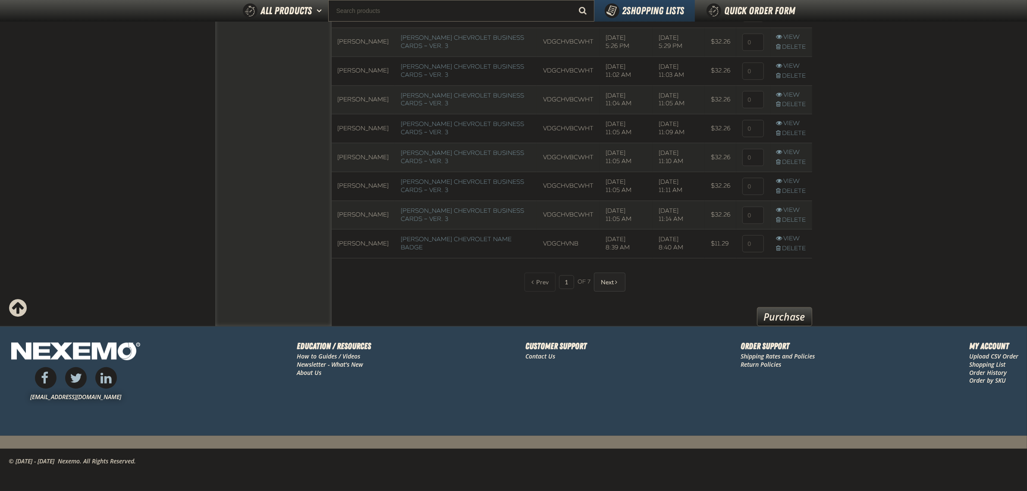
click at [624, 284] on button "Next" at bounding box center [609, 282] width 31 height 19
click at [622, 283] on button "Next" at bounding box center [609, 282] width 31 height 19
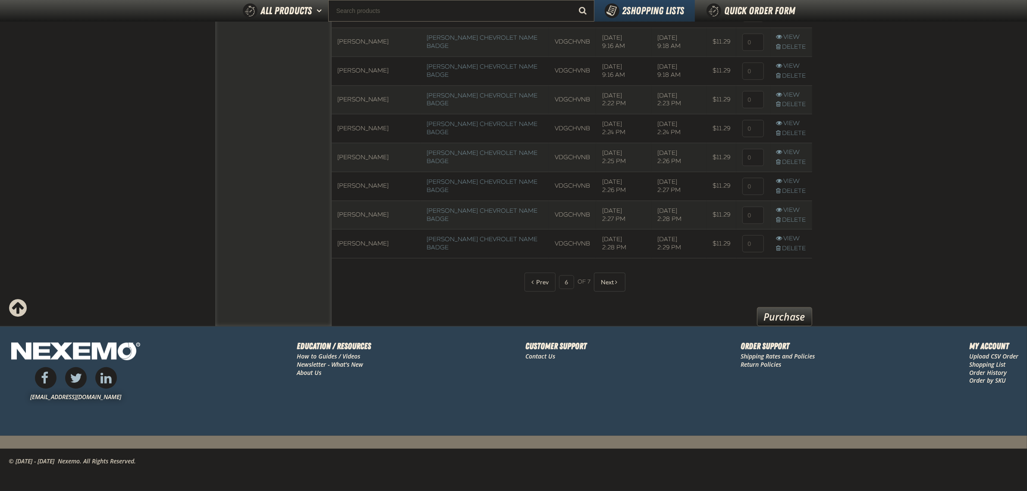
click at [622, 283] on button "Next" at bounding box center [609, 282] width 31 height 19
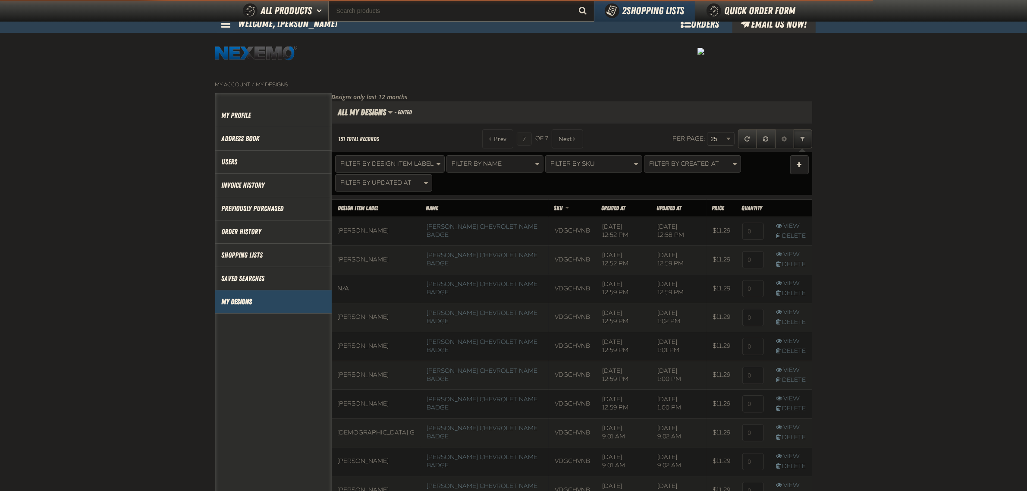
scroll to position [53, 480]
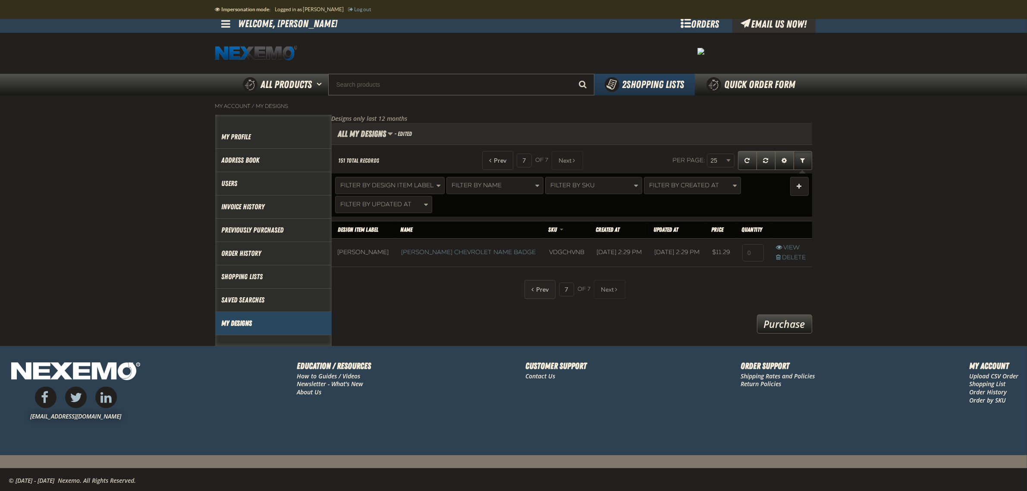
click at [540, 294] on button "Prev" at bounding box center [540, 289] width 31 height 19
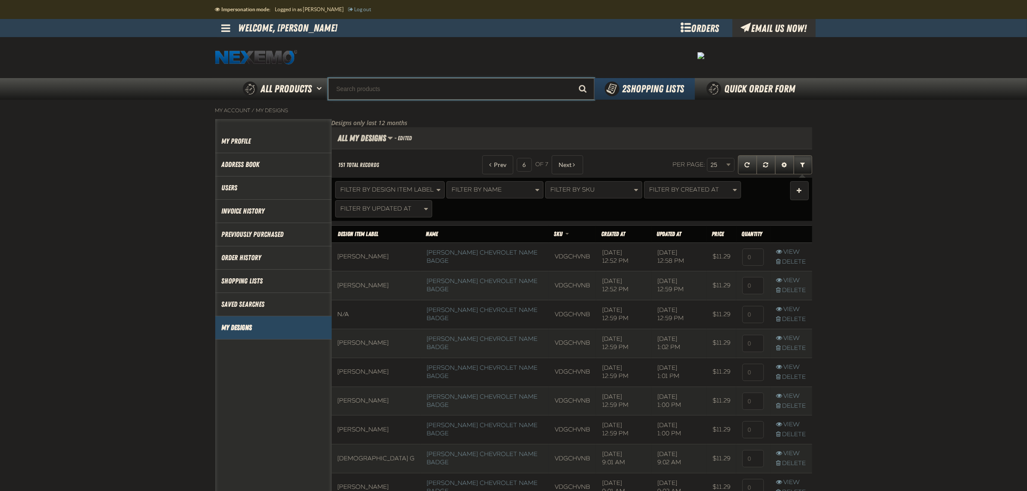
drag, startPoint x: 478, startPoint y: 96, endPoint x: 476, endPoint y: 91, distance: 4.8
click at [478, 96] on input "Search" at bounding box center [461, 89] width 266 height 22
click at [397, 185] on button "Filter By Design Item Label" at bounding box center [390, 189] width 110 height 17
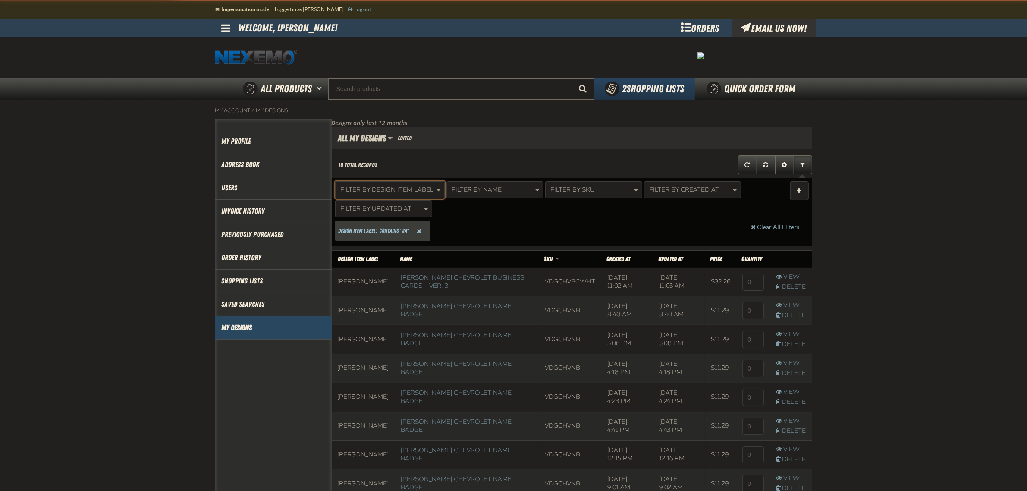
scroll to position [313, 480]
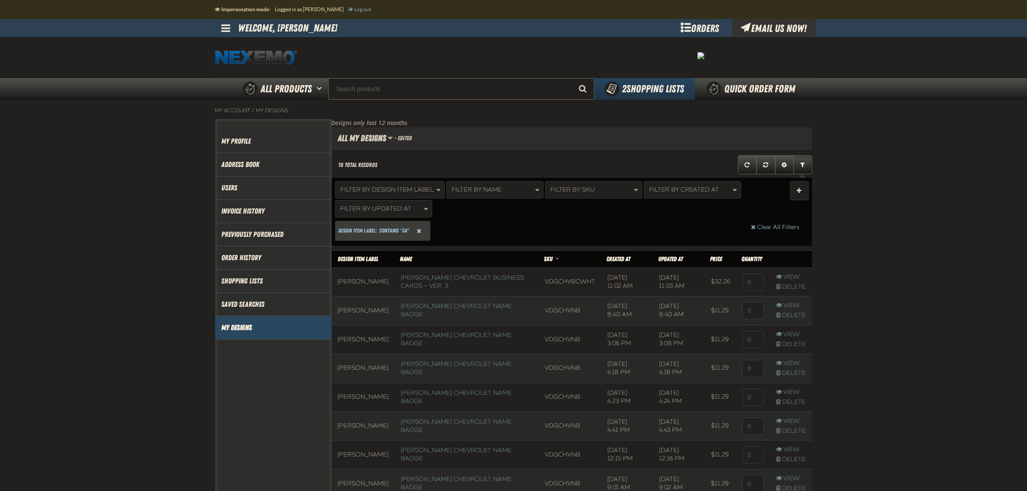
drag, startPoint x: 795, startPoint y: 279, endPoint x: 874, endPoint y: 232, distance: 92.6
click at [874, 232] on main "My Account / My Designs Account My Profile Address Book" at bounding box center [513, 352] width 1027 height 504
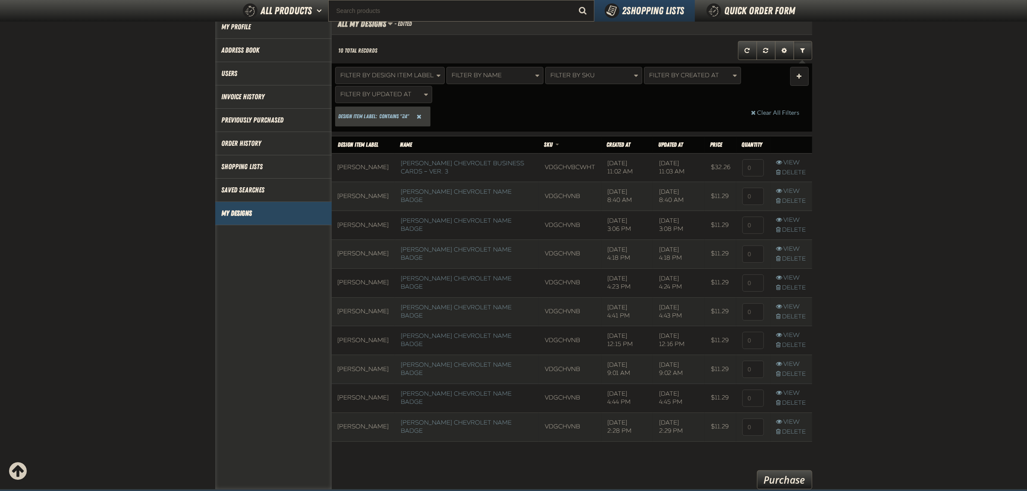
scroll to position [108, 0]
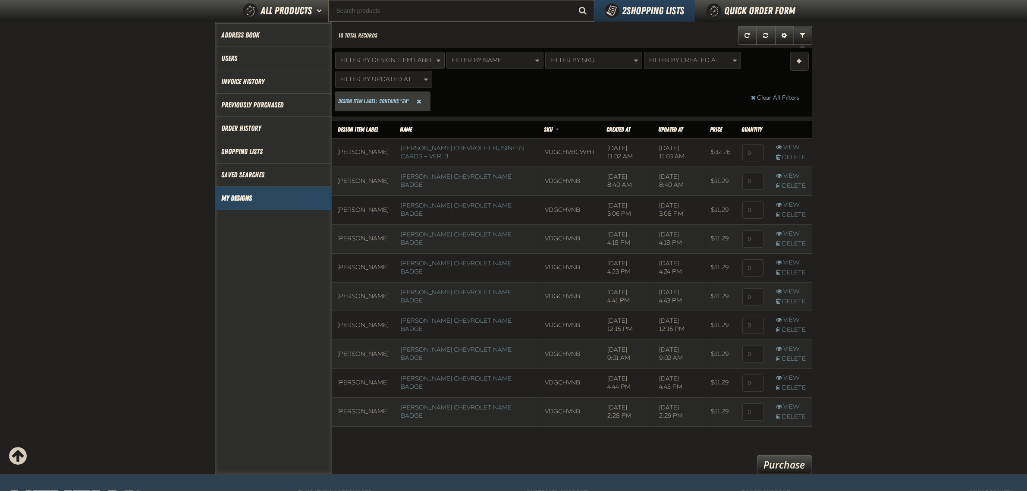
click at [415, 59] on span "Filter By Design Item Label" at bounding box center [387, 60] width 93 height 7
paste input "Ethan"
type input "Ethan"
click at [365, 122] on button "Apply" at bounding box center [358, 122] width 32 height 17
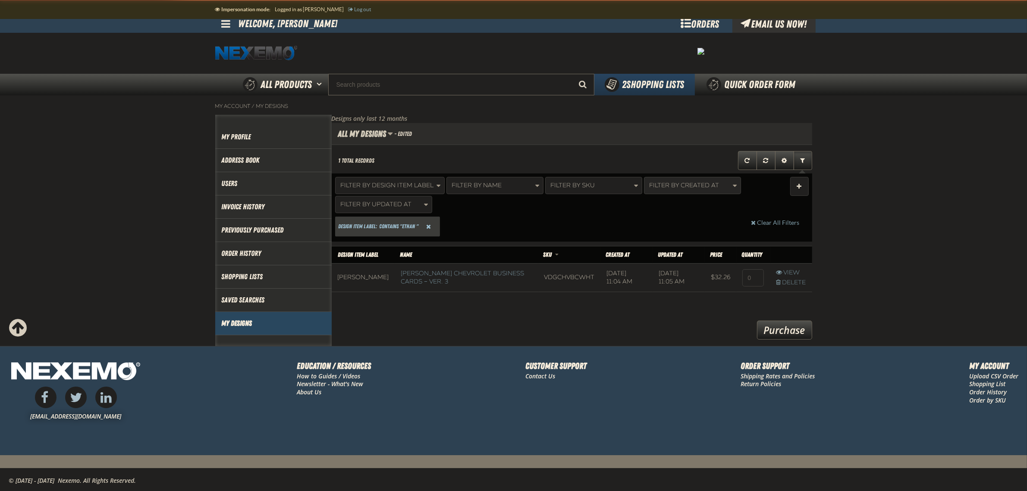
scroll to position [53, 480]
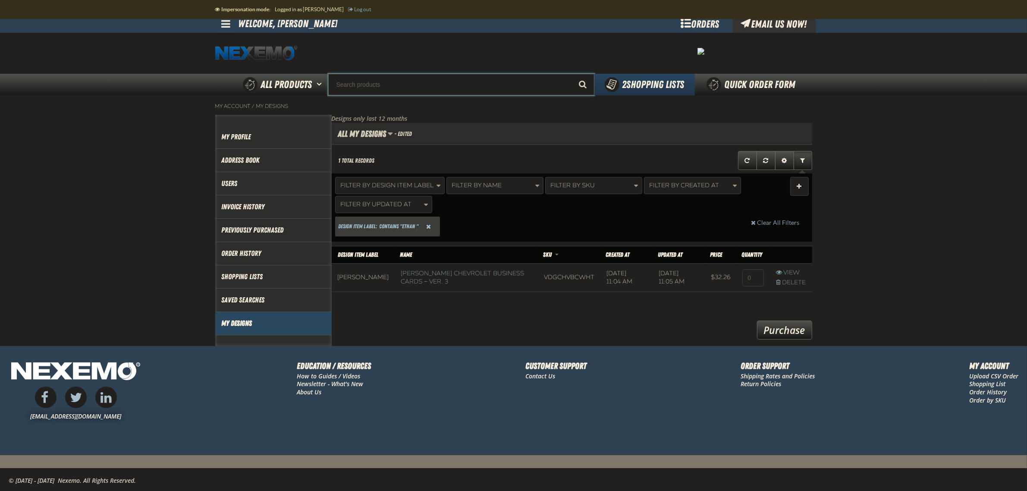
click at [466, 82] on input "Search" at bounding box center [461, 85] width 266 height 22
paste input "VDGCHVNB"
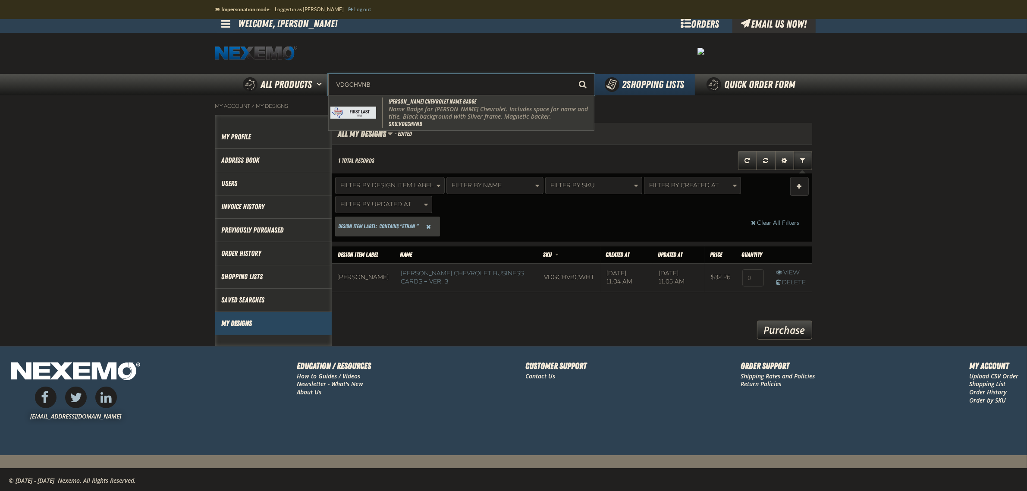
drag, startPoint x: 459, startPoint y: 113, endPoint x: 406, endPoint y: 112, distance: 53.1
drag, startPoint x: 406, startPoint y: 112, endPoint x: 401, endPoint y: 111, distance: 5.2
click at [401, 111] on p "Name Badge for Vandergriff Chevrolet. Includes space for name and title. Black …" at bounding box center [491, 113] width 204 height 15
type input "Vandergriff Chevrolet Name Badge"
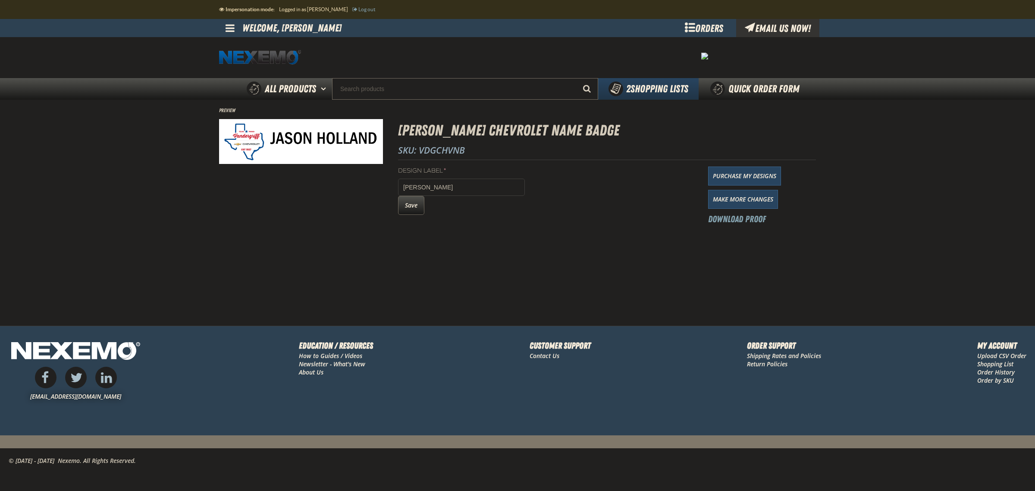
click at [462, 151] on span "SKU: VDGCHVNB" at bounding box center [431, 150] width 67 height 12
copy span "VDGCHVNB"
click at [406, 204] on button "Save" at bounding box center [411, 205] width 26 height 19
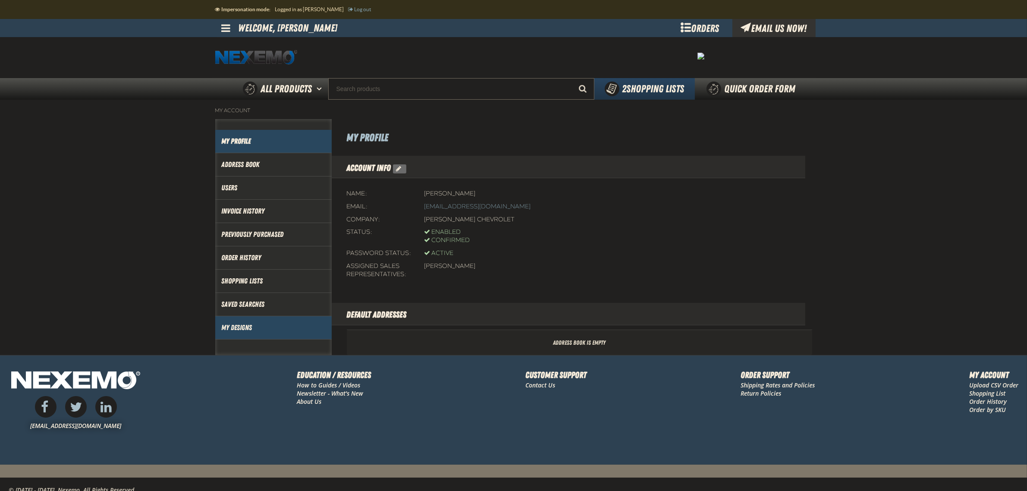
click at [236, 327] on link "My Designs" at bounding box center [274, 328] width 104 height 10
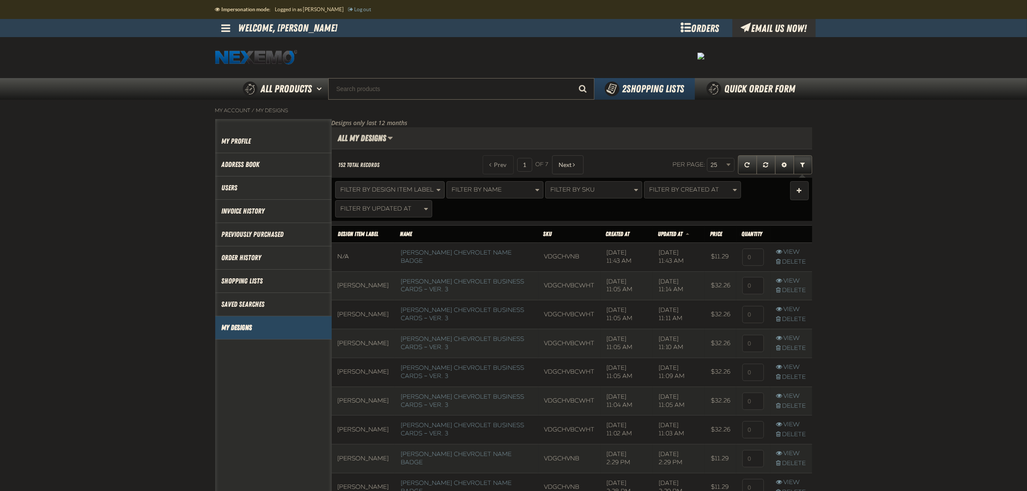
scroll to position [0, 0]
click at [387, 191] on span "Filter By Design Item Label" at bounding box center [387, 189] width 93 height 7
type input "Ethan"
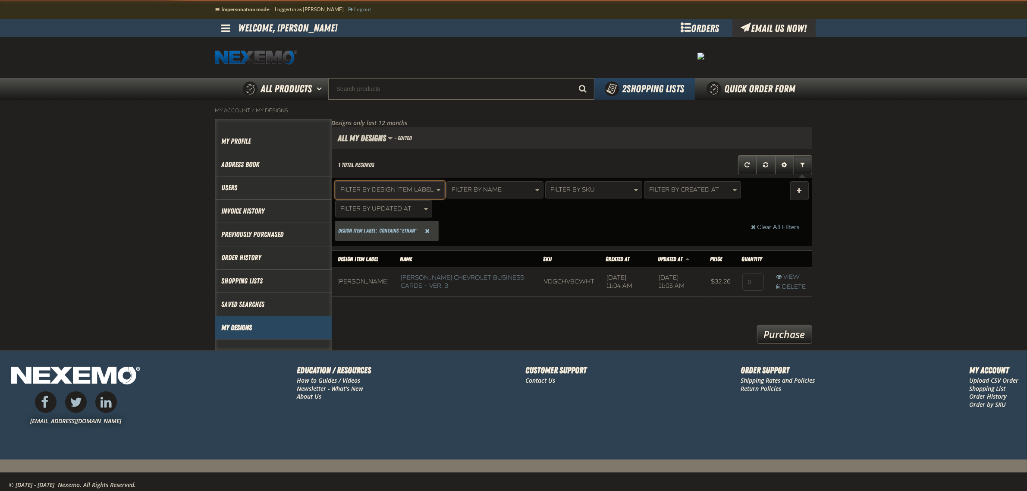
scroll to position [53, 480]
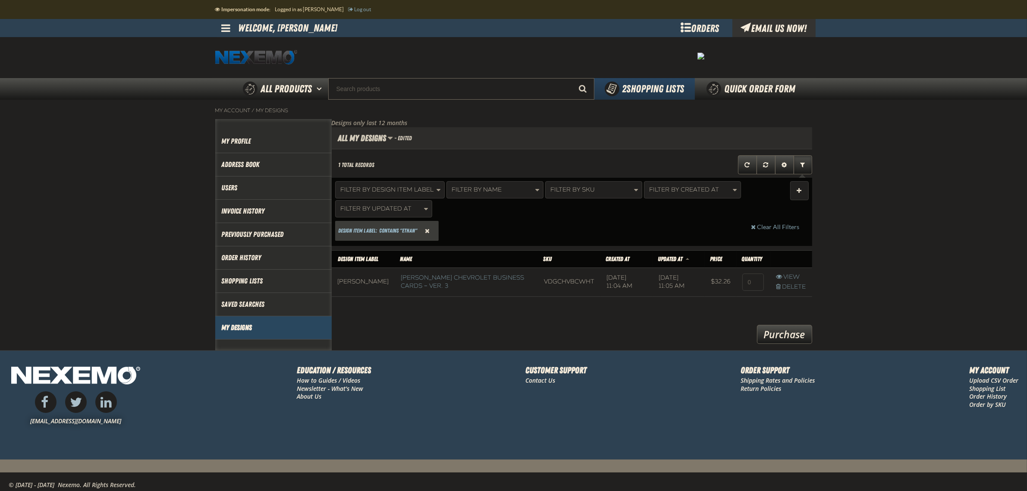
click at [429, 228] on span "Reset Design Item Label Filter" at bounding box center [427, 231] width 5 height 6
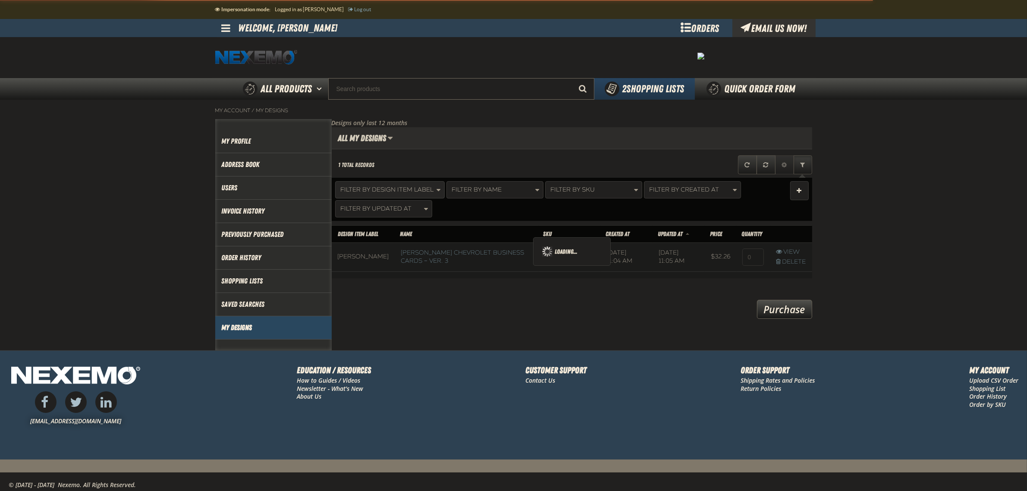
click at [395, 198] on button "Filter By Design Item Label" at bounding box center [390, 189] width 110 height 17
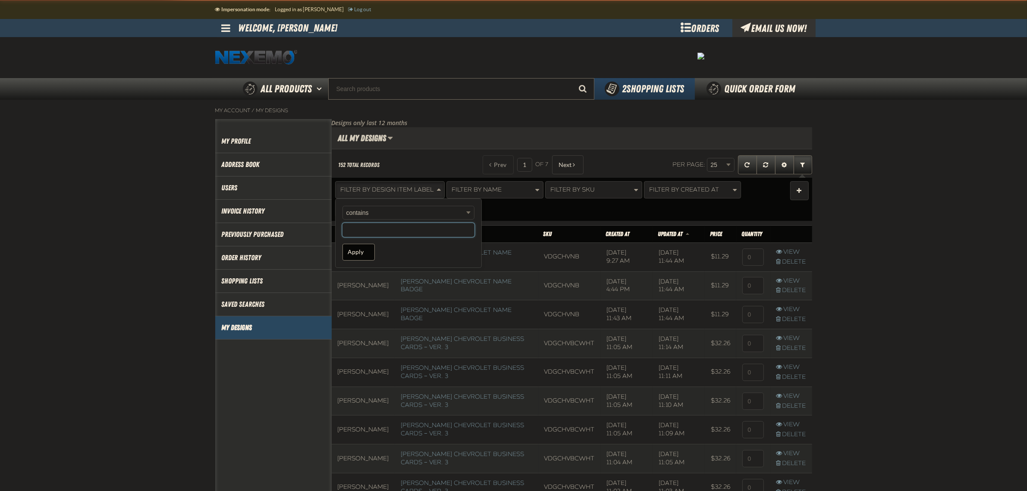
scroll to position [745, 480]
paste input "Eddy"
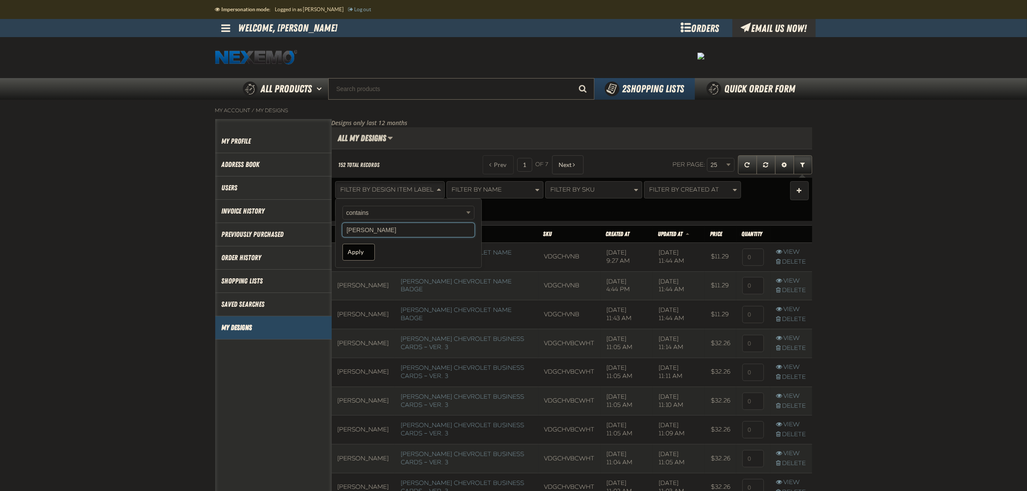
type input "Eddy"
click at [376, 249] on div "Apply" at bounding box center [408, 252] width 132 height 17
click at [361, 250] on button "Apply" at bounding box center [358, 252] width 32 height 17
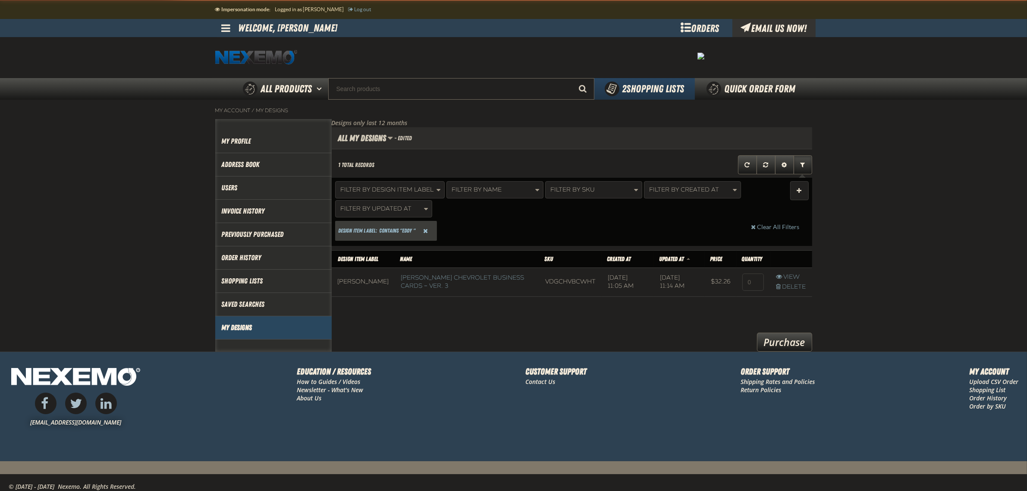
scroll to position [61, 480]
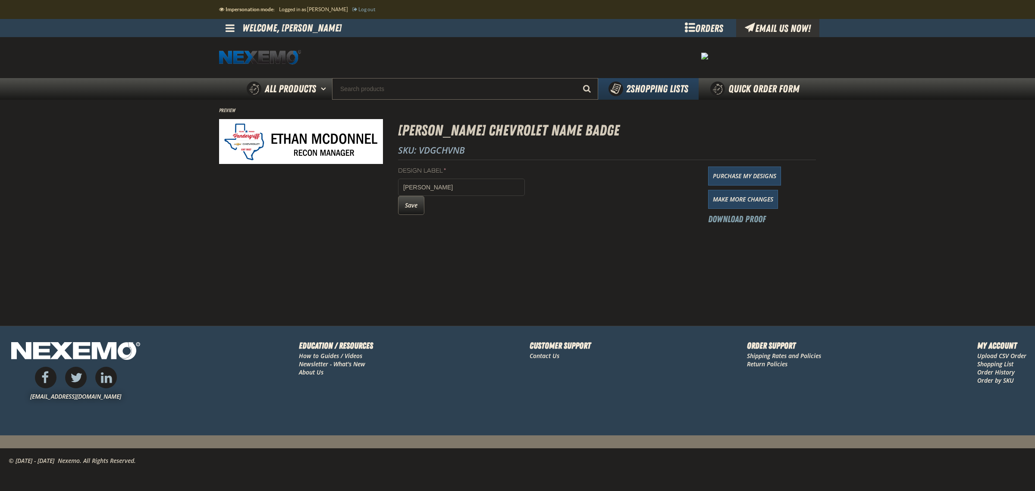
drag, startPoint x: 416, startPoint y: 211, endPoint x: 444, endPoint y: 211, distance: 28.0
click at [416, 211] on button "Save" at bounding box center [411, 205] width 26 height 19
click at [449, 148] on span "SKU: VDGCHVNB" at bounding box center [431, 150] width 67 height 12
copy span "VDGCHVNB"
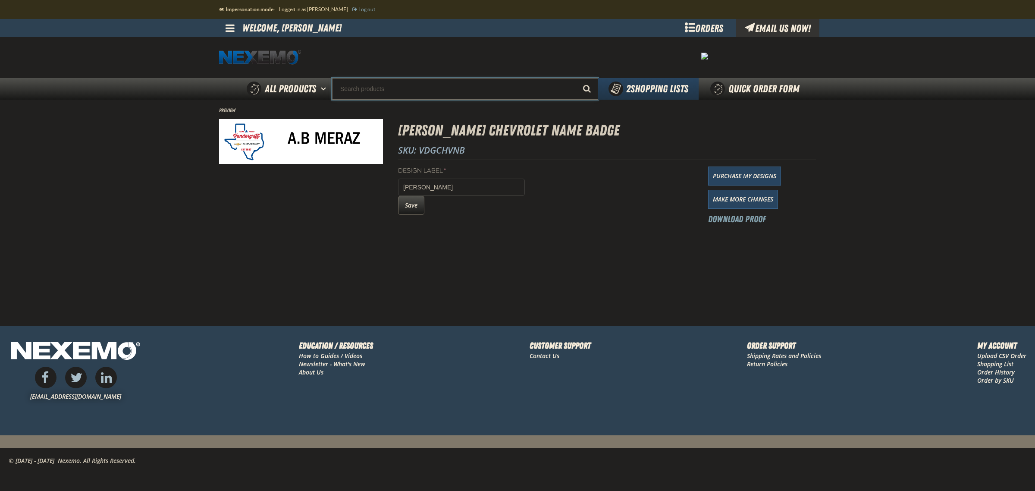
click at [429, 79] on input "Search" at bounding box center [465, 89] width 266 height 22
paste input "VDGCHVNB"
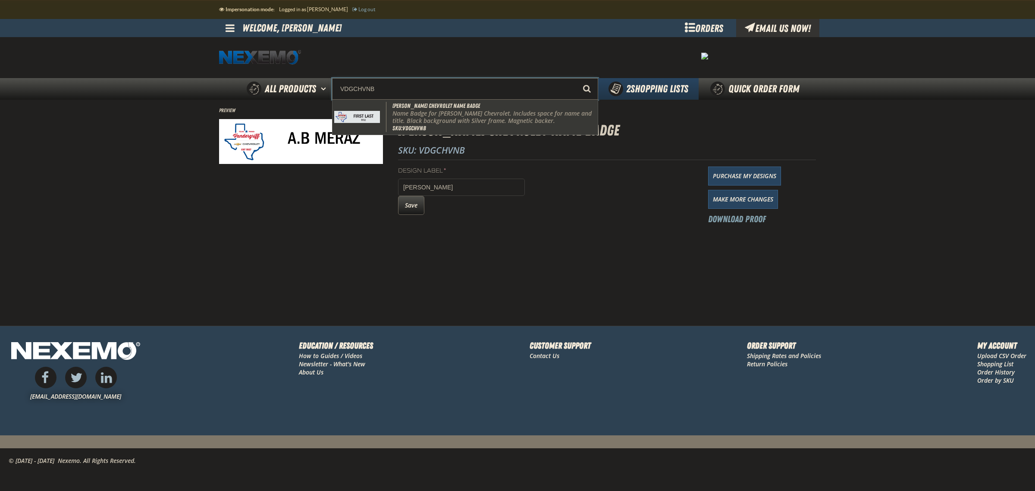
click at [426, 112] on p "Name Badge for [PERSON_NAME] Chevrolet. Includes space for name and title. Blac…" at bounding box center [495, 117] width 204 height 15
type input "[PERSON_NAME] Chevrolet Name Badge"
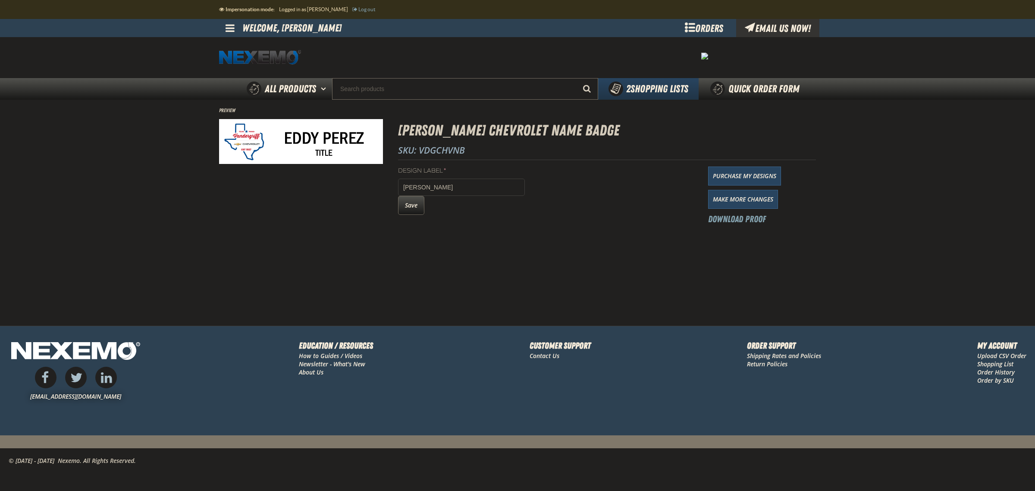
click at [417, 215] on div "Design Label * [PERSON_NAME] Save" at bounding box center [461, 196] width 127 height 59
click at [415, 206] on button "Save" at bounding box center [411, 205] width 26 height 19
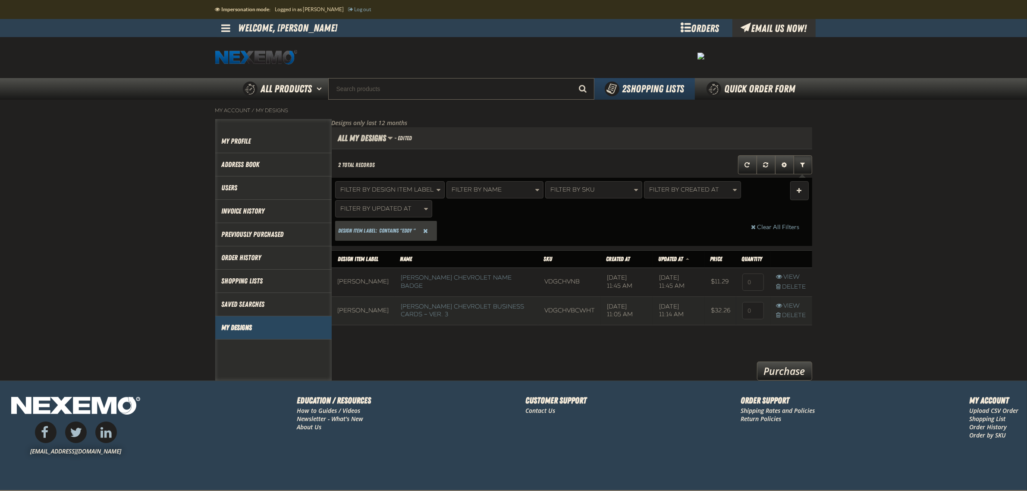
scroll to position [0, 0]
click at [369, 194] on button "Filter By Design Item Label" at bounding box center [390, 189] width 110 height 17
type input "[PERSON_NAME]"
click at [364, 251] on button "Apply" at bounding box center [358, 252] width 32 height 17
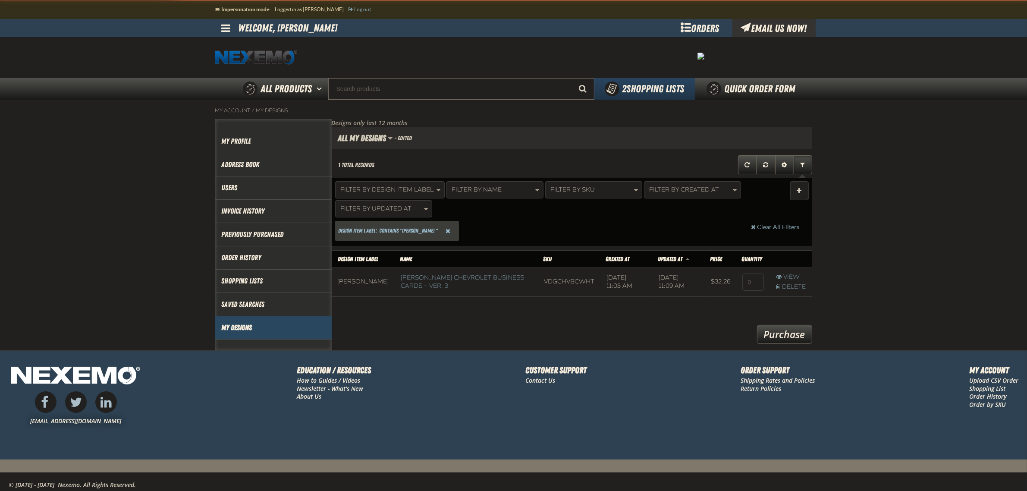
scroll to position [53, 480]
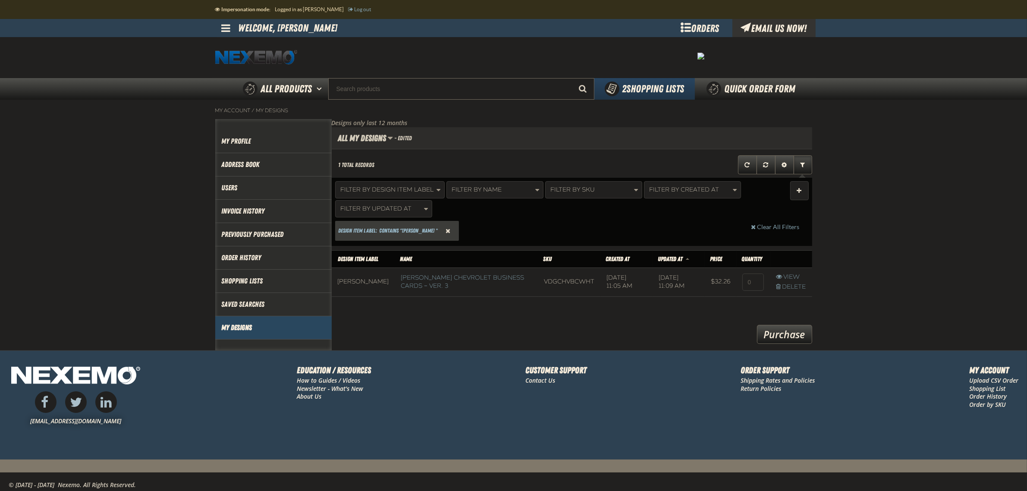
click at [446, 228] on span "Reset Design Item Label Filter" at bounding box center [448, 231] width 5 height 6
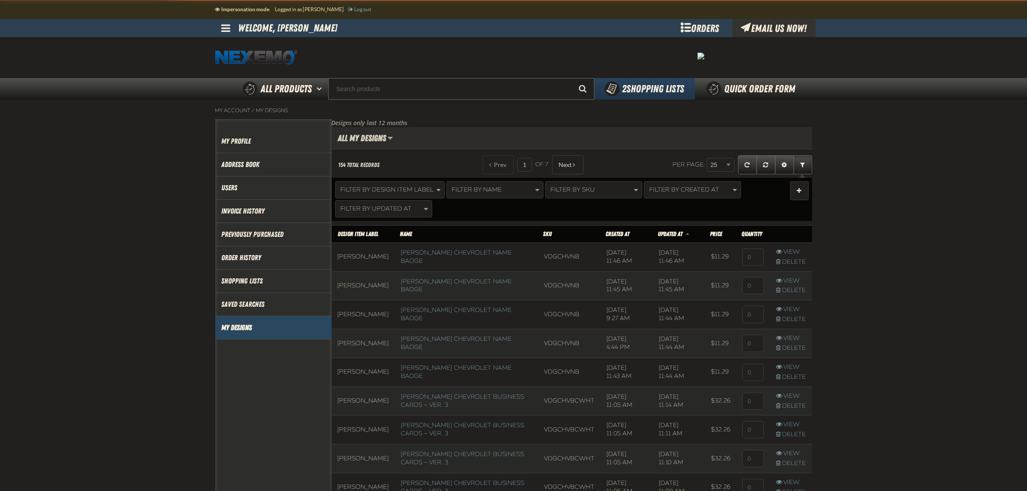
scroll to position [745, 480]
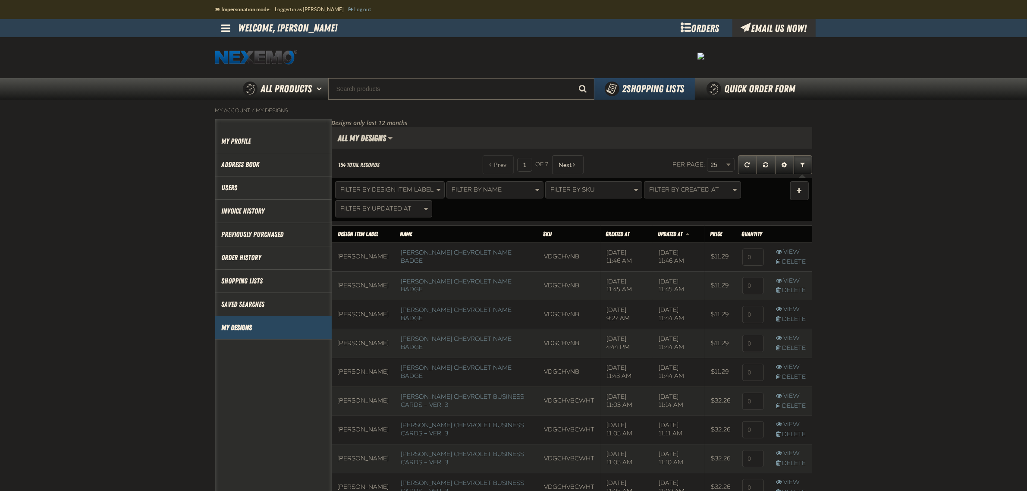
click at [762, 261] on td at bounding box center [753, 256] width 34 height 29
click at [748, 257] on input at bounding box center [753, 256] width 22 height 17
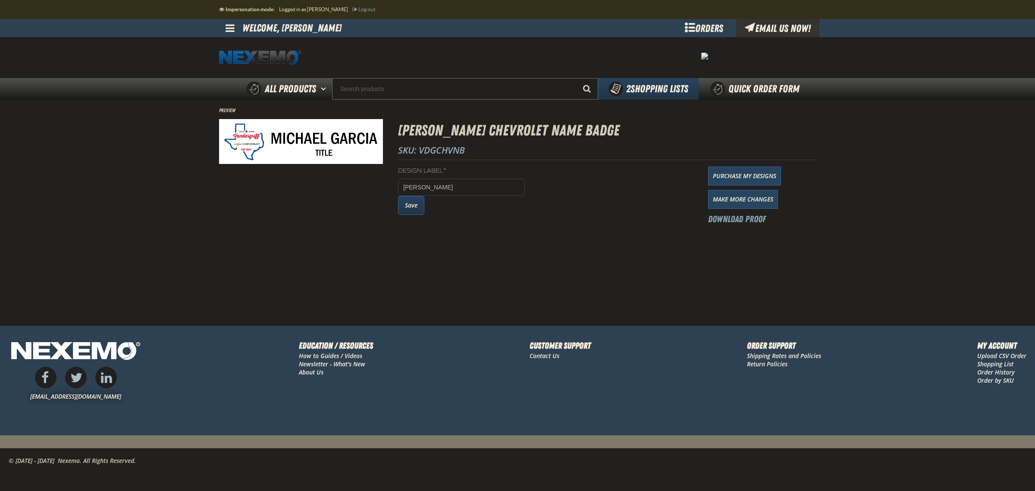
click at [417, 209] on button "Save" at bounding box center [411, 205] width 26 height 19
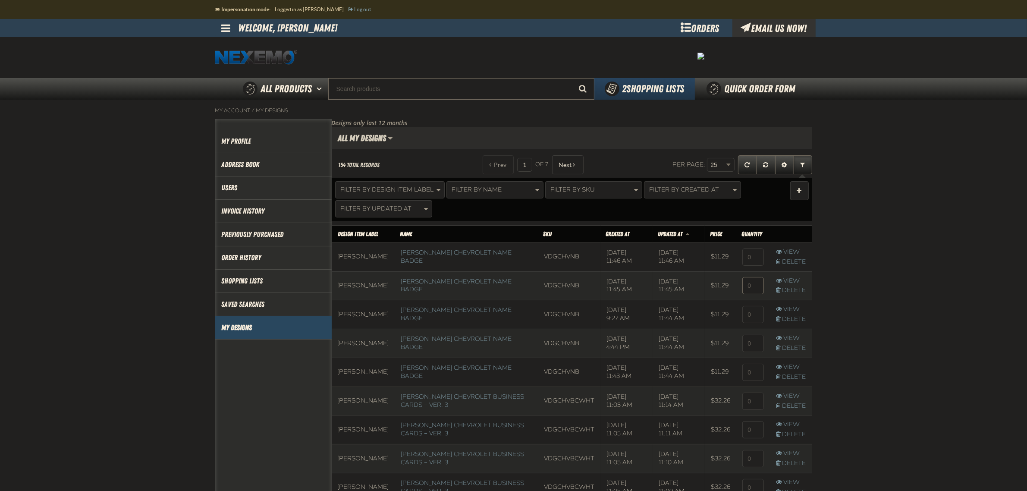
scroll to position [0, 0]
click at [748, 260] on input at bounding box center [753, 256] width 22 height 17
type input "1"
click at [754, 285] on input at bounding box center [753, 285] width 22 height 17
type input "1"
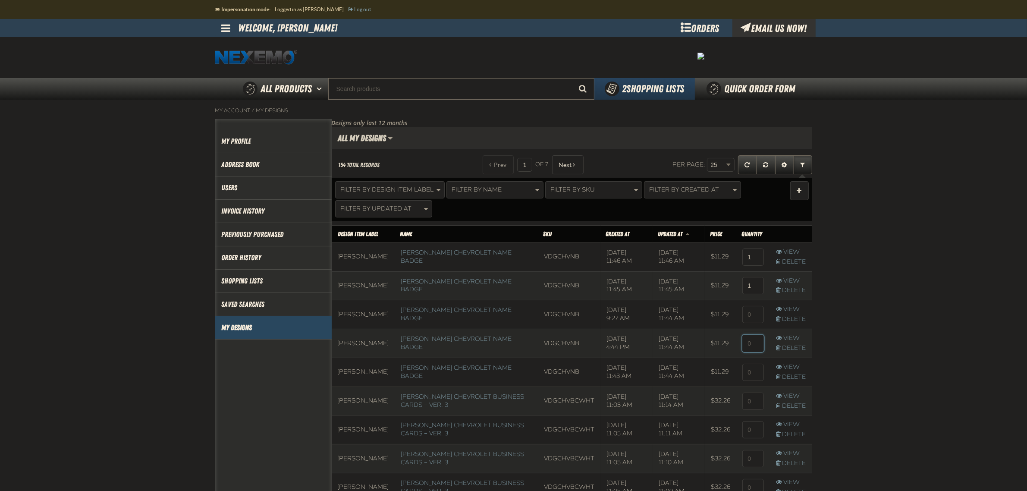
click at [754, 341] on input at bounding box center [753, 343] width 22 height 17
type input "1"
click at [747, 369] on input at bounding box center [753, 372] width 22 height 17
type input "1"
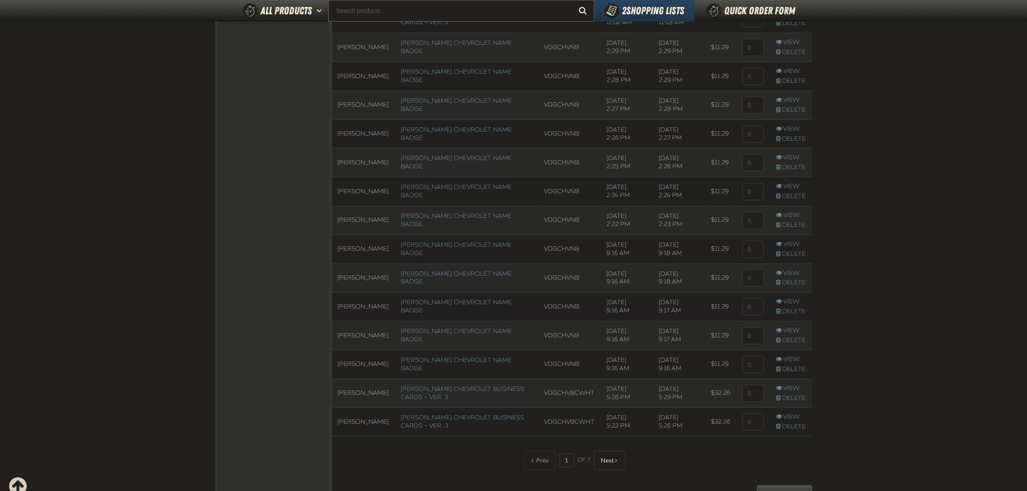
scroll to position [512, 0]
drag, startPoint x: 784, startPoint y: 484, endPoint x: 779, endPoint y: 484, distance: 4.4
click at [783, 484] on link "Purchase" at bounding box center [784, 487] width 55 height 19
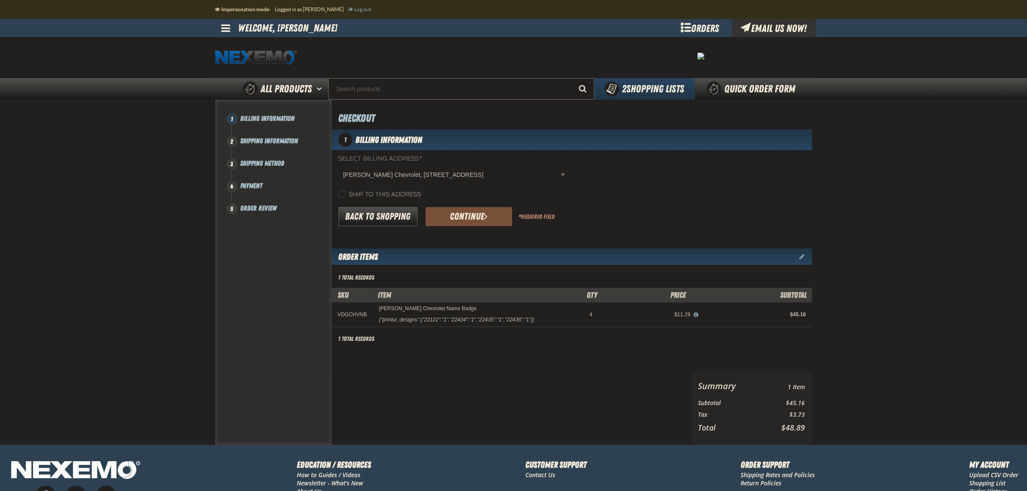
click at [484, 218] on span "submit" at bounding box center [485, 215] width 3 height 9
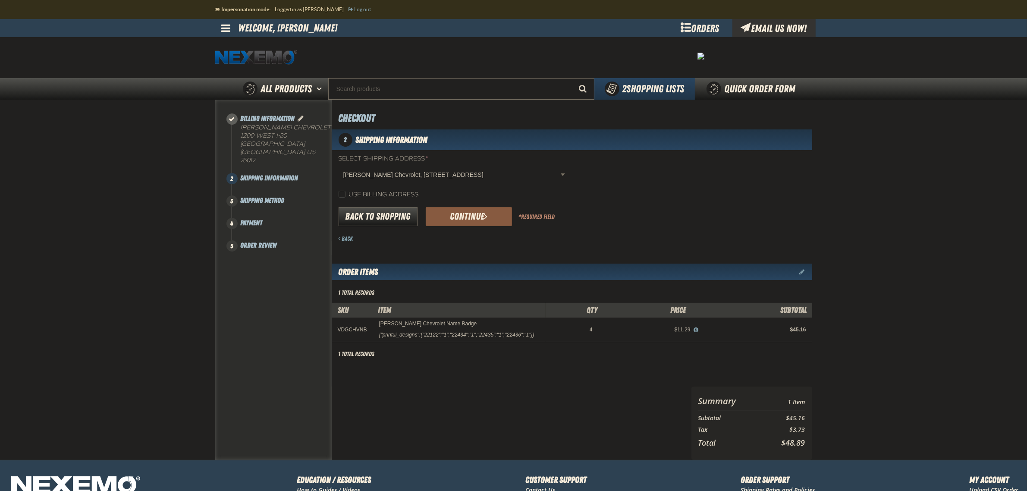
click at [481, 218] on button "Continue" at bounding box center [469, 216] width 86 height 19
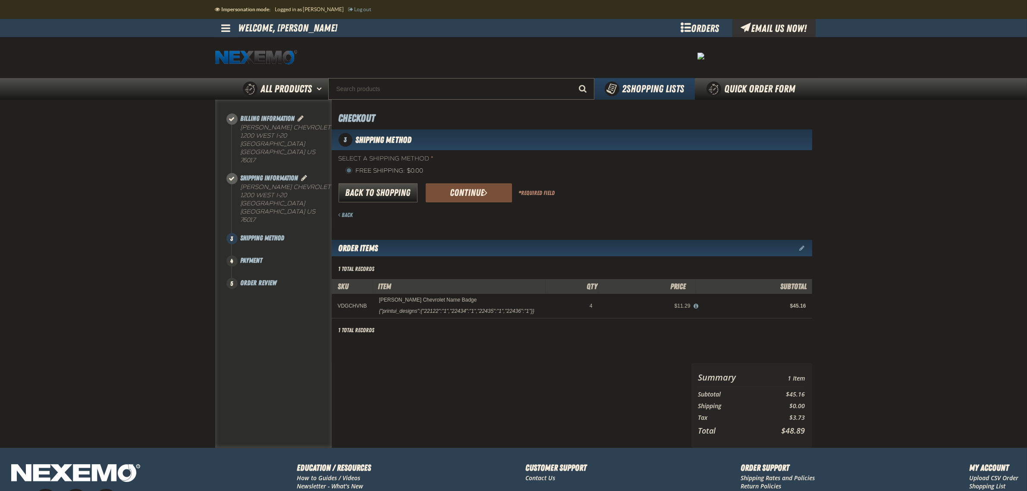
click at [486, 192] on span "submit" at bounding box center [485, 192] width 3 height 9
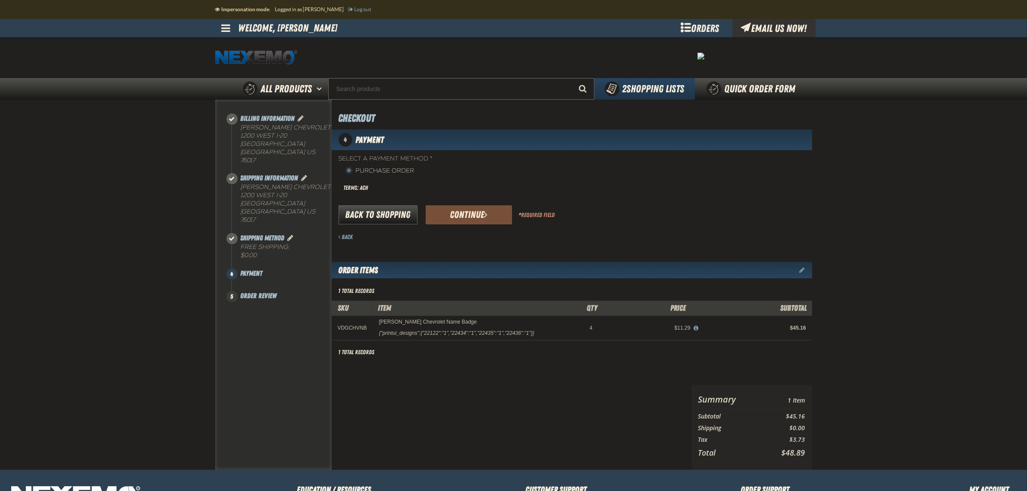
click at [480, 210] on button "Continue" at bounding box center [469, 214] width 86 height 19
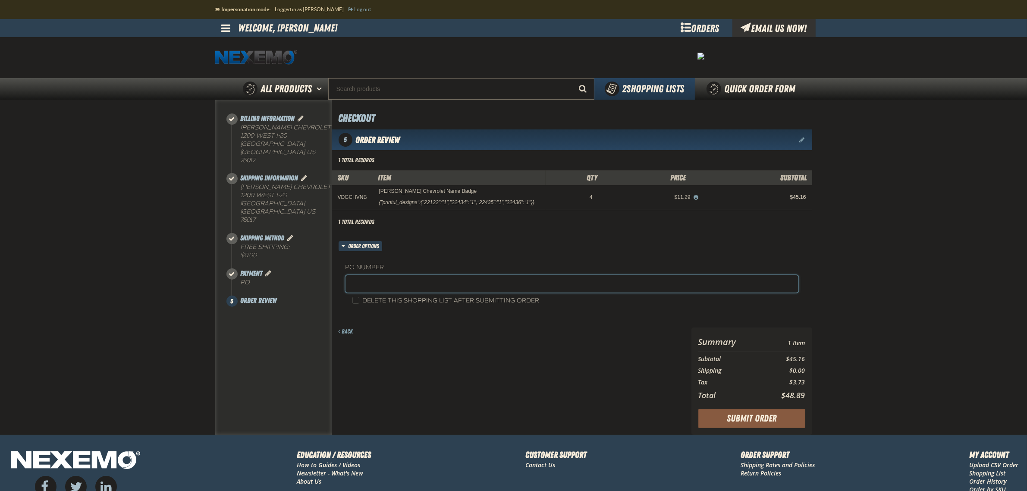
click at [503, 283] on input "text" at bounding box center [572, 283] width 453 height 17
paste input "VDGCHYNB81925 (rs)"
type input "VDGCHYNB81925 (rs)"
click at [758, 424] on button "Submit Order" at bounding box center [751, 418] width 107 height 19
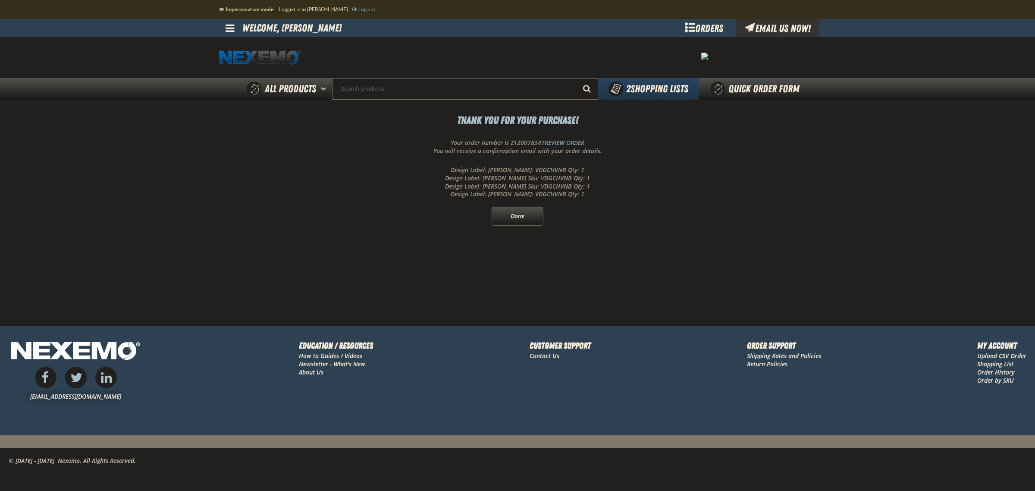
click at [514, 141] on p "Your order number is Z120078347 REVIEW ORDER" at bounding box center [517, 143] width 597 height 8
copy p "Z120078347"
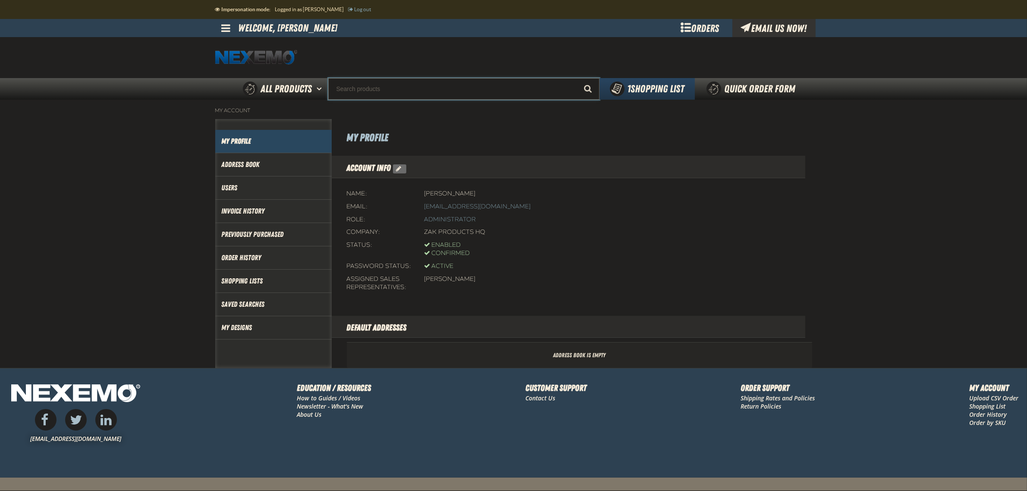
click at [500, 91] on input "Search" at bounding box center [463, 89] width 271 height 22
paste input "TCC2413-55 - 413-55"
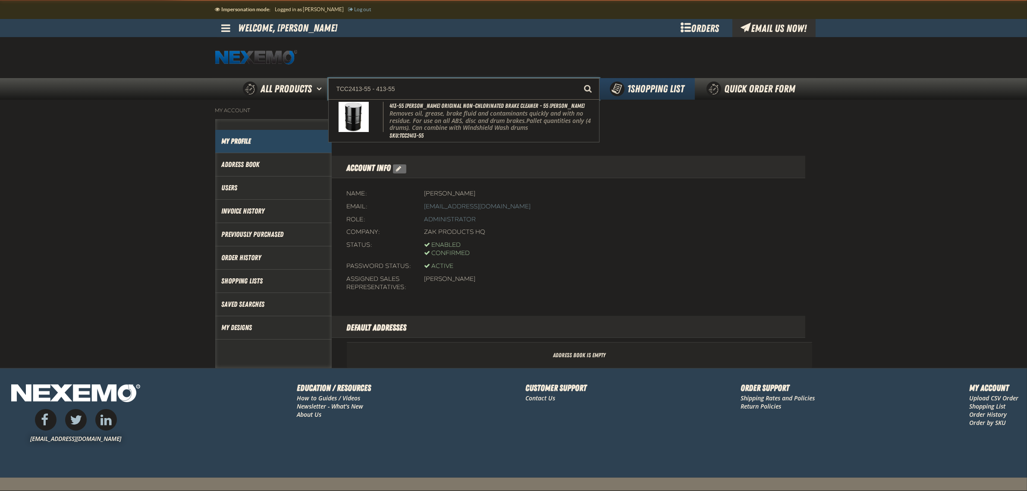
type input "TCC2413-55 - 413-55"
click at [578, 78] on button "Start Searching" at bounding box center [589, 89] width 22 height 22
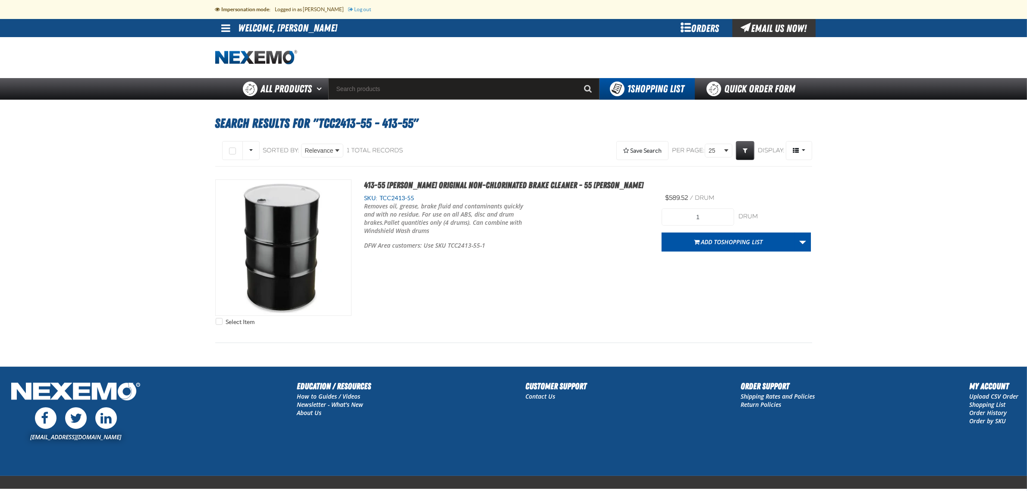
click at [598, 344] on div "Select All on Page All visible None Sorted By: Relevance Relevance SKU (Low to …" at bounding box center [513, 245] width 597 height 213
